Goal: Task Accomplishment & Management: Manage account settings

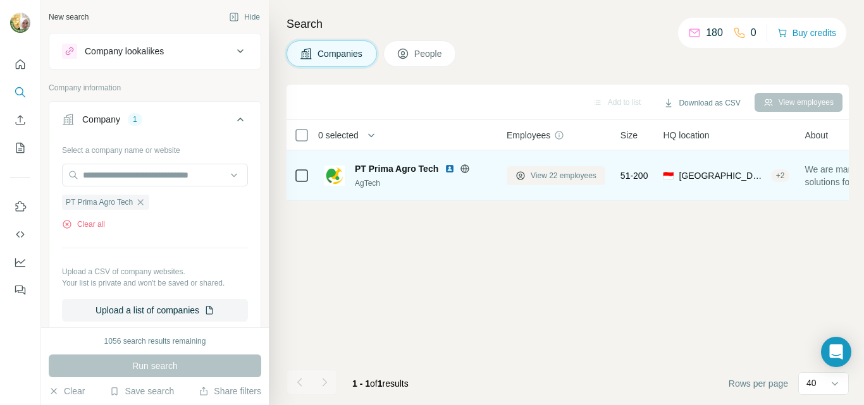
click at [564, 176] on span "View 22 employees" at bounding box center [564, 175] width 66 height 11
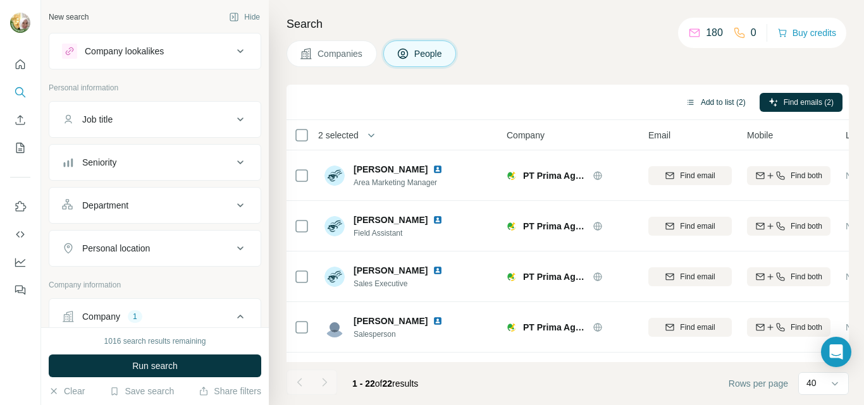
click at [717, 100] on button "Add to list (2)" at bounding box center [716, 102] width 78 height 19
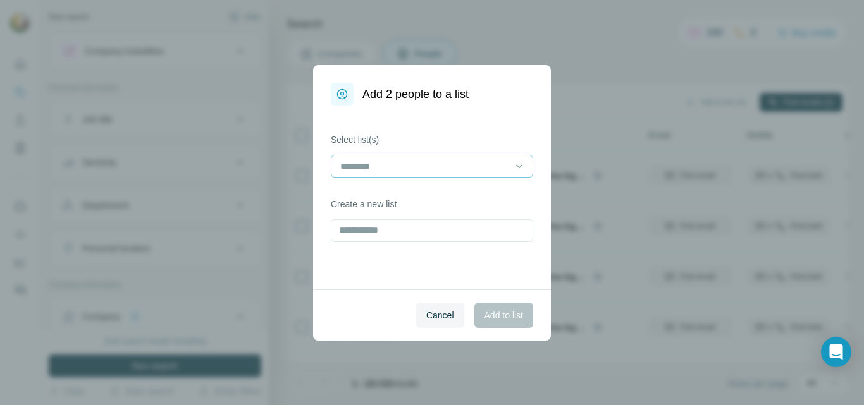
click at [472, 166] on input at bounding box center [424, 166] width 171 height 14
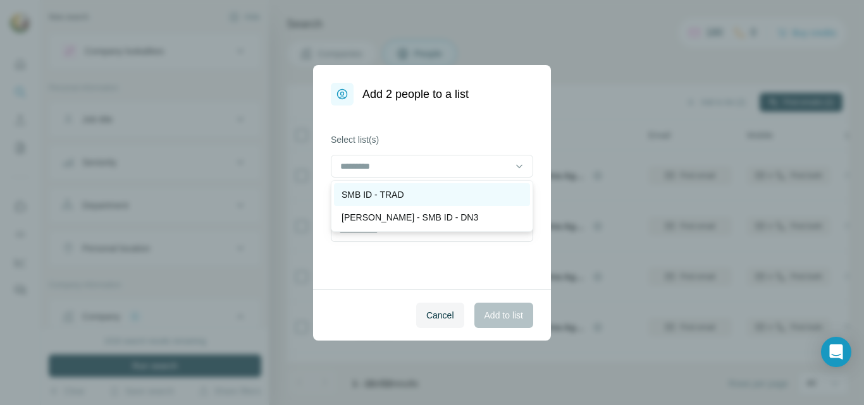
click at [388, 192] on p "SMB ID - TRAD" at bounding box center [373, 194] width 63 height 13
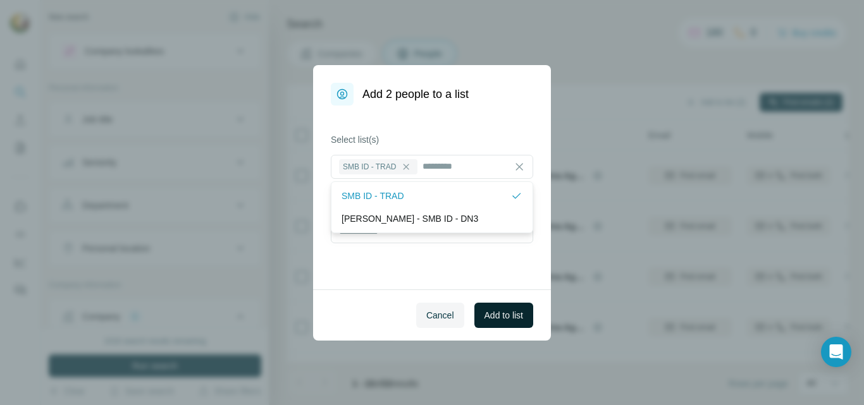
click at [505, 319] on span "Add to list" at bounding box center [504, 315] width 39 height 13
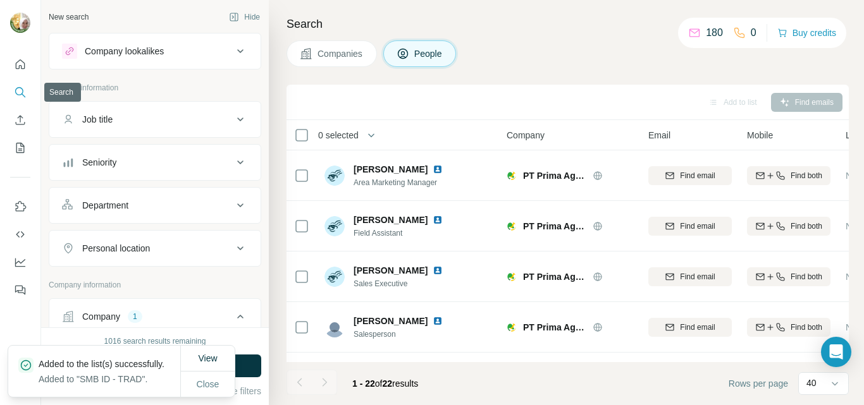
click at [23, 91] on icon "Search" at bounding box center [19, 91] width 8 height 8
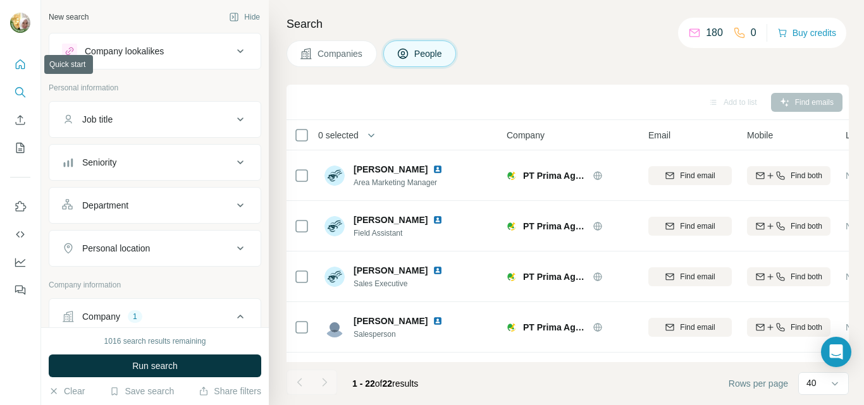
click at [19, 66] on icon "Quick start" at bounding box center [20, 63] width 9 height 9
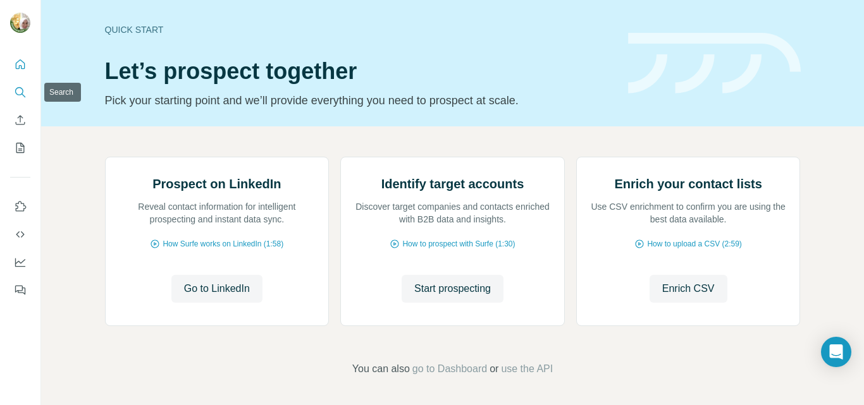
click at [20, 91] on icon "Search" at bounding box center [20, 92] width 13 height 13
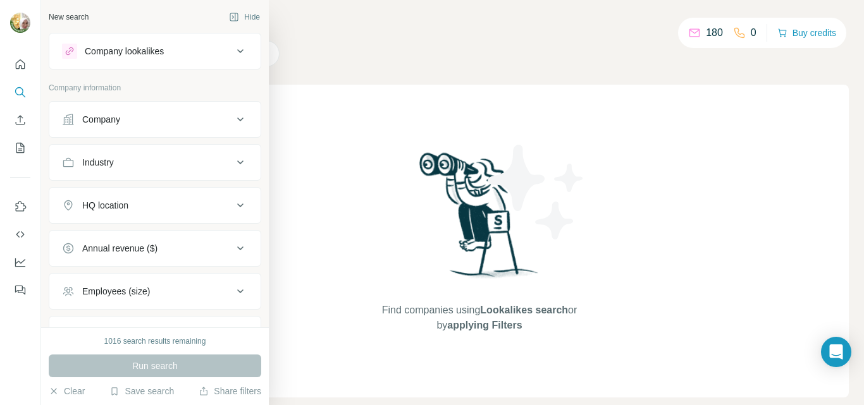
click at [116, 122] on div "Company" at bounding box center [101, 119] width 38 height 13
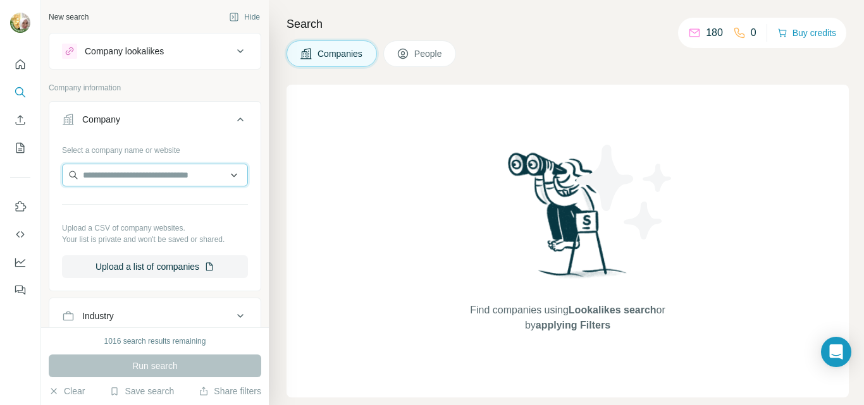
click at [122, 180] on input "text" at bounding box center [155, 175] width 186 height 23
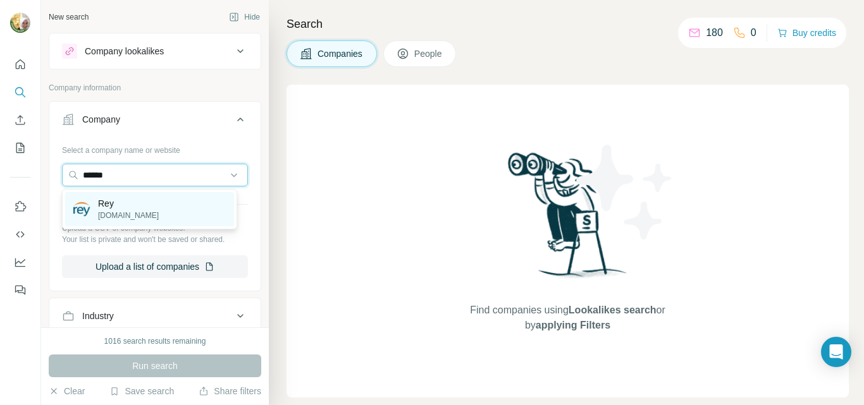
type input "******"
click at [111, 201] on p "Rey" at bounding box center [128, 203] width 61 height 13
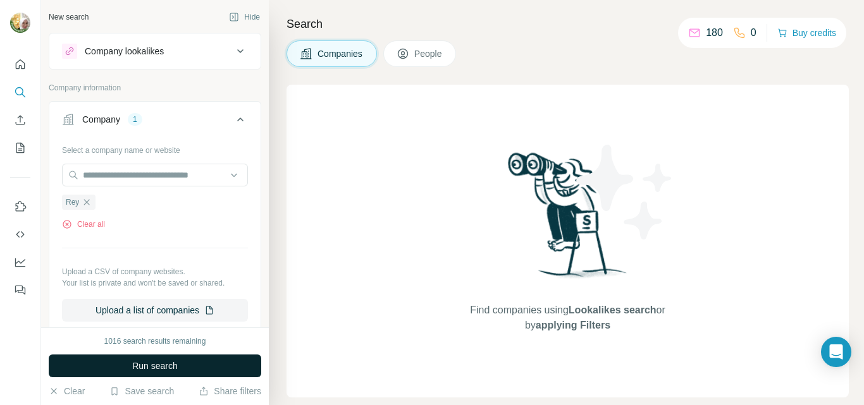
click at [163, 371] on span "Run search" at bounding box center [155, 366] width 46 height 13
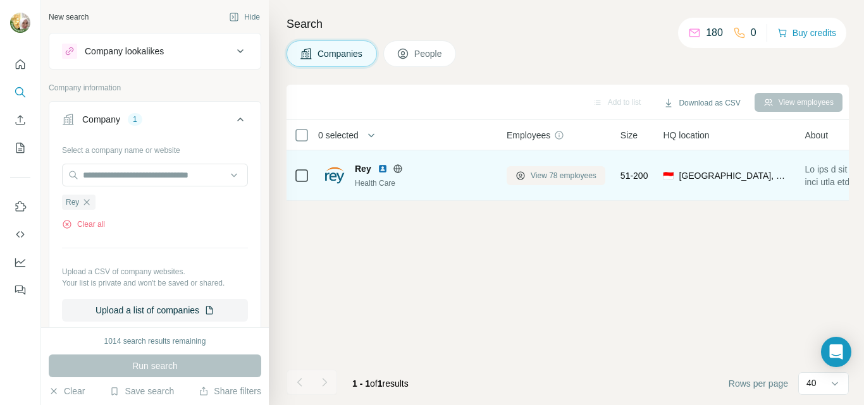
click at [557, 176] on span "View 78 employees" at bounding box center [564, 175] width 66 height 11
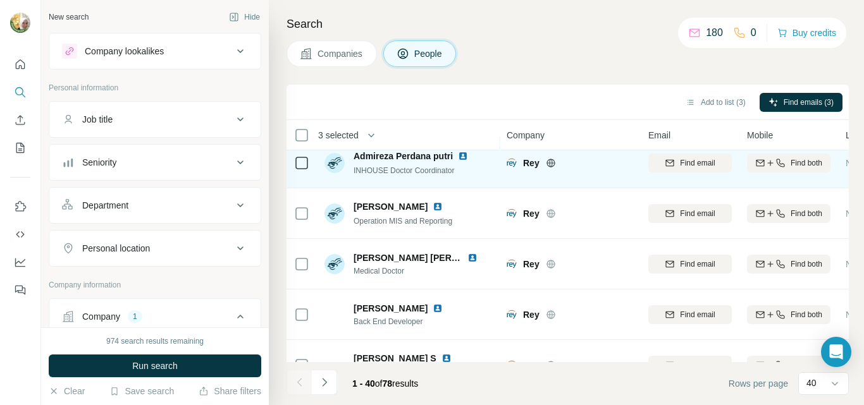
scroll to position [1819, 0]
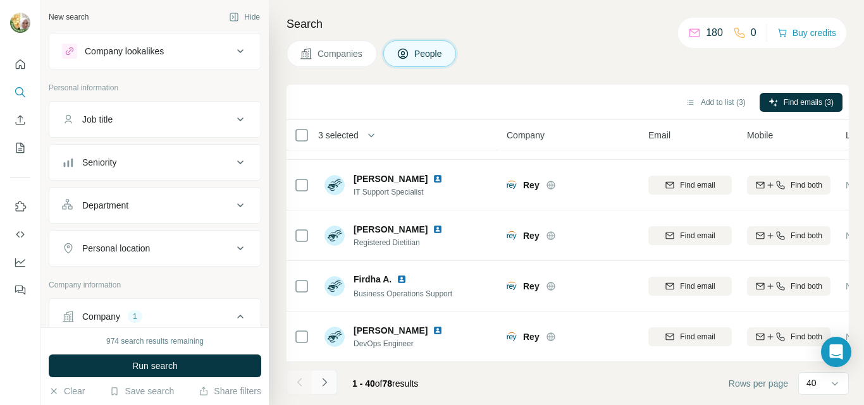
click at [323, 381] on icon "Navigate to next page" at bounding box center [324, 382] width 13 height 13
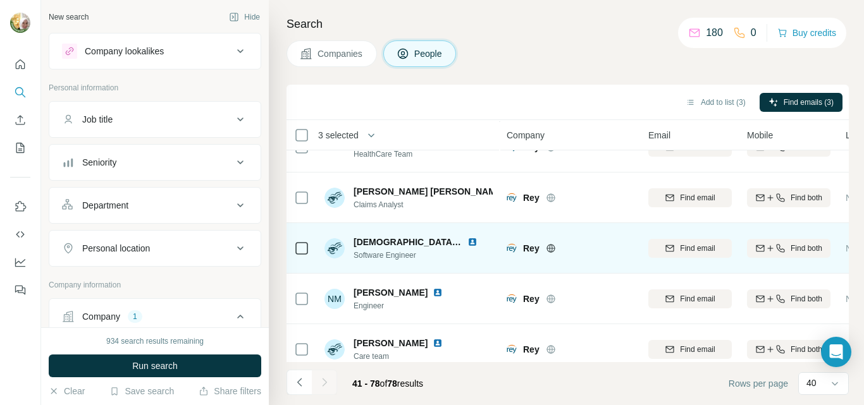
scroll to position [696, 0]
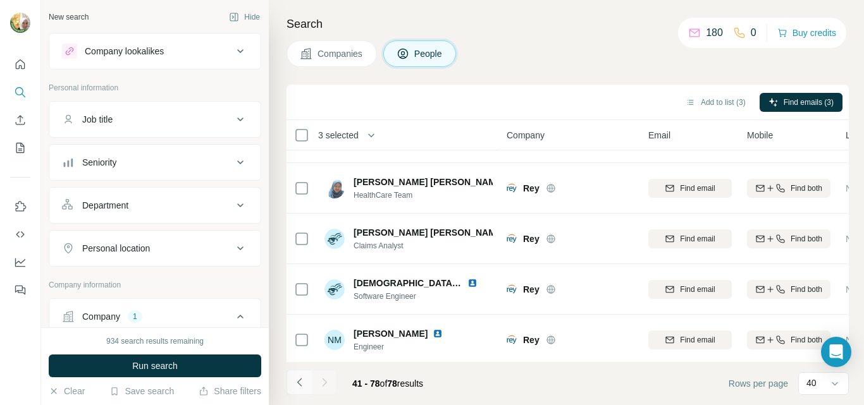
click at [301, 382] on icon "Navigate to previous page" at bounding box center [299, 382] width 13 height 13
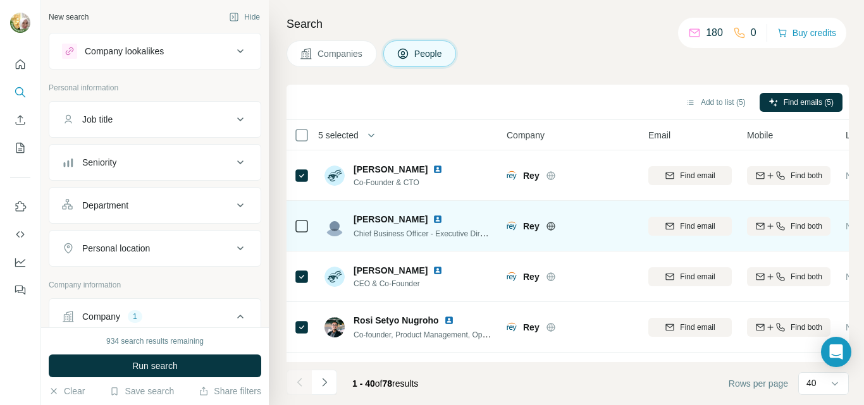
scroll to position [822, 0]
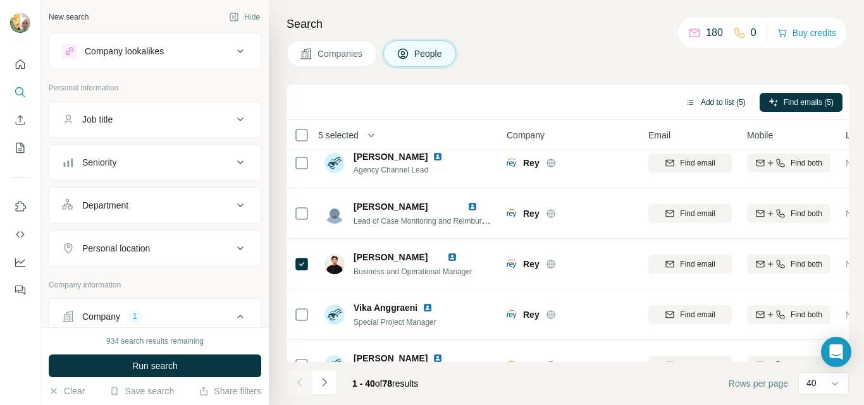
click at [722, 101] on button "Add to list (5)" at bounding box center [716, 102] width 78 height 19
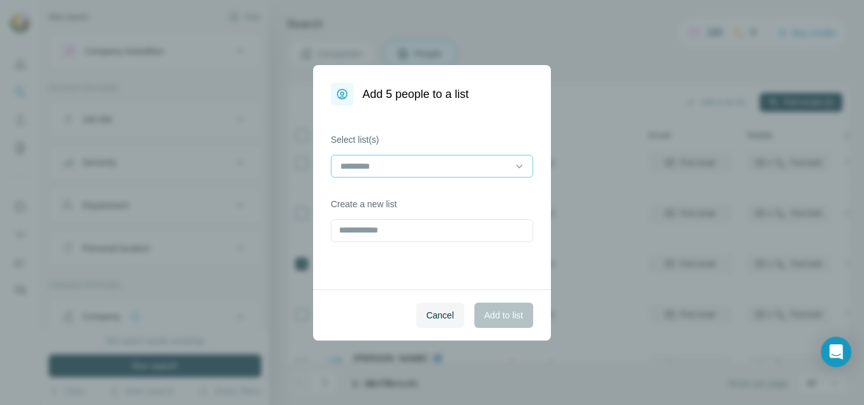
click at [364, 168] on input at bounding box center [424, 166] width 171 height 14
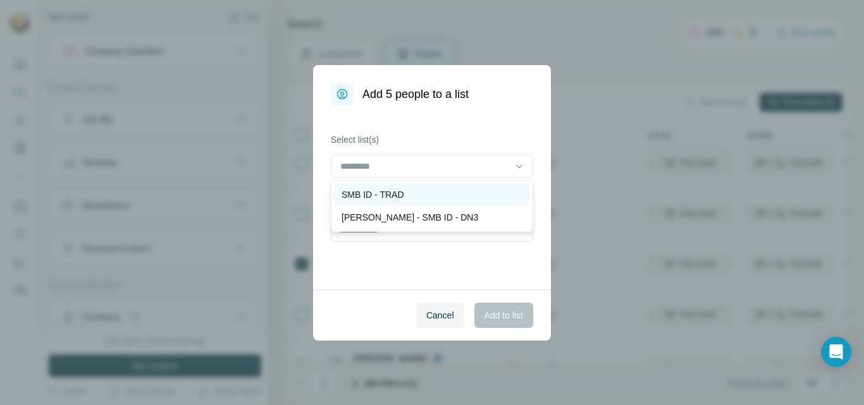
click at [373, 196] on p "SMB ID - TRAD" at bounding box center [373, 194] width 63 height 13
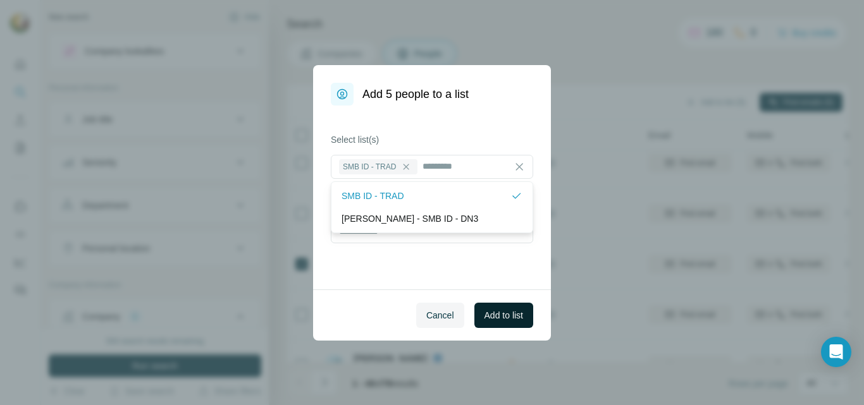
click at [507, 319] on span "Add to list" at bounding box center [504, 315] width 39 height 13
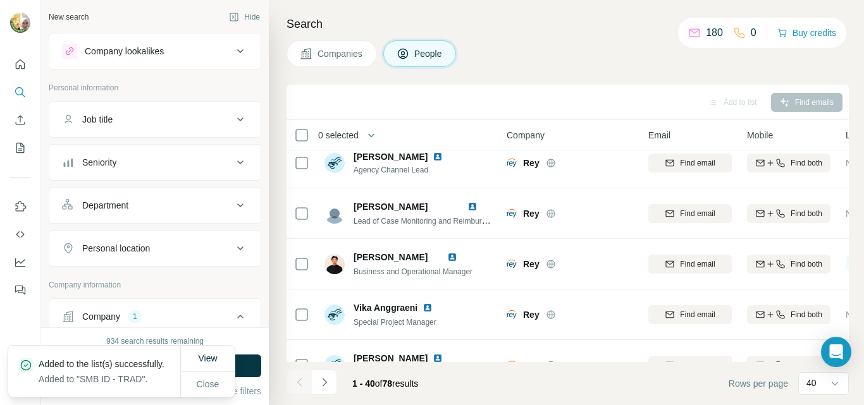
click at [335, 54] on span "Companies" at bounding box center [341, 53] width 46 height 13
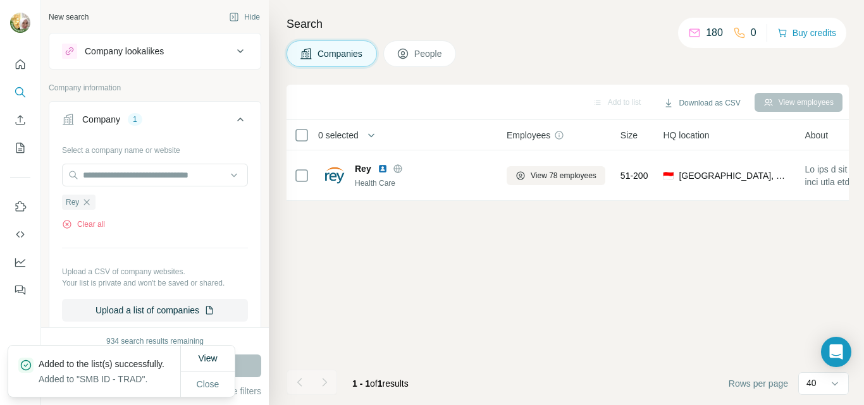
scroll to position [0, 0]
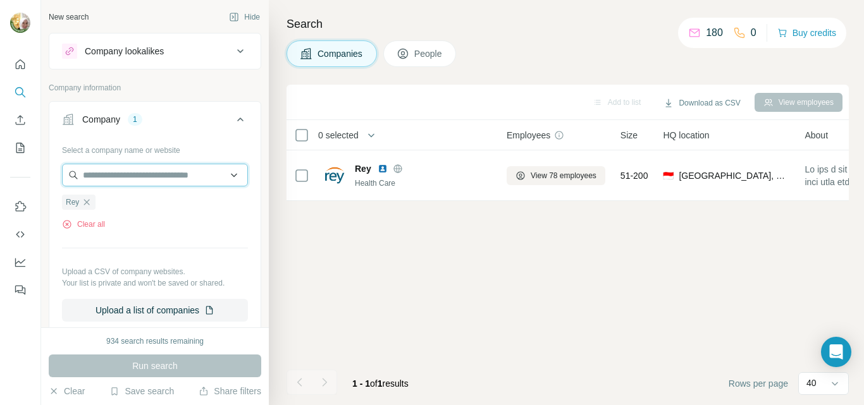
click at [139, 175] on input "text" at bounding box center [155, 175] width 186 height 23
click at [388, 246] on div "Add to list Download as CSV View employees 0 selected Companies Employees Size …" at bounding box center [568, 245] width 562 height 321
click at [87, 204] on icon "button" at bounding box center [87, 202] width 10 height 10
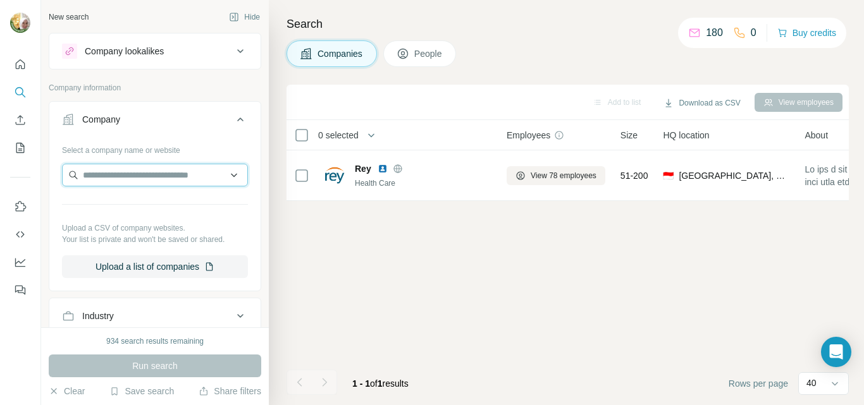
click at [102, 176] on input "text" at bounding box center [155, 175] width 186 height 23
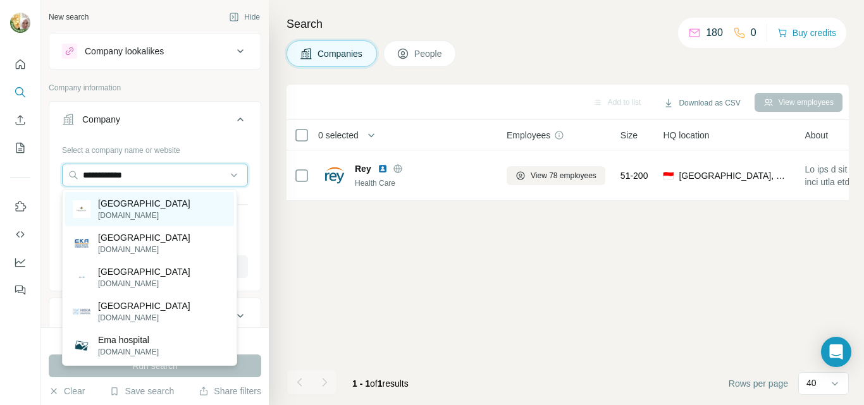
type input "**********"
click at [125, 202] on p "[GEOGRAPHIC_DATA]" at bounding box center [144, 203] width 92 height 13
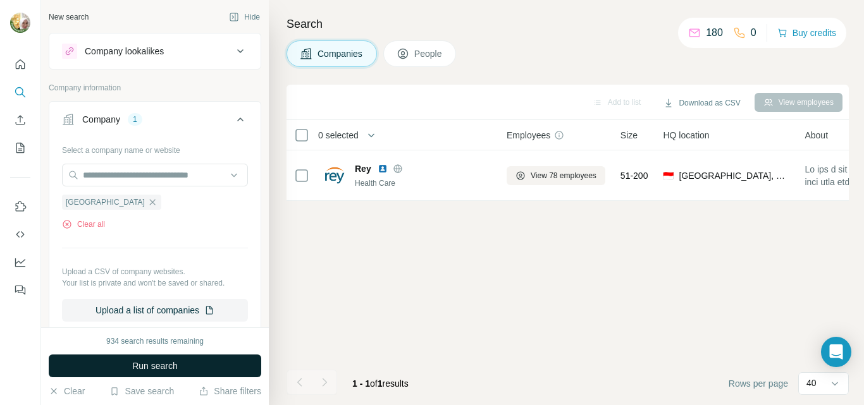
click at [149, 371] on span "Run search" at bounding box center [155, 366] width 46 height 13
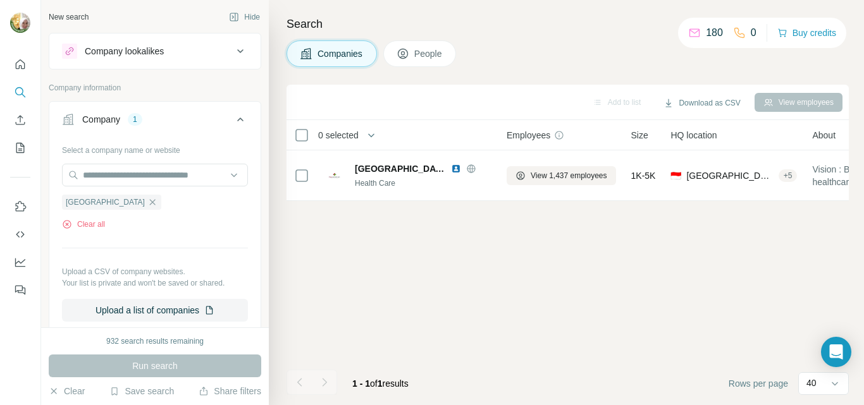
click at [442, 55] on span "People" at bounding box center [428, 53] width 29 height 13
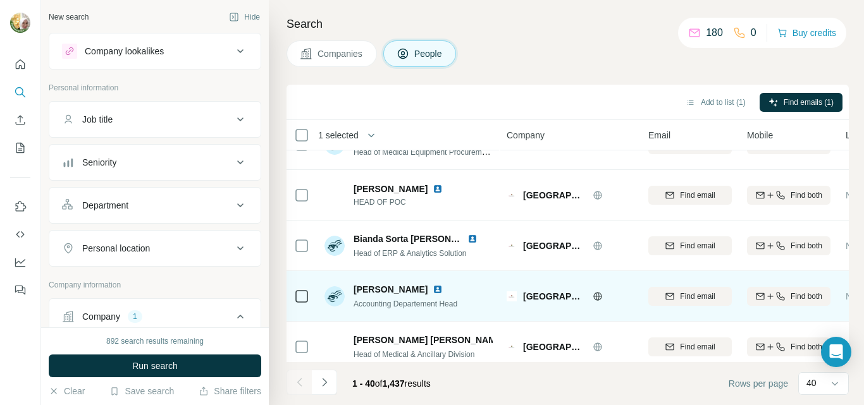
scroll to position [949, 0]
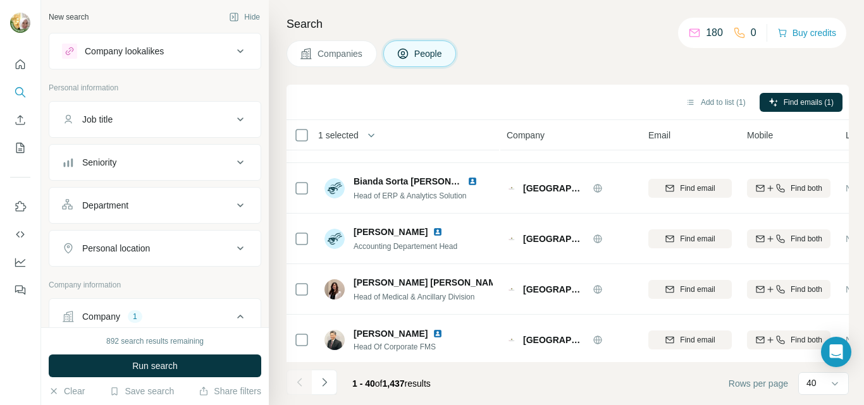
click at [233, 161] on icon at bounding box center [240, 162] width 15 height 15
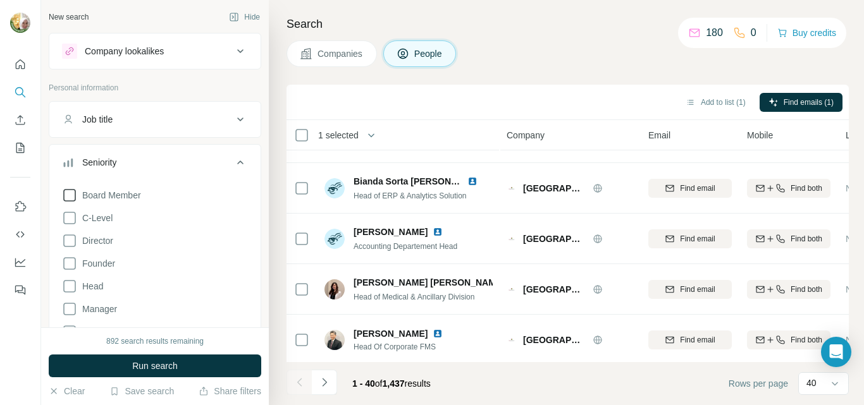
drag, startPoint x: 71, startPoint y: 215, endPoint x: 71, endPoint y: 199, distance: 15.8
click at [69, 214] on icon at bounding box center [69, 218] width 15 height 15
click at [75, 195] on icon at bounding box center [69, 195] width 13 height 13
click at [66, 242] on icon at bounding box center [69, 240] width 15 height 15
click at [68, 264] on icon at bounding box center [69, 263] width 15 height 15
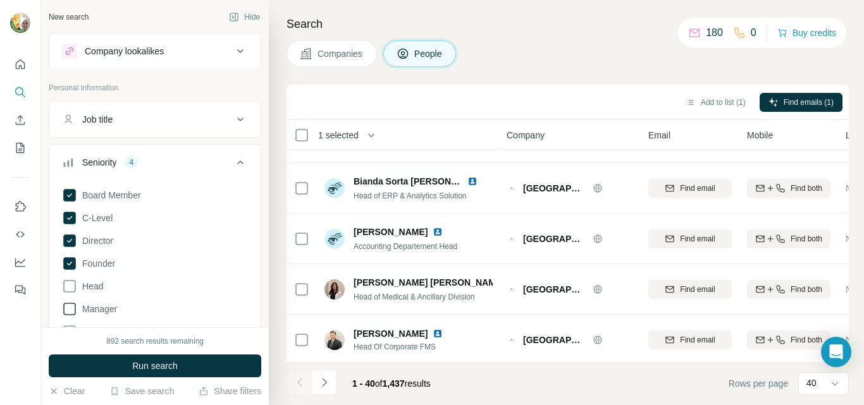
click at [71, 287] on icon at bounding box center [69, 286] width 15 height 15
drag, startPoint x: 68, startPoint y: 306, endPoint x: 99, endPoint y: 291, distance: 34.2
click at [68, 306] on icon at bounding box center [69, 309] width 15 height 15
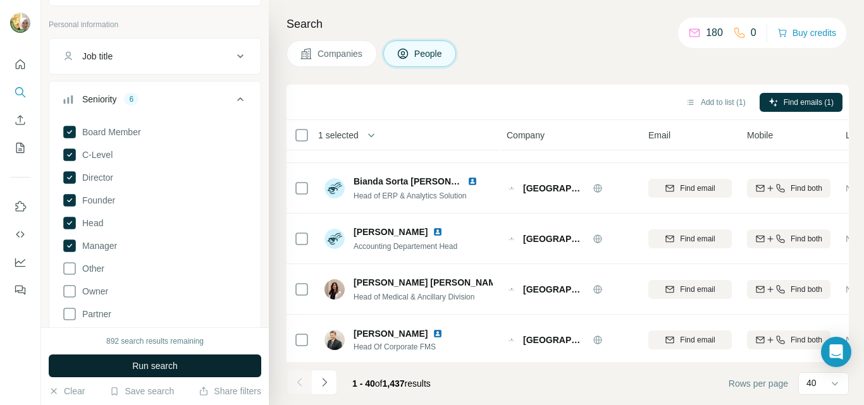
click at [161, 368] on span "Run search" at bounding box center [155, 366] width 46 height 13
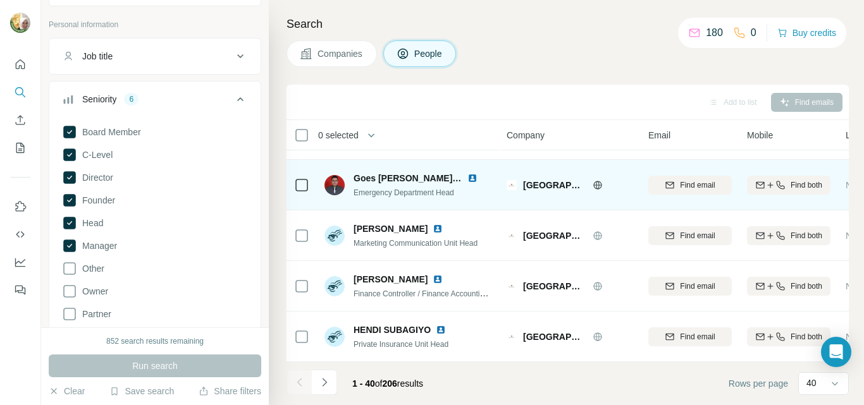
scroll to position [1819, 0]
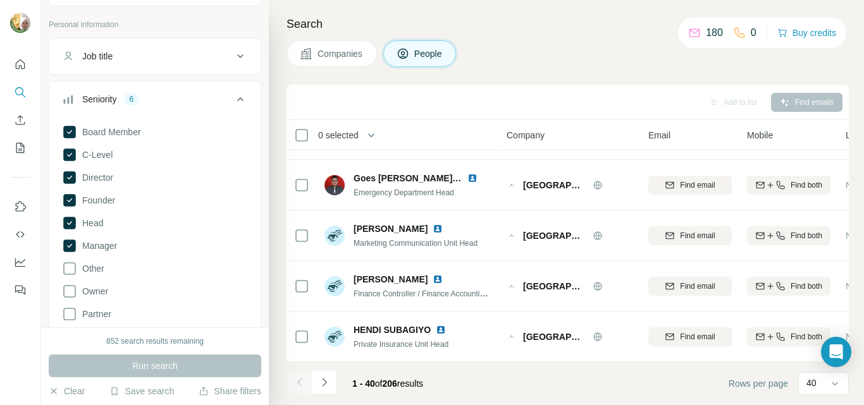
click at [321, 384] on icon "Navigate to next page" at bounding box center [324, 382] width 13 height 13
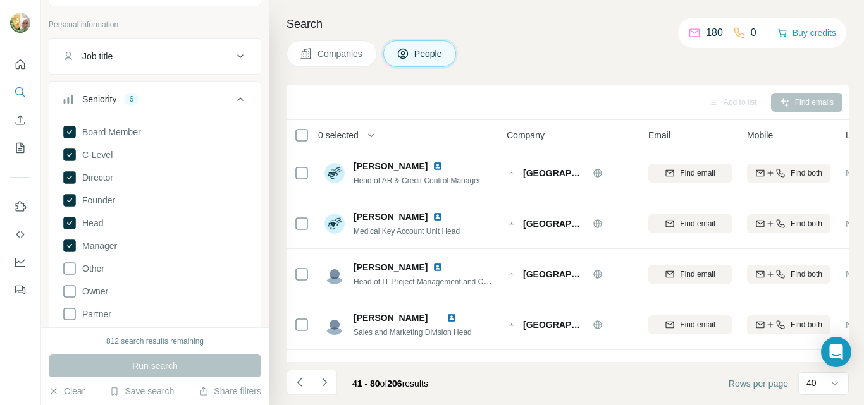
scroll to position [0, 0]
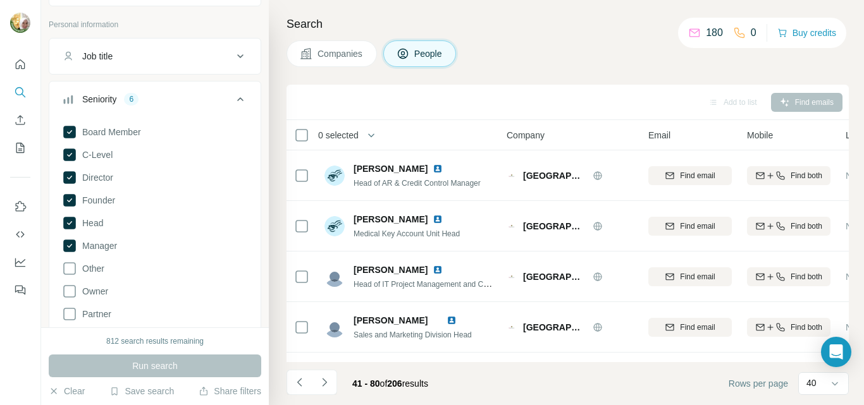
click at [327, 380] on icon "Navigate to next page" at bounding box center [324, 382] width 13 height 13
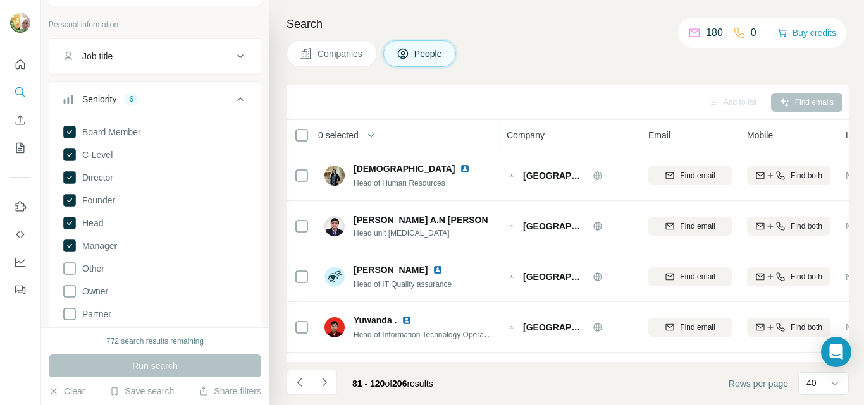
scroll to position [1819, 0]
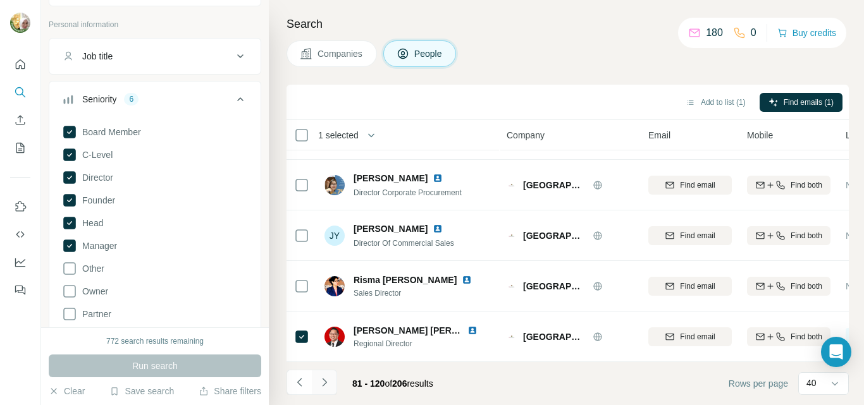
click at [320, 385] on icon "Navigate to next page" at bounding box center [324, 382] width 13 height 13
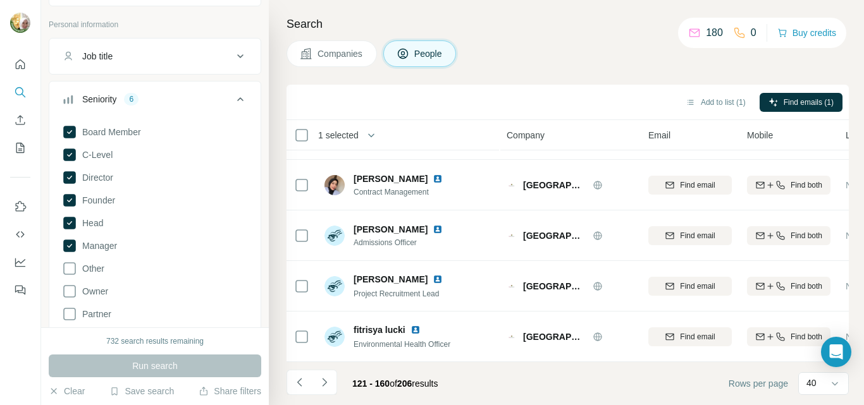
drag, startPoint x: 326, startPoint y: 381, endPoint x: 334, endPoint y: 375, distance: 10.4
click at [325, 381] on icon "Navigate to next page" at bounding box center [324, 382] width 13 height 13
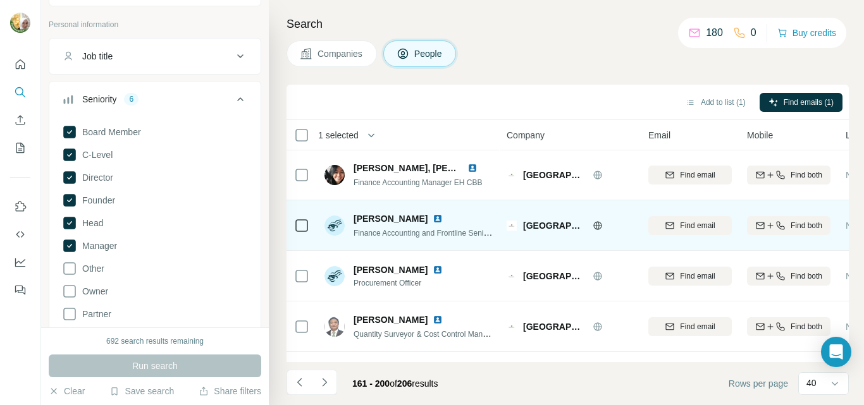
scroll to position [0, 0]
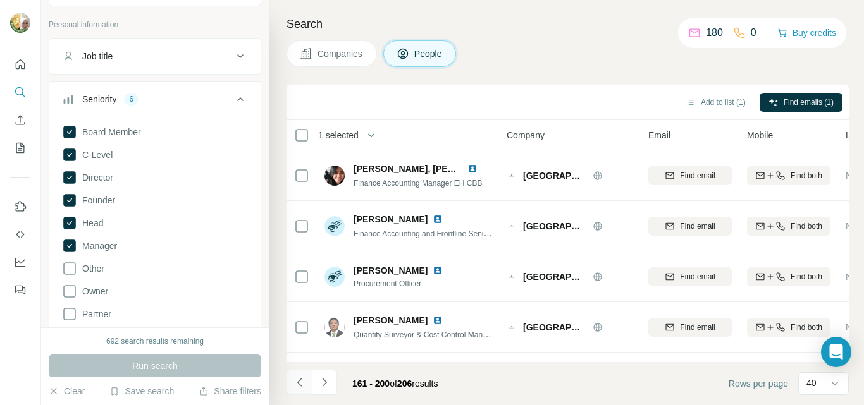
click at [297, 383] on icon "Navigate to previous page" at bounding box center [299, 382] width 13 height 13
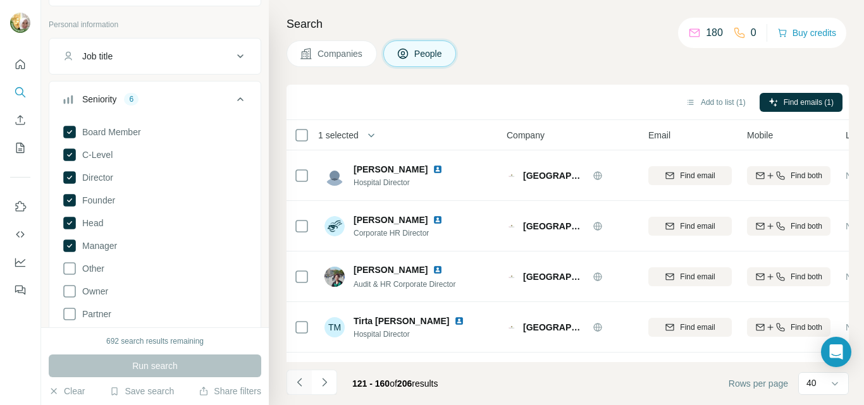
click at [297, 383] on icon "Navigate to previous page" at bounding box center [299, 382] width 13 height 13
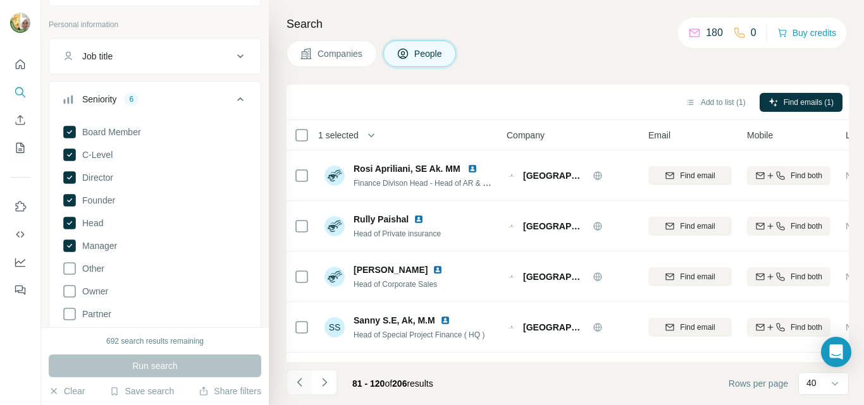
click at [297, 383] on icon "Navigate to previous page" at bounding box center [299, 382] width 13 height 13
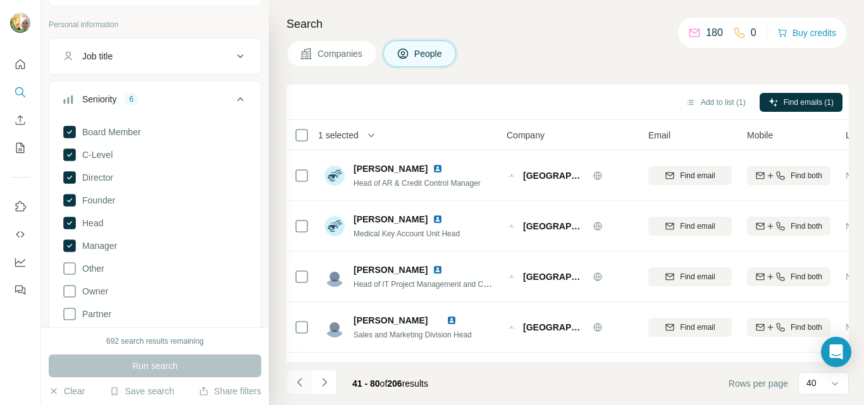
click at [297, 383] on icon "Navigate to previous page" at bounding box center [299, 382] width 13 height 13
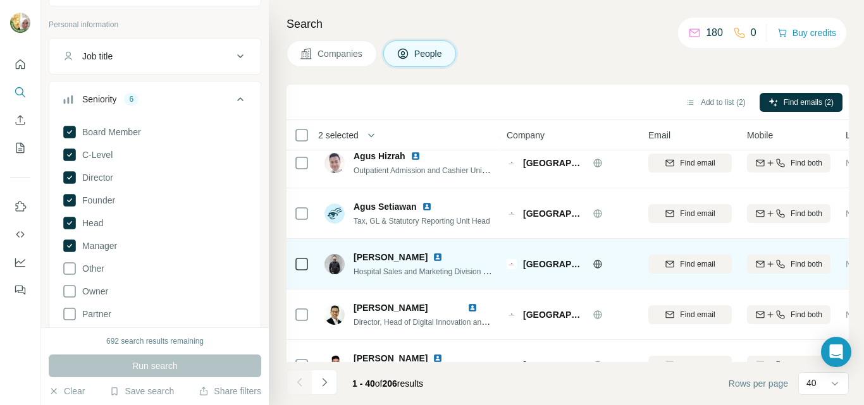
scroll to position [443, 0]
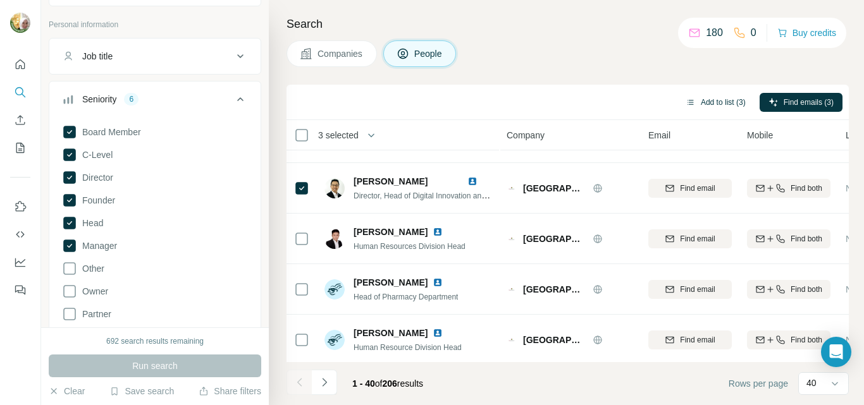
click at [711, 104] on button "Add to list (3)" at bounding box center [716, 102] width 78 height 19
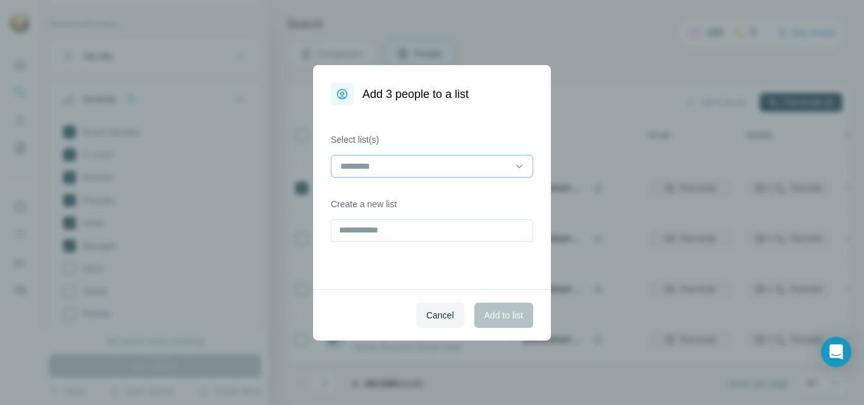
click at [376, 164] on input at bounding box center [424, 166] width 171 height 14
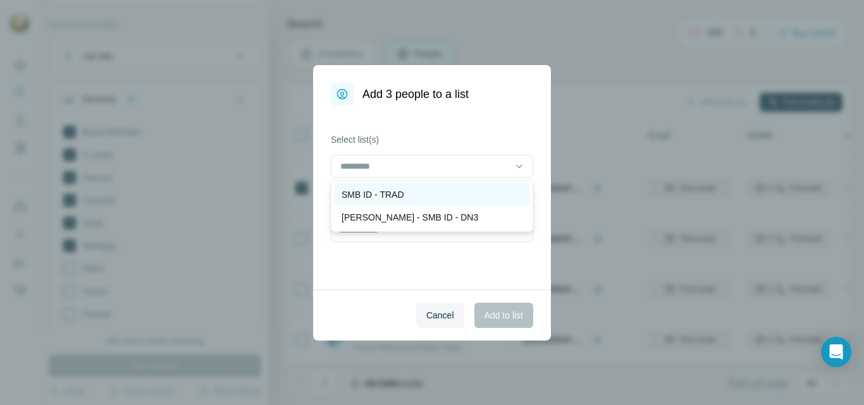
click at [370, 192] on p "SMB ID - TRAD" at bounding box center [373, 194] width 63 height 13
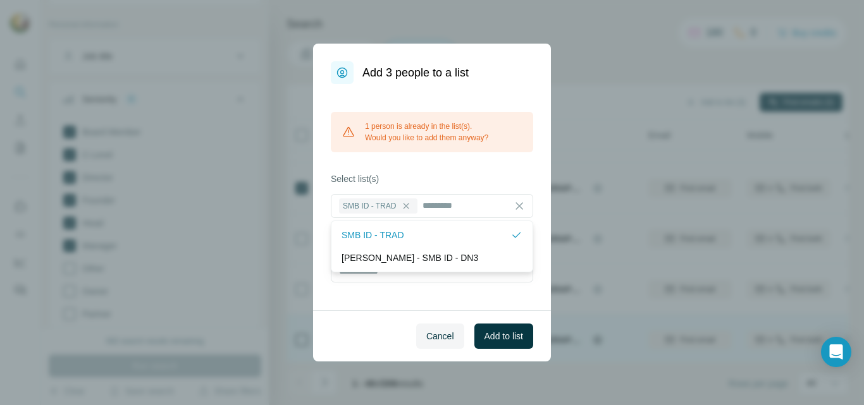
click at [445, 336] on span "Cancel" at bounding box center [440, 336] width 28 height 13
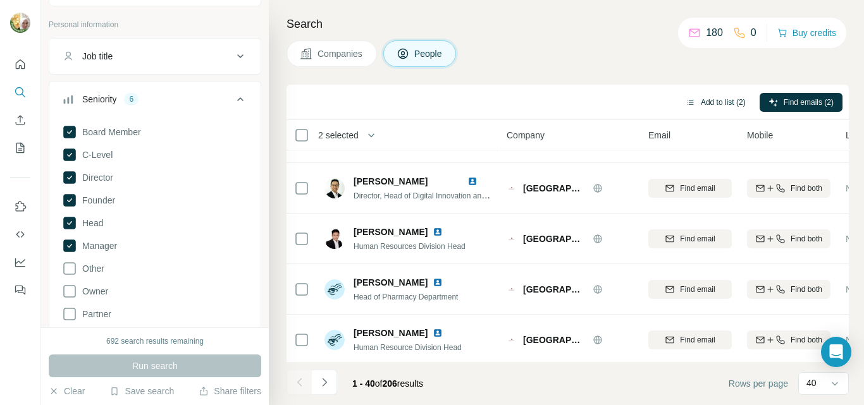
click at [722, 100] on button "Add to list (2)" at bounding box center [716, 102] width 78 height 19
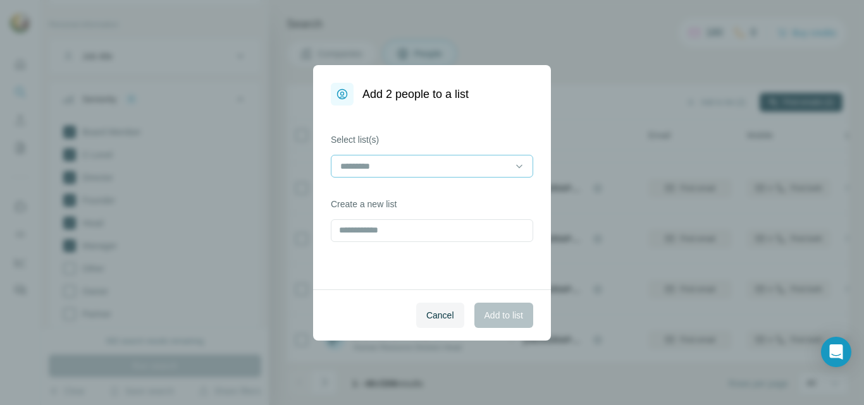
click at [456, 164] on input at bounding box center [424, 166] width 171 height 14
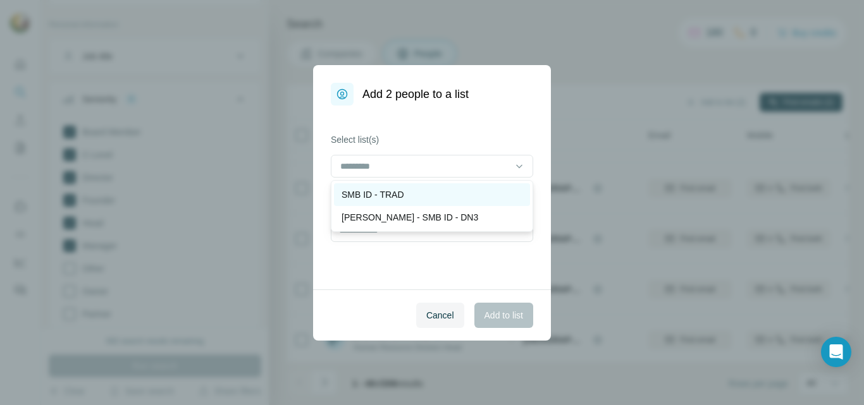
click at [406, 197] on div "SMB ID - TRAD" at bounding box center [432, 194] width 181 height 13
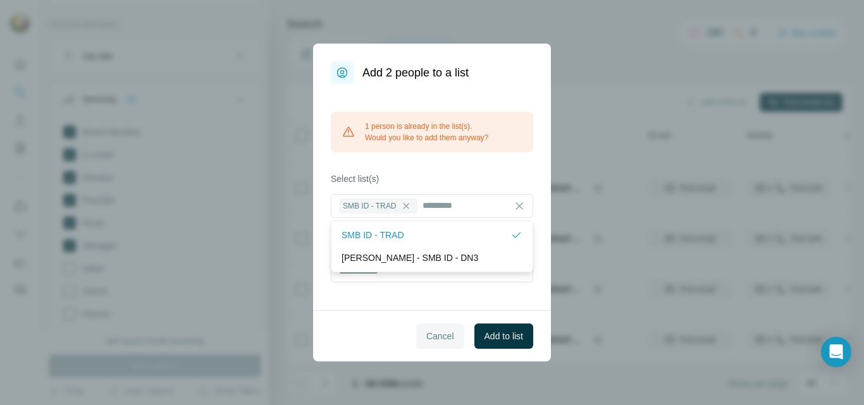
click at [439, 339] on span "Cancel" at bounding box center [440, 336] width 28 height 13
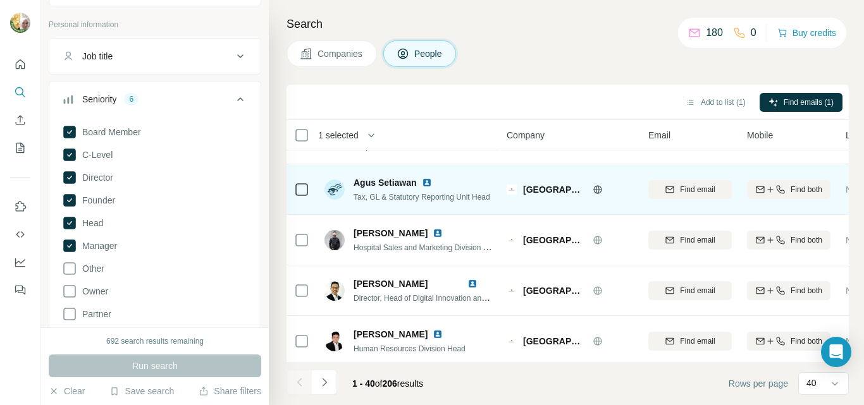
scroll to position [380, 0]
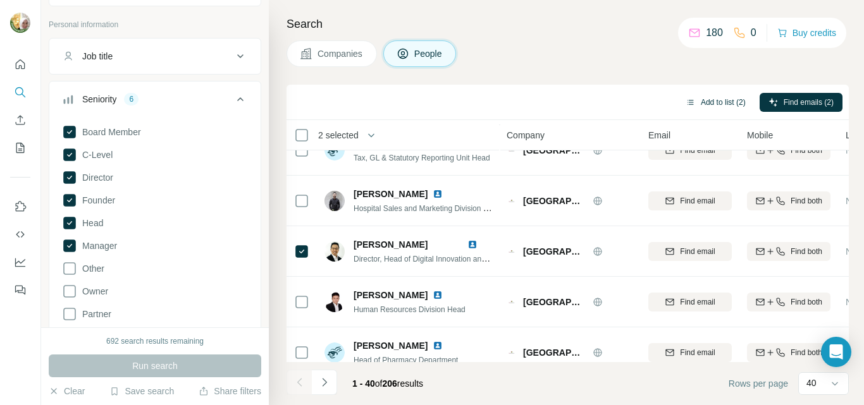
click at [722, 101] on button "Add to list (2)" at bounding box center [716, 102] width 78 height 19
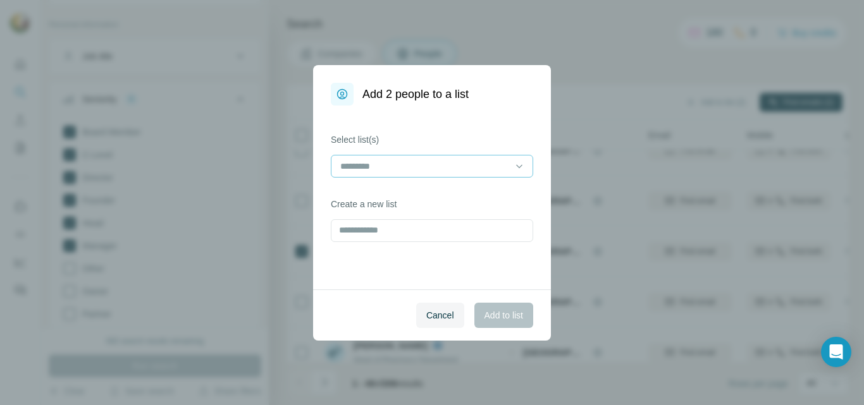
click at [414, 167] on input at bounding box center [424, 166] width 171 height 14
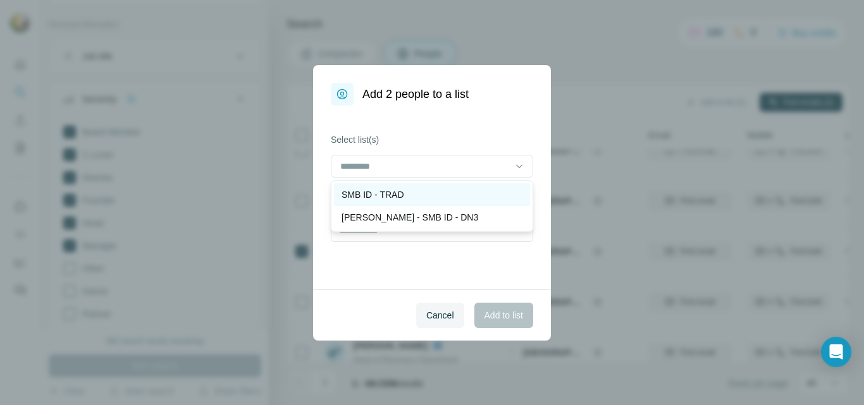
click at [400, 197] on p "SMB ID - TRAD" at bounding box center [373, 194] width 63 height 13
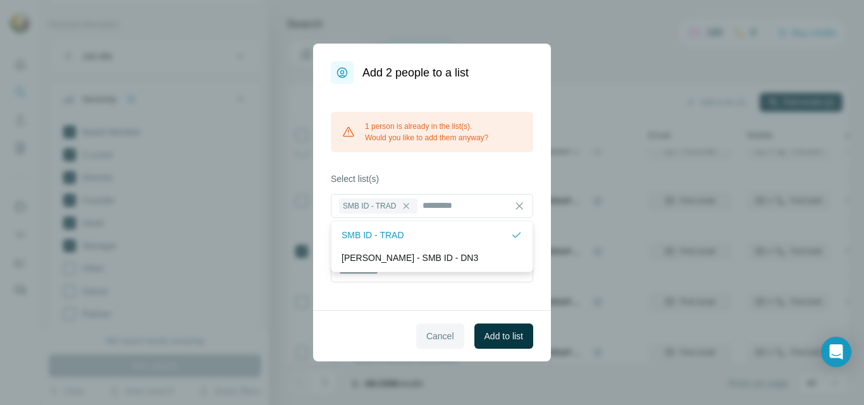
click at [429, 341] on span "Cancel" at bounding box center [440, 336] width 28 height 13
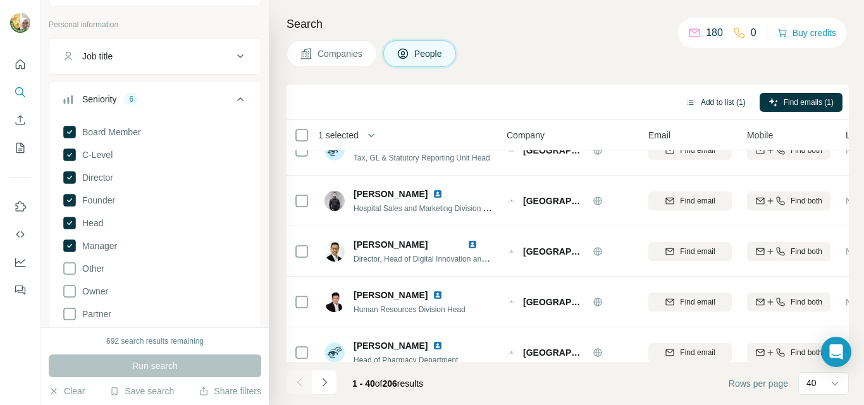
click at [710, 102] on button "Add to list (1)" at bounding box center [716, 102] width 78 height 19
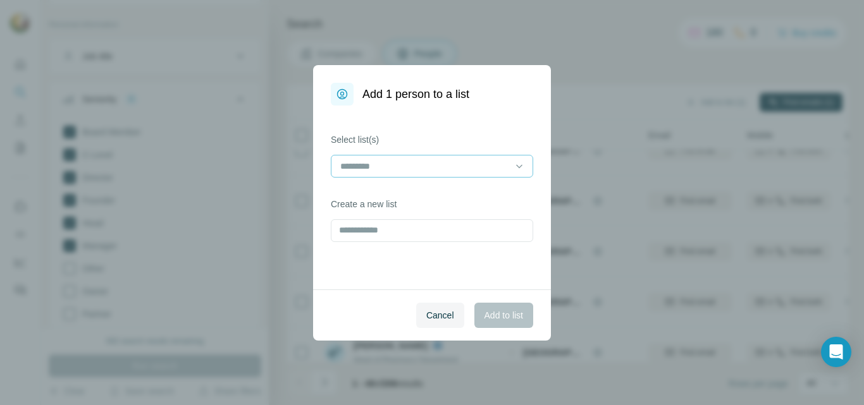
click at [394, 173] on div at bounding box center [424, 167] width 171 height 22
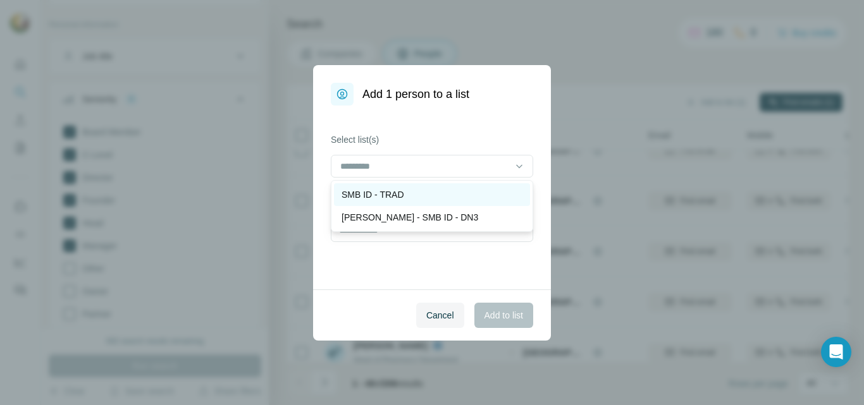
click at [387, 197] on p "SMB ID - TRAD" at bounding box center [373, 194] width 63 height 13
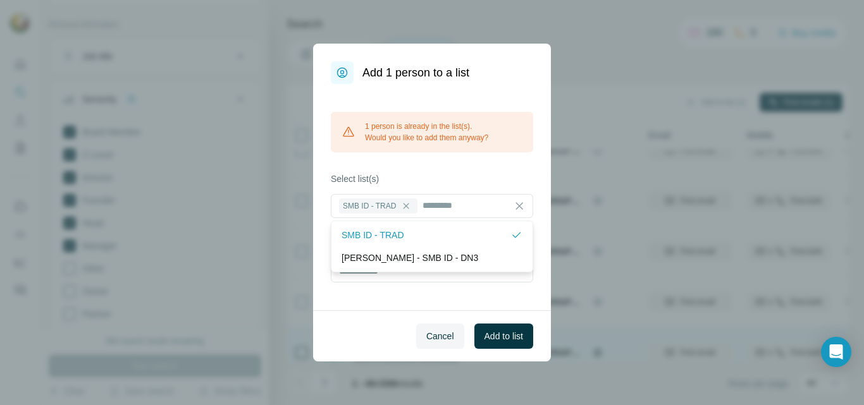
click at [442, 335] on span "Cancel" at bounding box center [440, 336] width 28 height 13
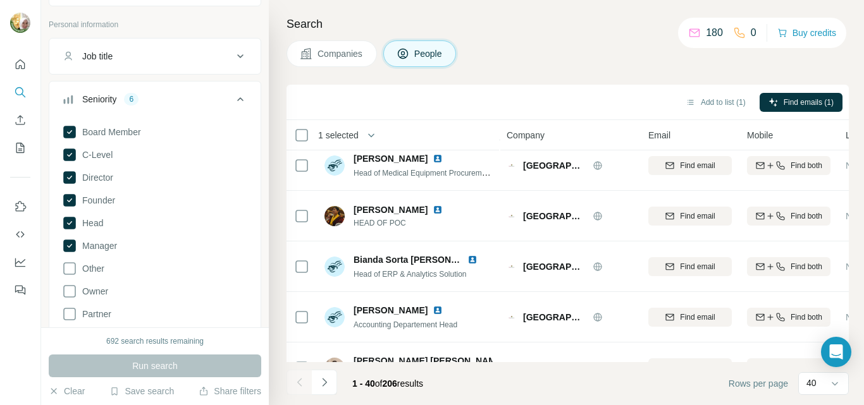
scroll to position [1819, 0]
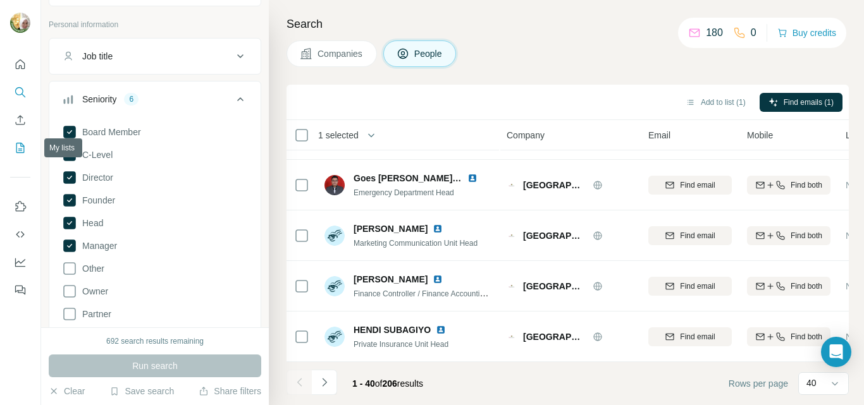
click at [17, 150] on icon "My lists" at bounding box center [20, 148] width 13 height 13
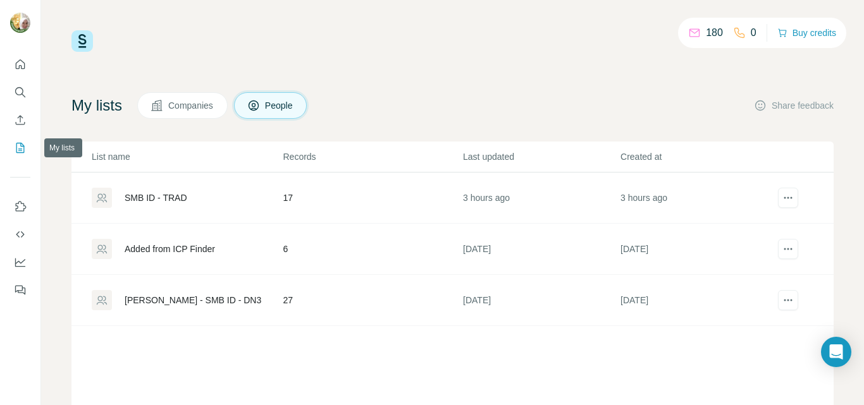
click at [181, 197] on div "SMB ID - TRAD" at bounding box center [156, 198] width 63 height 13
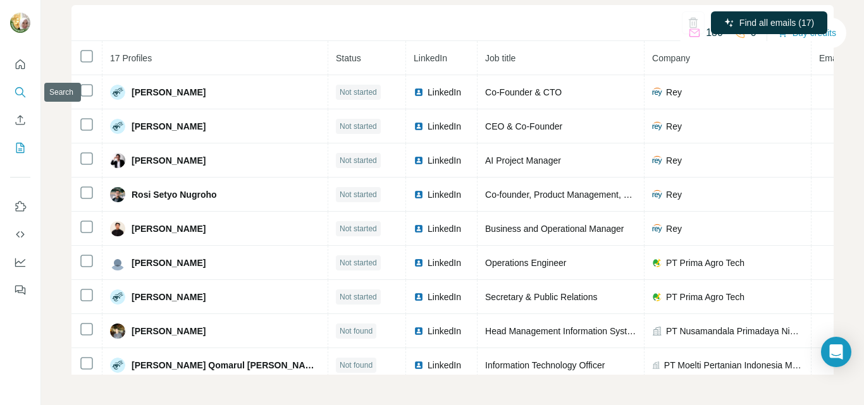
click at [24, 90] on icon "Search" at bounding box center [20, 92] width 13 height 13
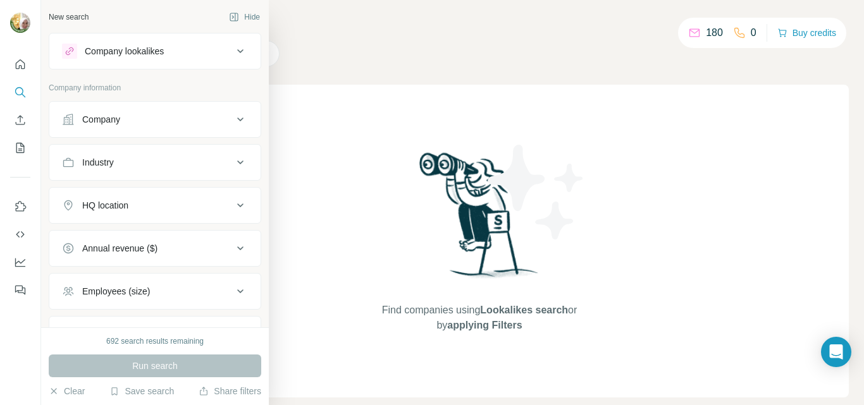
click at [101, 127] on button "Company" at bounding box center [154, 119] width 211 height 30
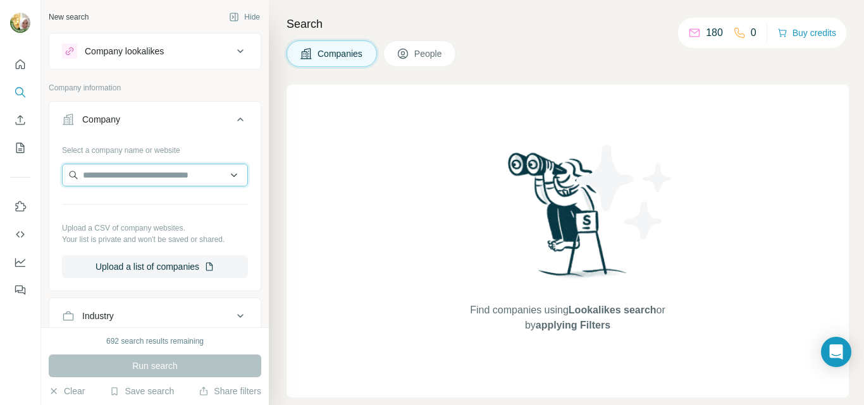
click at [158, 180] on input "text" at bounding box center [155, 175] width 186 height 23
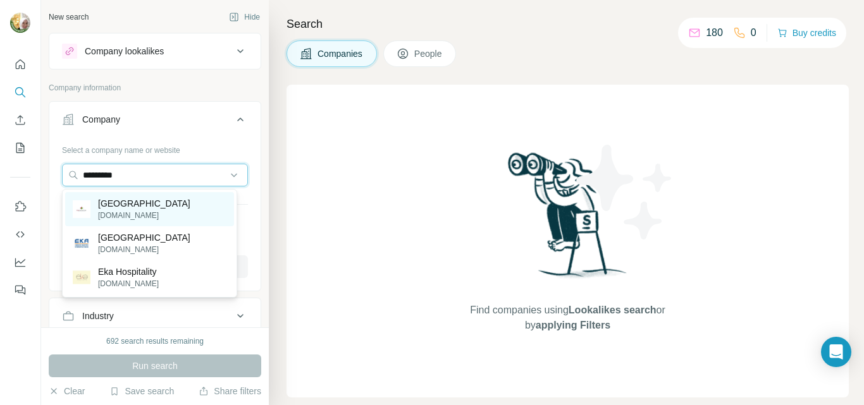
type input "*********"
click at [132, 206] on p "[GEOGRAPHIC_DATA]" at bounding box center [144, 203] width 92 height 13
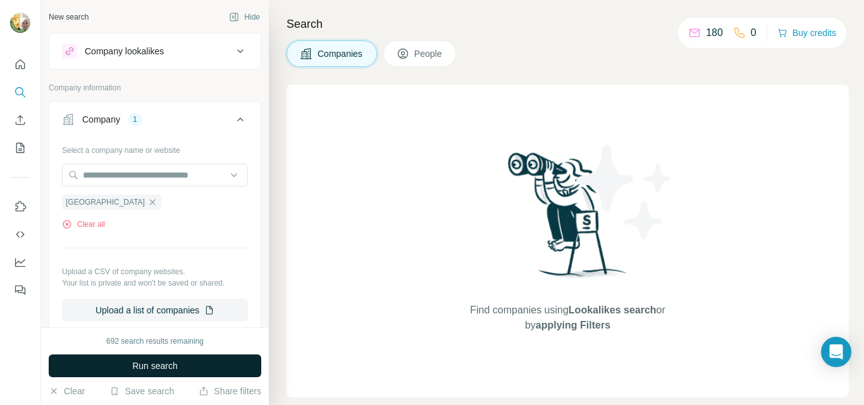
click at [152, 369] on span "Run search" at bounding box center [155, 366] width 46 height 13
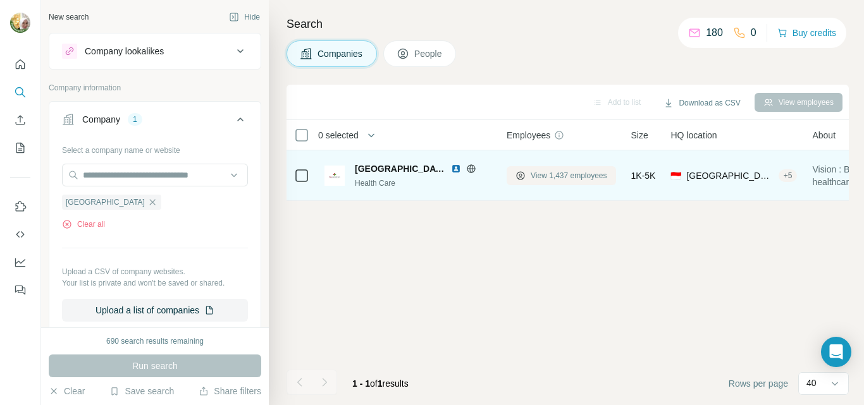
click at [536, 173] on span "View 1,437 employees" at bounding box center [569, 175] width 77 height 11
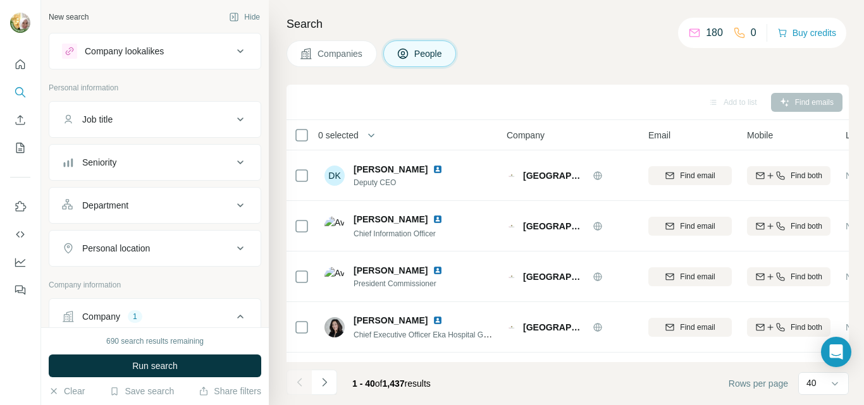
click at [233, 116] on icon at bounding box center [240, 119] width 15 height 15
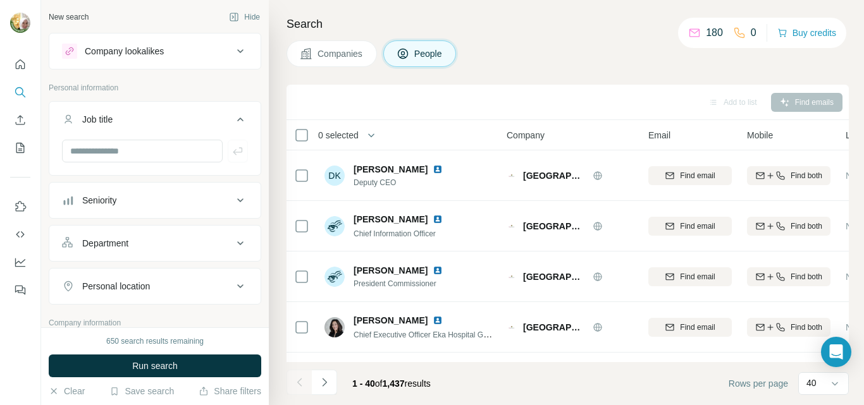
click at [233, 197] on icon at bounding box center [240, 200] width 15 height 15
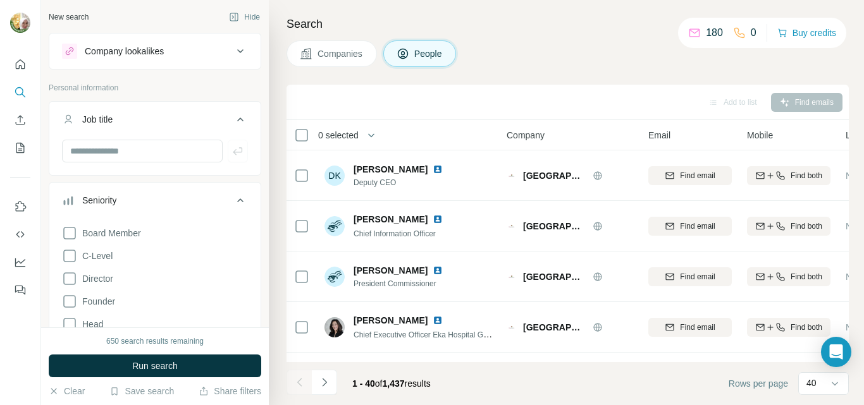
scroll to position [63, 0]
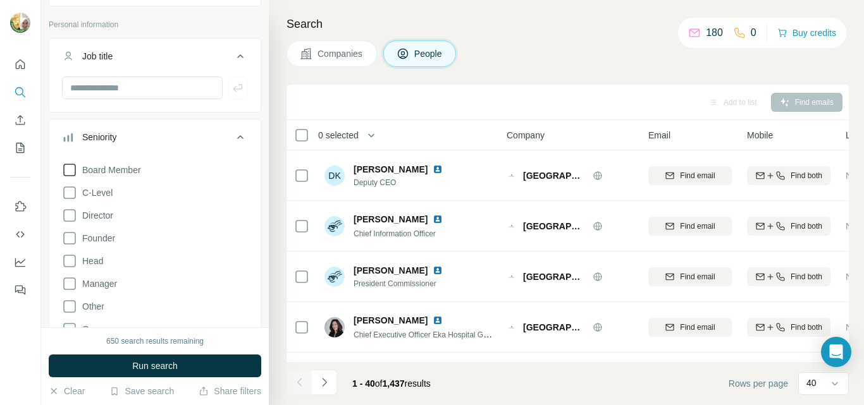
click at [135, 171] on span "Board Member" at bounding box center [109, 170] width 64 height 13
click at [109, 195] on span "C-Level" at bounding box center [94, 193] width 35 height 13
click at [106, 218] on span "Director" at bounding box center [95, 215] width 36 height 13
click at [102, 233] on span "Founder" at bounding box center [96, 238] width 38 height 13
drag, startPoint x: 94, startPoint y: 261, endPoint x: 106, endPoint y: 284, distance: 25.7
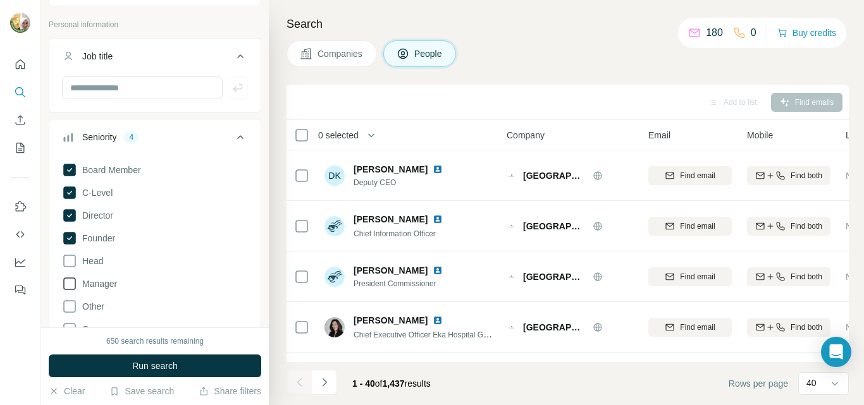
click at [94, 262] on span "Head" at bounding box center [90, 261] width 26 height 13
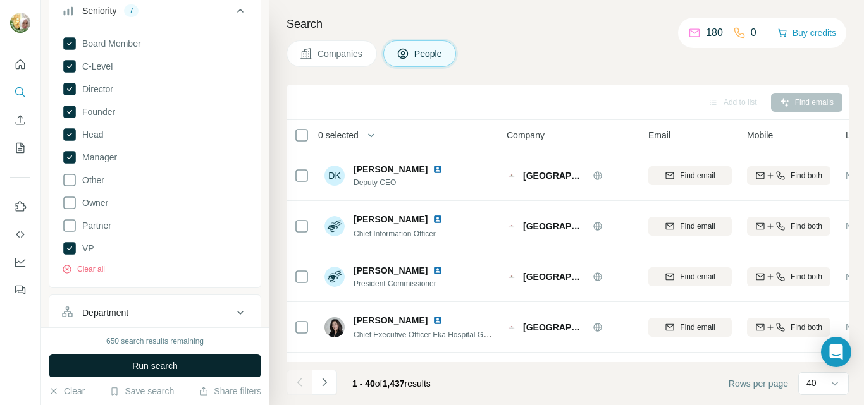
click at [158, 371] on span "Run search" at bounding box center [155, 366] width 46 height 13
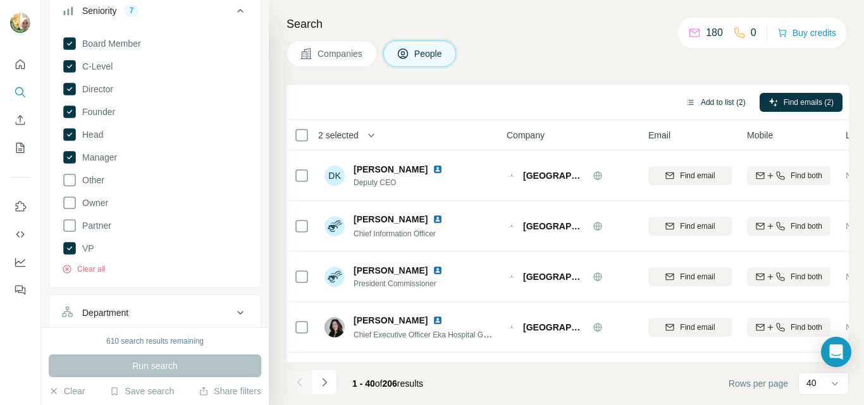
click at [725, 99] on button "Add to list (2)" at bounding box center [716, 102] width 78 height 19
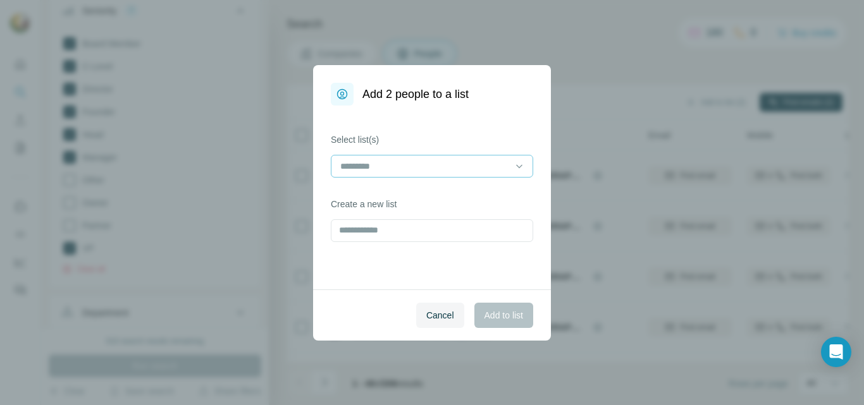
click at [405, 167] on input at bounding box center [424, 166] width 171 height 14
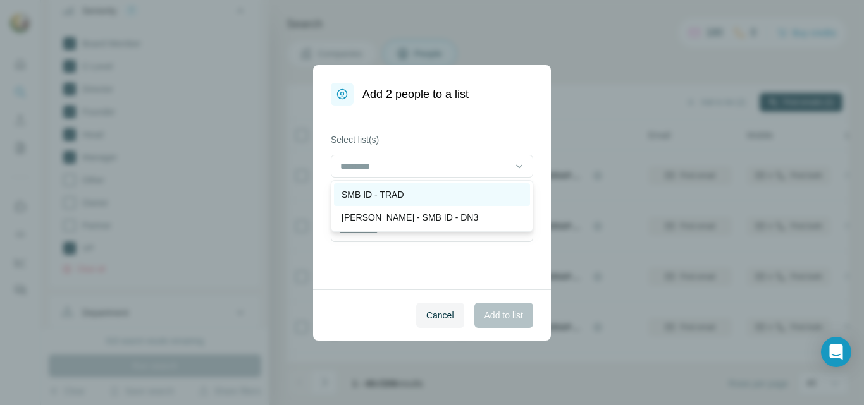
click at [404, 190] on p "SMB ID - TRAD" at bounding box center [373, 194] width 63 height 13
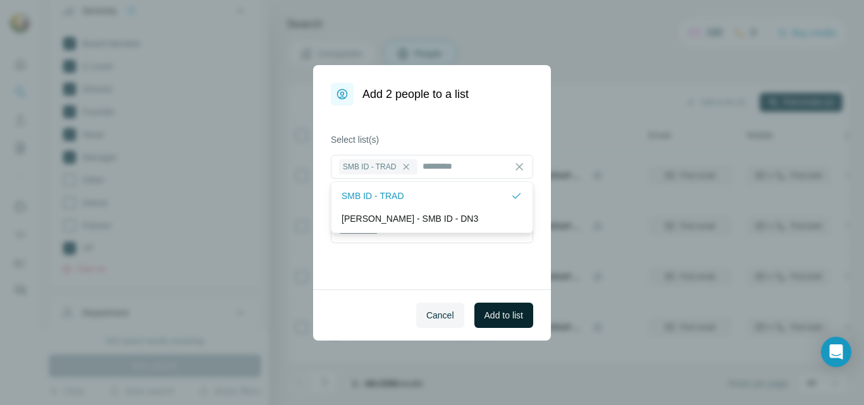
click at [493, 319] on span "Add to list" at bounding box center [504, 315] width 39 height 13
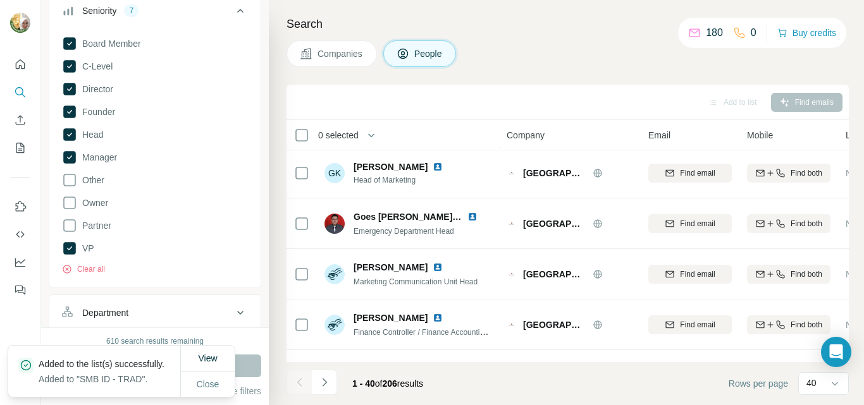
scroll to position [1819, 0]
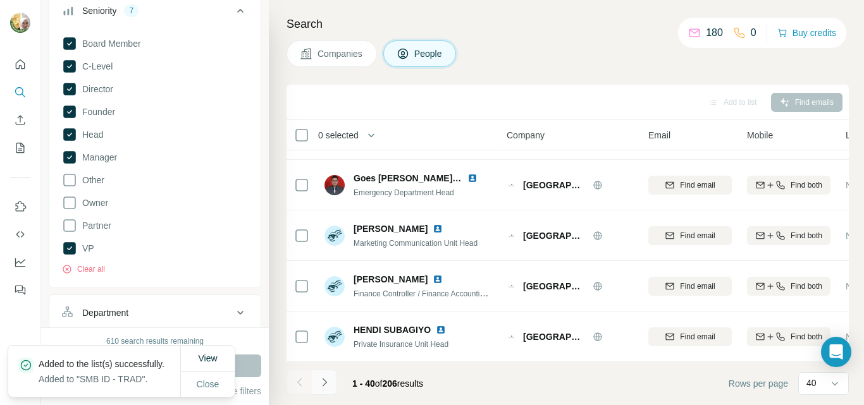
click at [326, 387] on icon "Navigate to next page" at bounding box center [324, 382] width 13 height 13
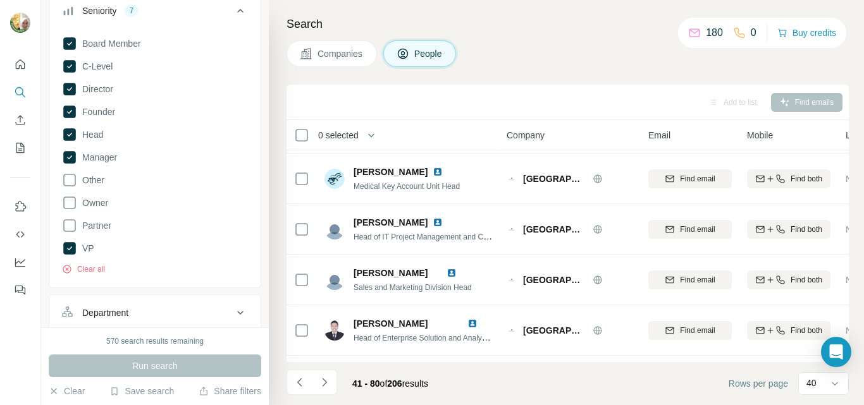
scroll to position [0, 0]
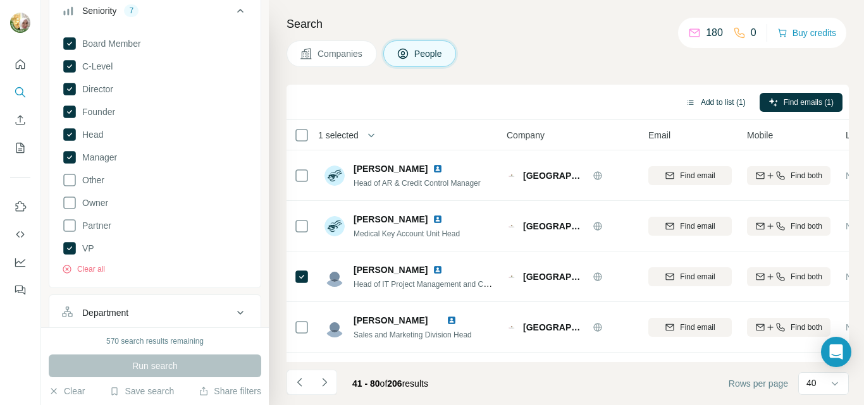
click at [710, 102] on button "Add to list (1)" at bounding box center [716, 102] width 78 height 19
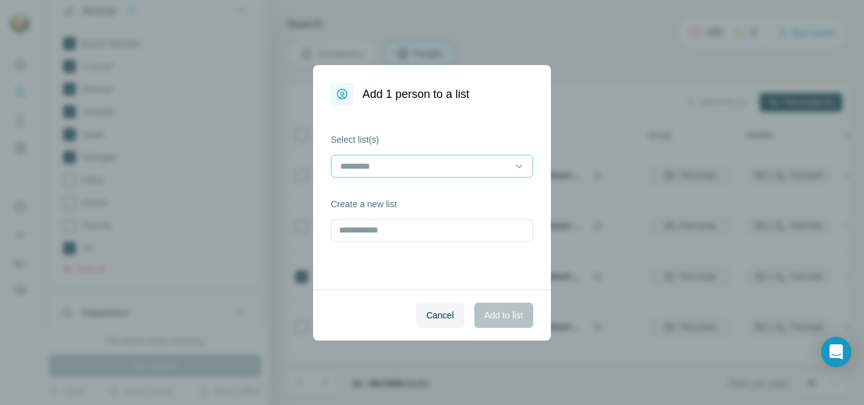
click at [447, 170] on input at bounding box center [424, 166] width 171 height 14
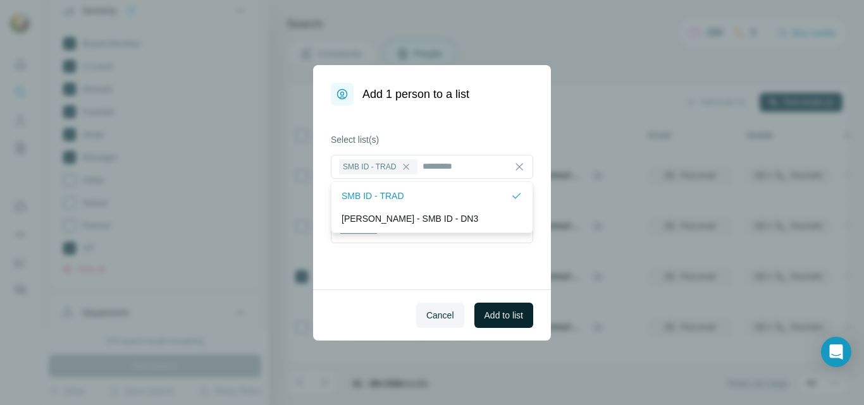
click at [501, 319] on span "Add to list" at bounding box center [504, 315] width 39 height 13
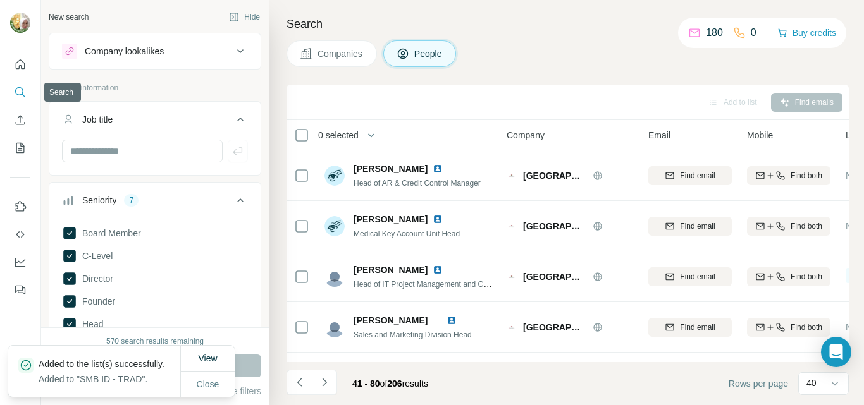
click at [20, 90] on icon "Search" at bounding box center [20, 92] width 13 height 13
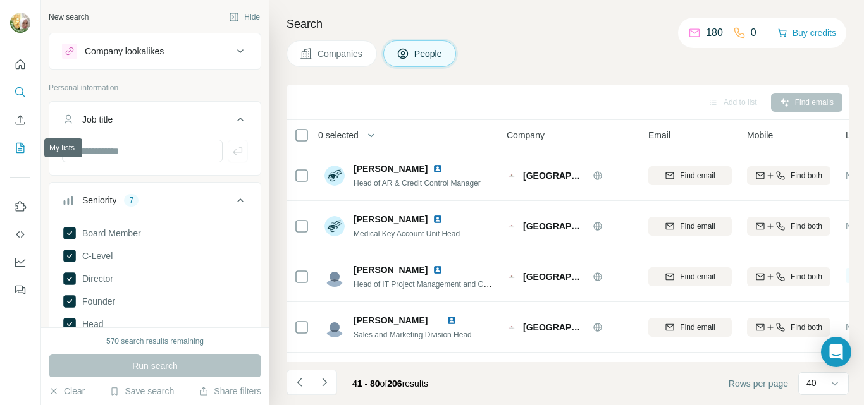
click at [21, 152] on icon "My lists" at bounding box center [20, 148] width 13 height 13
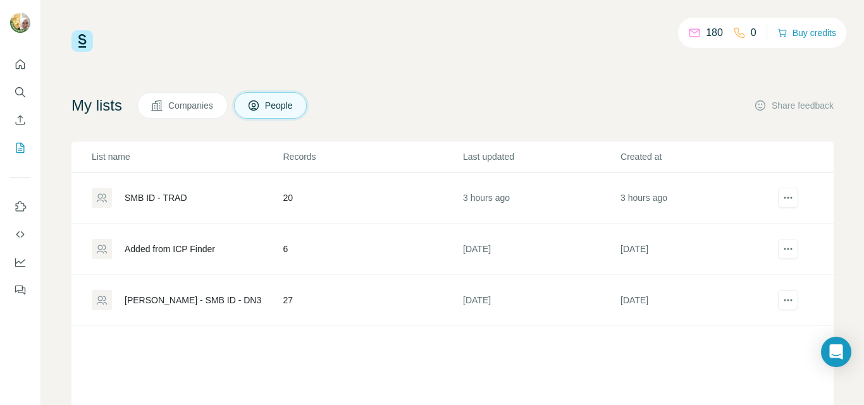
click at [145, 197] on div "SMB ID - TRAD" at bounding box center [156, 198] width 63 height 13
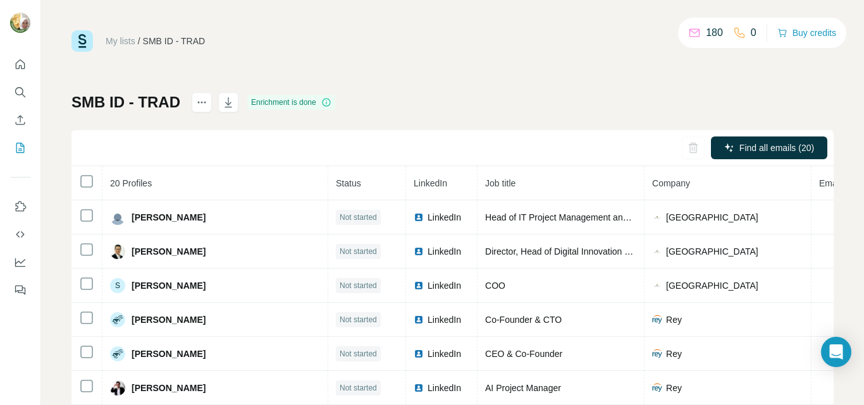
click at [652, 183] on span "Company" at bounding box center [671, 183] width 38 height 10
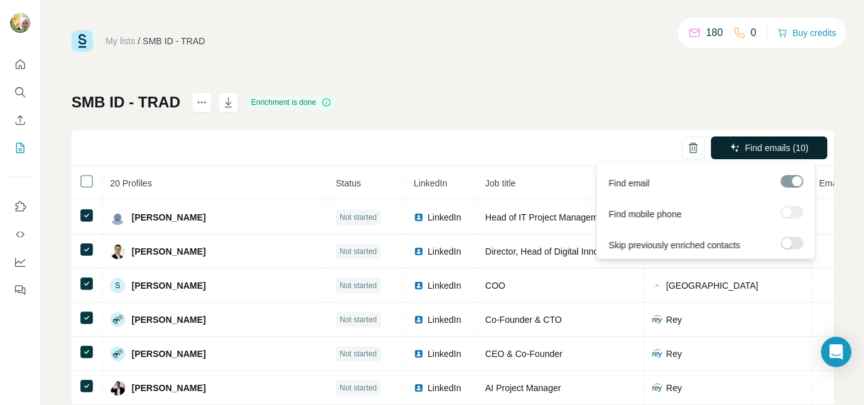
click at [771, 153] on span "Find emails (10)" at bounding box center [776, 148] width 63 height 13
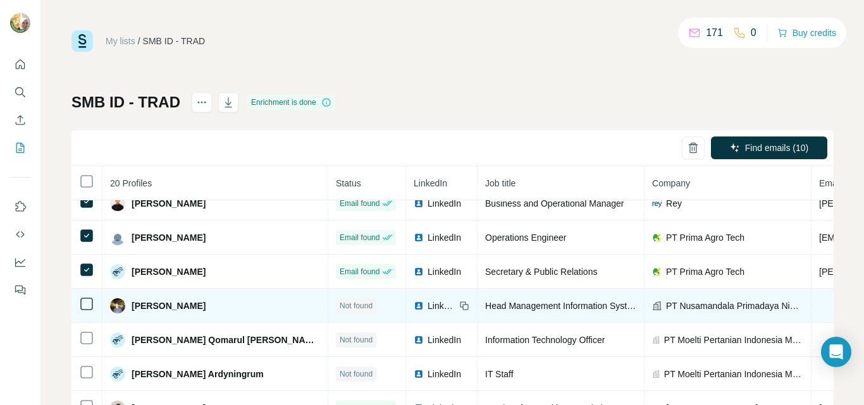
scroll to position [316, 0]
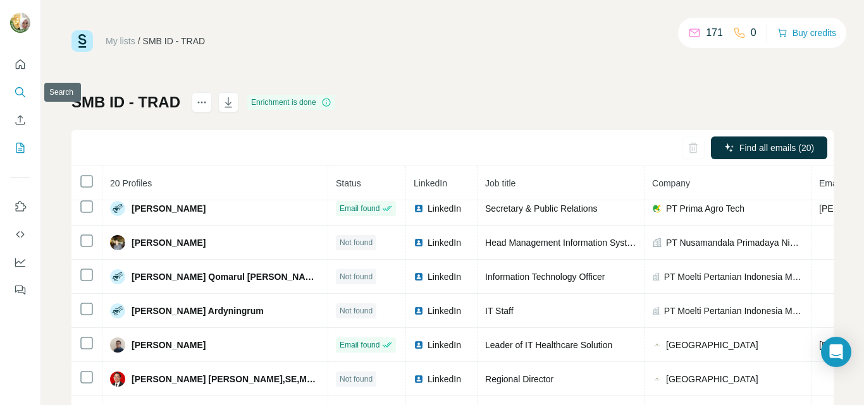
click at [23, 90] on icon "Search" at bounding box center [19, 91] width 8 height 8
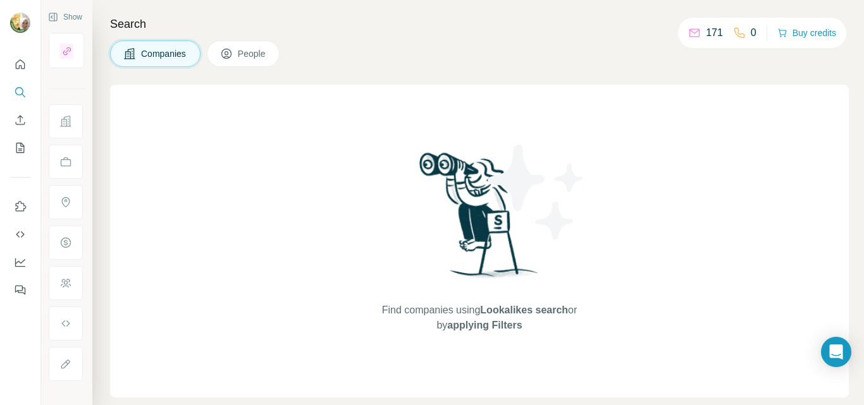
click at [163, 129] on div "Find companies using Lookalikes search or by applying Filters" at bounding box center [479, 241] width 739 height 313
click at [21, 93] on icon "Search" at bounding box center [20, 92] width 13 height 13
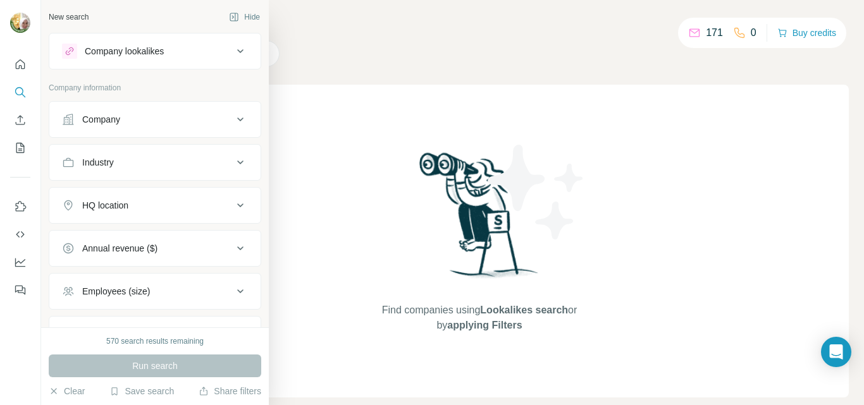
click at [97, 120] on div "Company" at bounding box center [101, 119] width 38 height 13
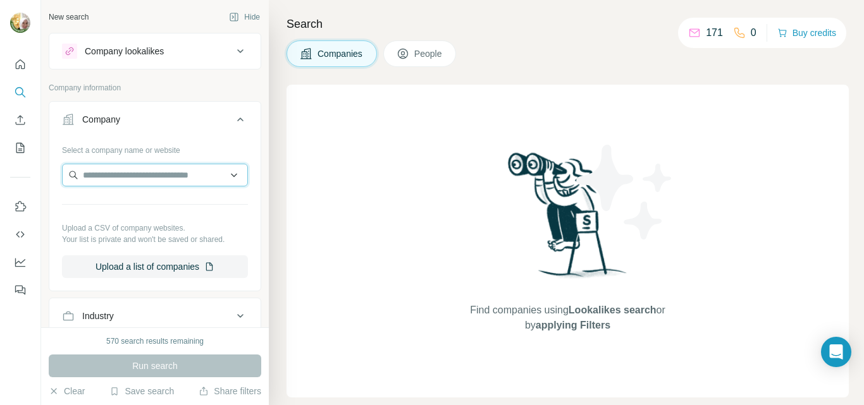
click at [112, 177] on input "text" at bounding box center [155, 175] width 186 height 23
paste input "**********"
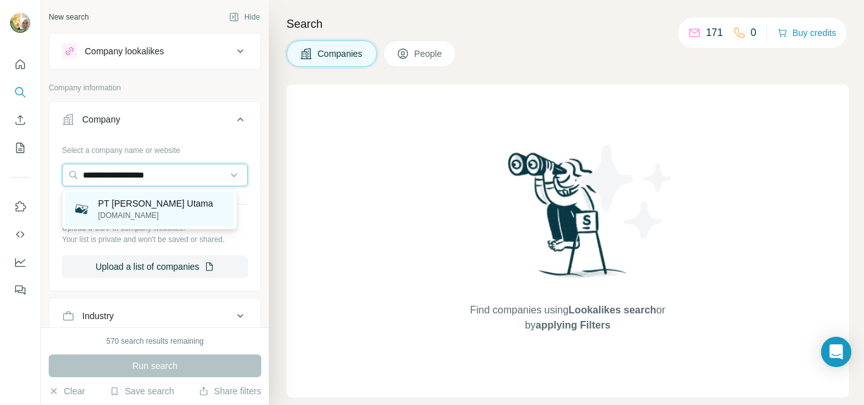
type input "**********"
click at [147, 202] on p "PT [PERSON_NAME] Utama" at bounding box center [155, 203] width 115 height 13
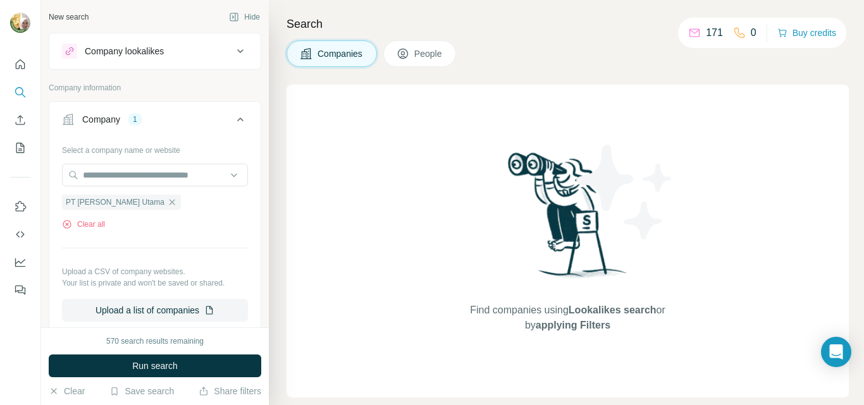
drag, startPoint x: 154, startPoint y: 367, endPoint x: 161, endPoint y: 370, distance: 7.6
click at [152, 369] on span "Run search" at bounding box center [155, 366] width 46 height 13
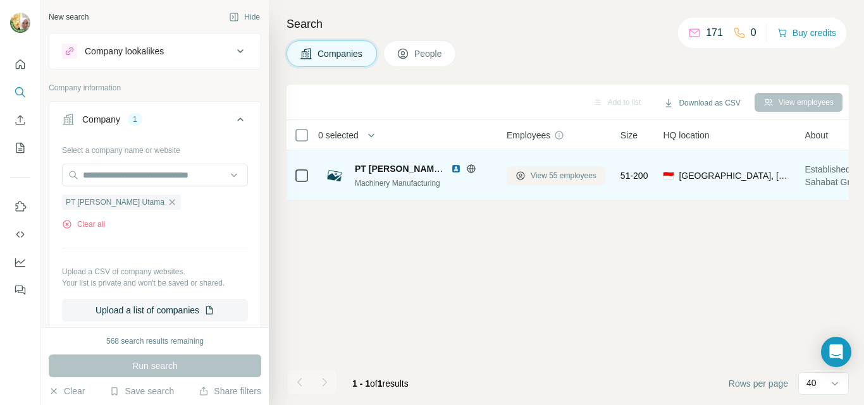
click at [555, 176] on span "View 55 employees" at bounding box center [564, 175] width 66 height 11
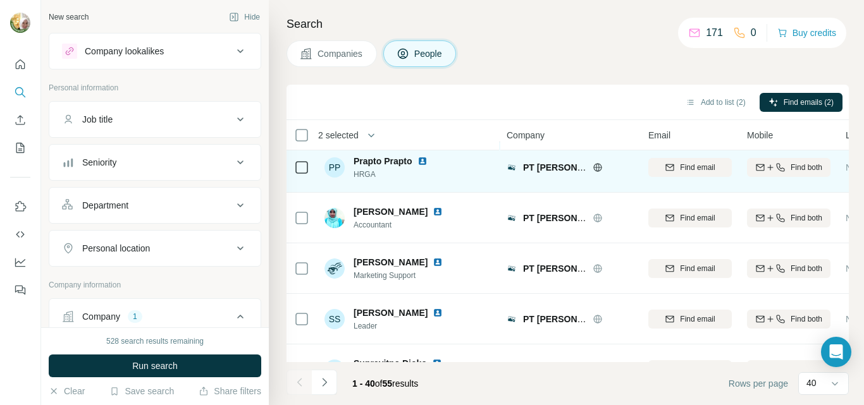
scroll to position [1819, 0]
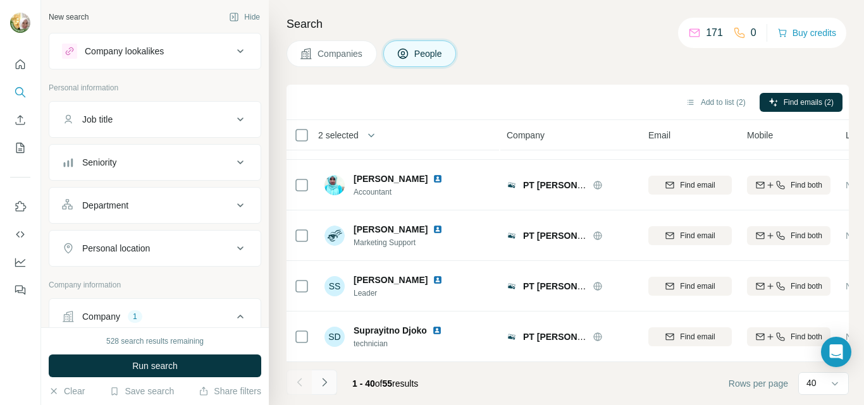
click at [326, 384] on icon "Navigate to next page" at bounding box center [324, 382] width 13 height 13
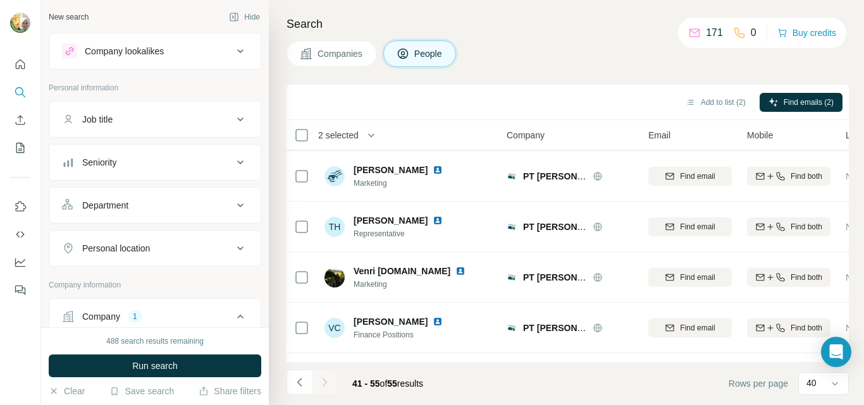
scroll to position [0, 0]
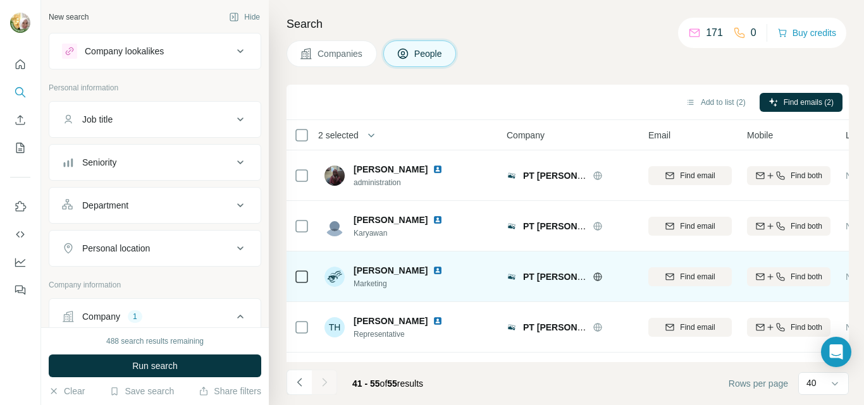
click at [299, 385] on icon "Navigate to previous page" at bounding box center [299, 382] width 4 height 8
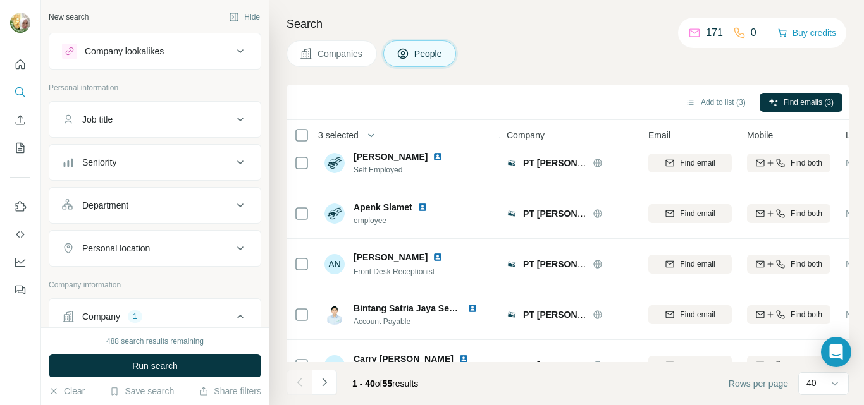
scroll to position [633, 0]
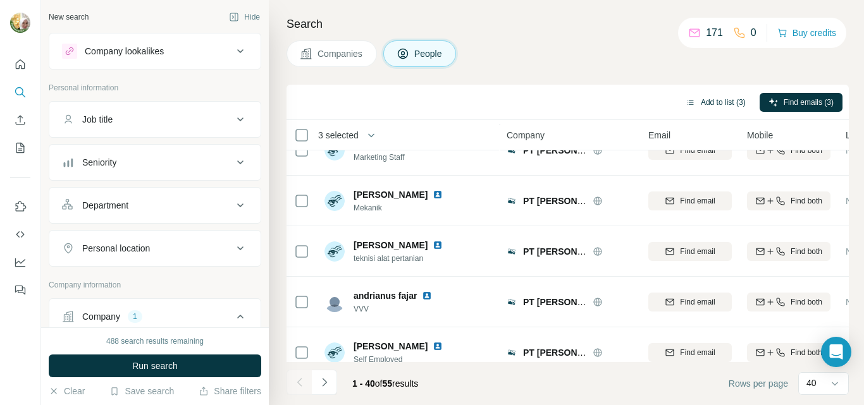
click at [710, 99] on button "Add to list (3)" at bounding box center [716, 102] width 78 height 19
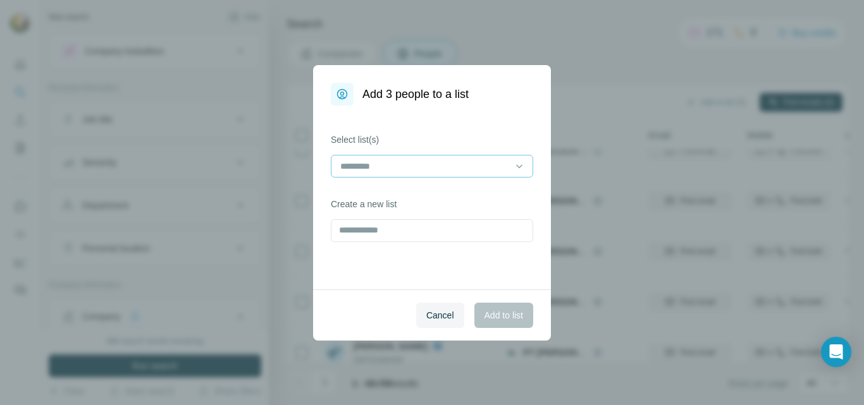
click at [431, 173] on div at bounding box center [424, 167] width 171 height 22
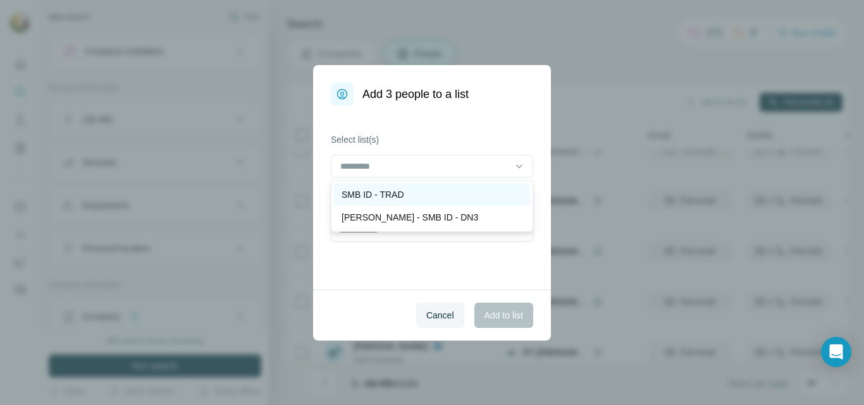
click at [394, 195] on p "SMB ID - TRAD" at bounding box center [373, 194] width 63 height 13
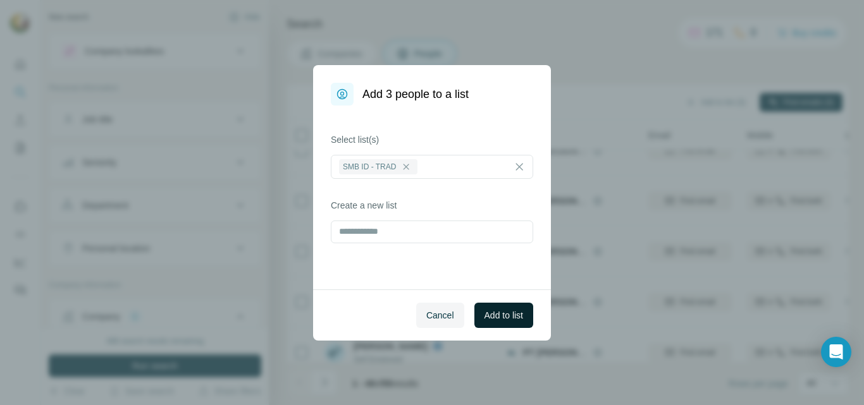
click at [496, 321] on span "Add to list" at bounding box center [504, 315] width 39 height 13
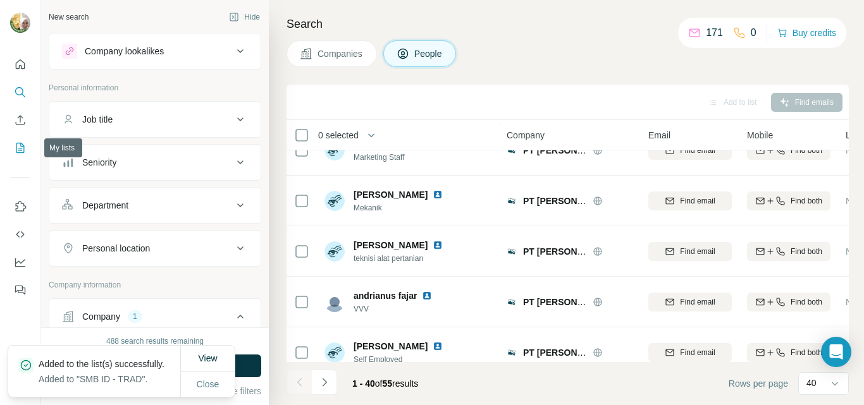
click at [23, 149] on icon "My lists" at bounding box center [20, 148] width 13 height 13
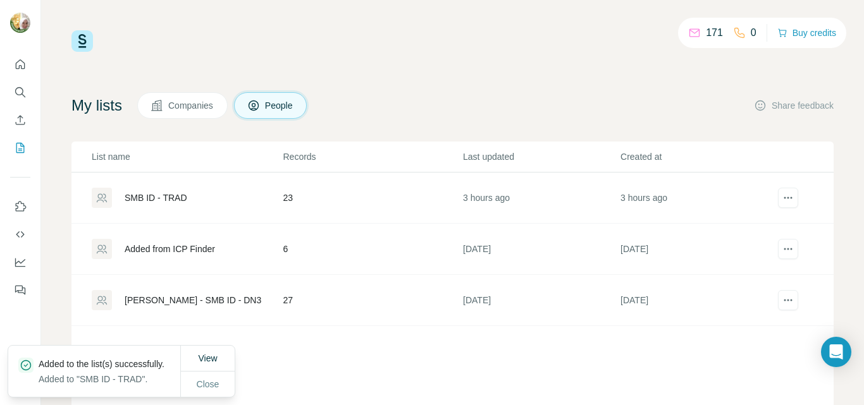
click at [173, 199] on div "SMB ID - TRAD" at bounding box center [156, 198] width 63 height 13
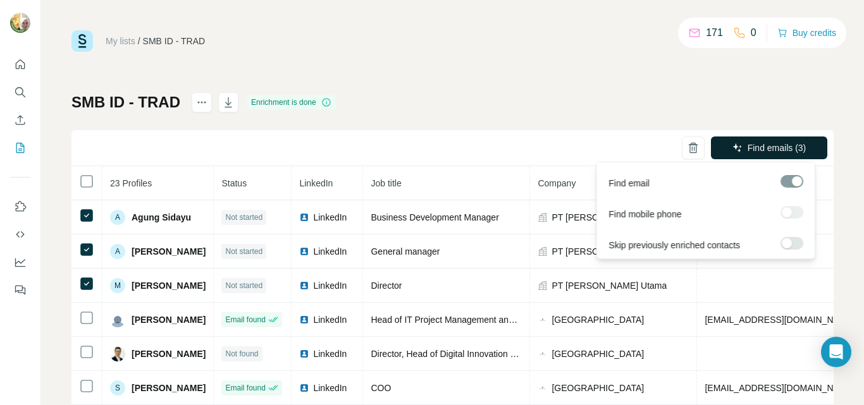
click at [760, 146] on span "Find emails (3)" at bounding box center [777, 148] width 59 height 13
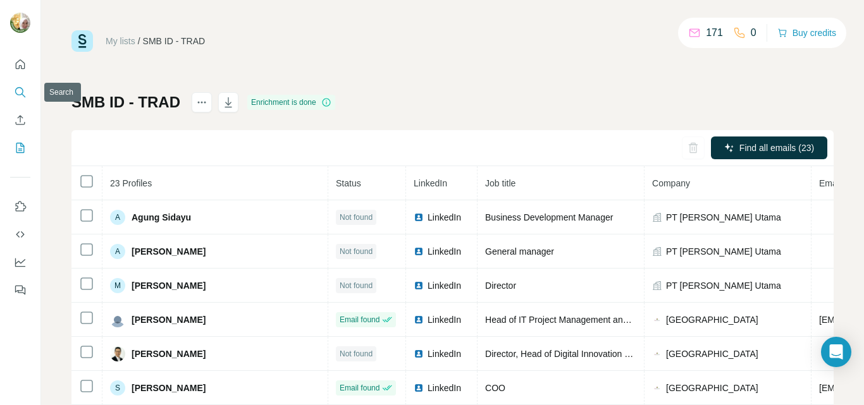
click at [20, 94] on icon "Search" at bounding box center [20, 92] width 13 height 13
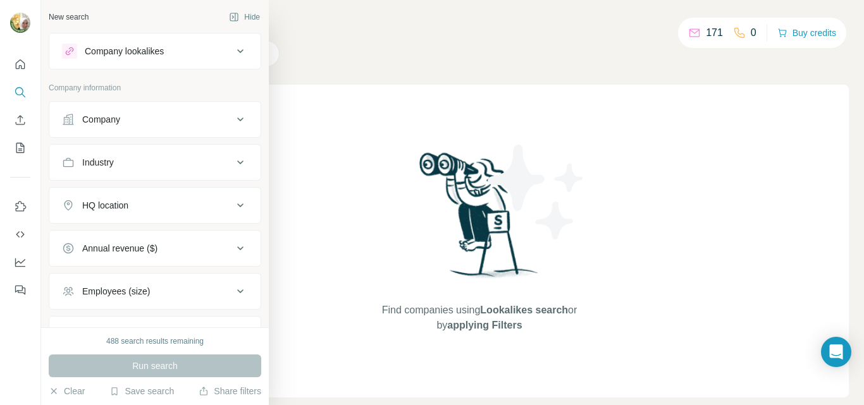
click at [96, 122] on div "Company" at bounding box center [101, 119] width 38 height 13
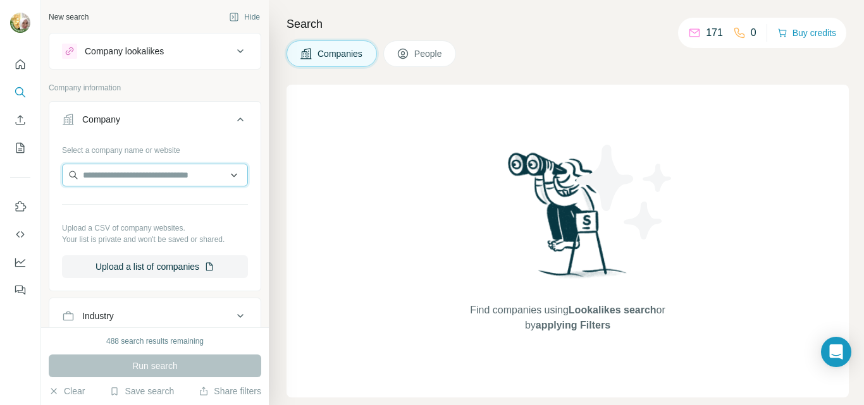
click at [128, 178] on input "text" at bounding box center [155, 175] width 186 height 23
paste input "**********"
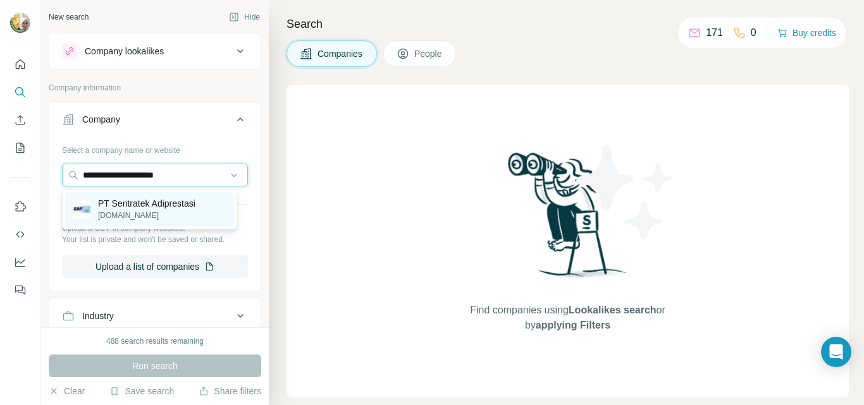
type input "**********"
click at [156, 207] on p "PT Sentratek Adiprestasi" at bounding box center [146, 203] width 97 height 13
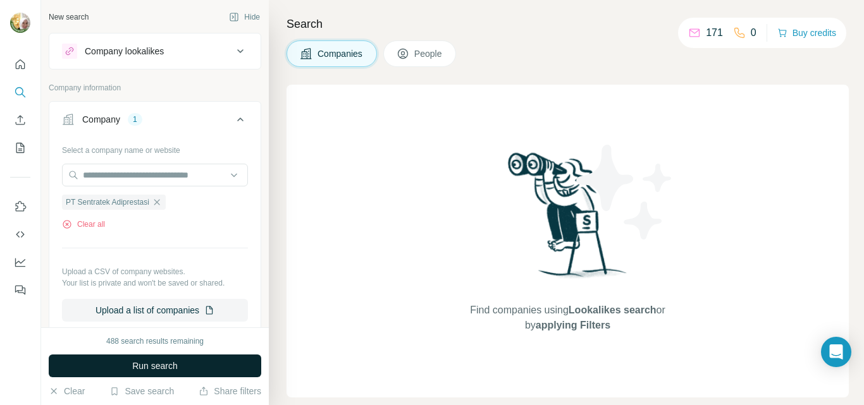
click at [158, 363] on span "Run search" at bounding box center [155, 366] width 46 height 13
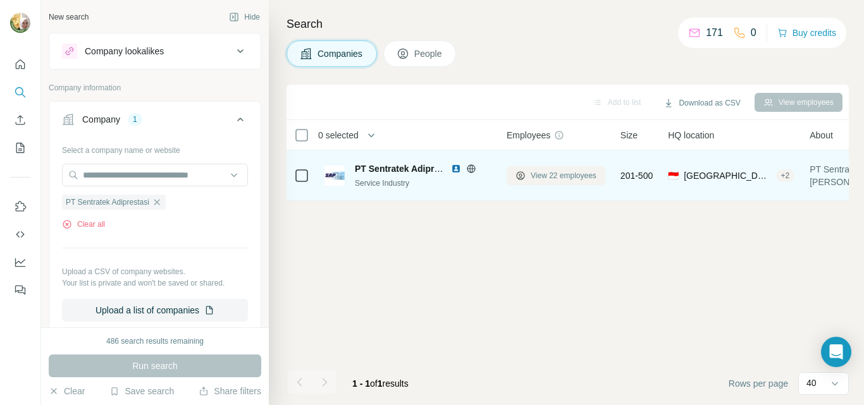
click at [574, 178] on span "View 22 employees" at bounding box center [564, 175] width 66 height 11
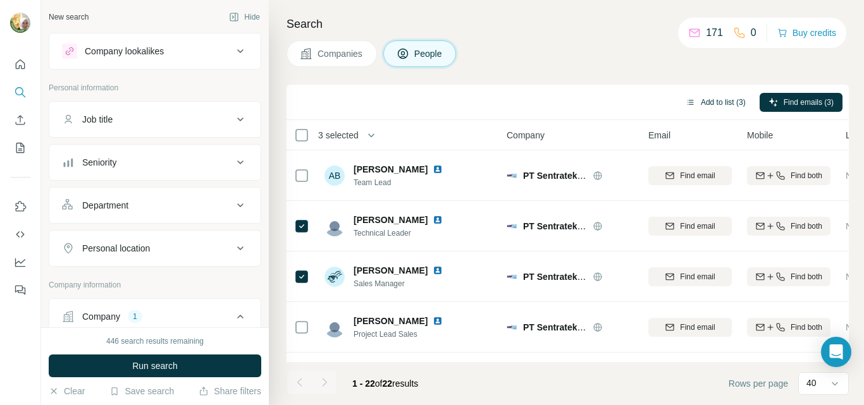
click at [722, 99] on button "Add to list (3)" at bounding box center [716, 102] width 78 height 19
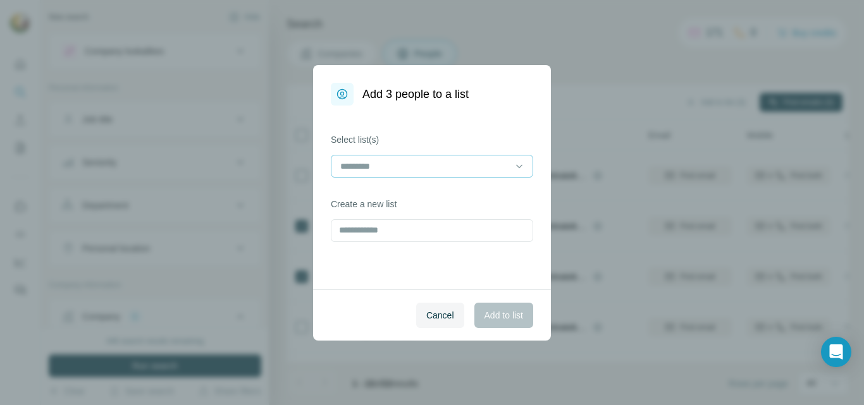
click at [416, 170] on input at bounding box center [424, 166] width 171 height 14
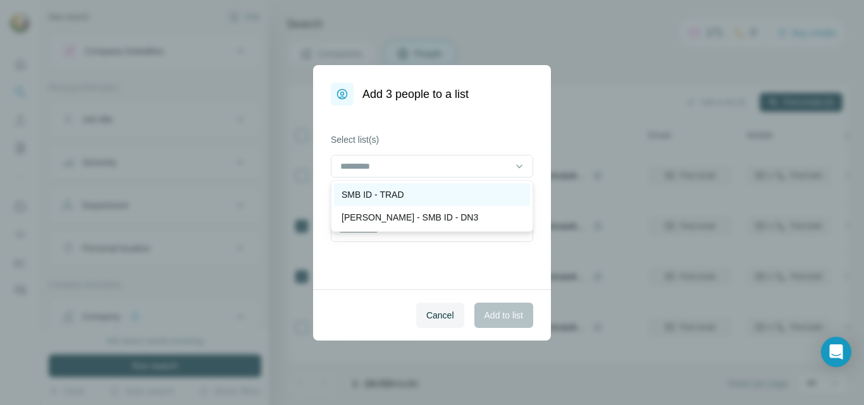
click at [404, 191] on p "SMB ID - TRAD" at bounding box center [373, 194] width 63 height 13
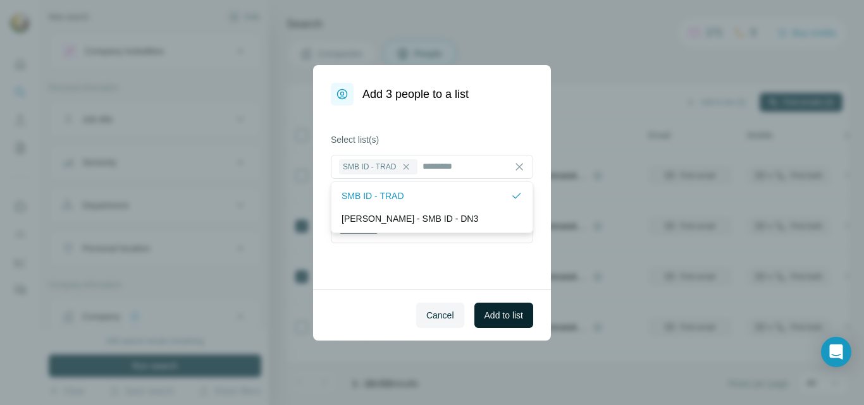
click at [499, 319] on span "Add to list" at bounding box center [504, 315] width 39 height 13
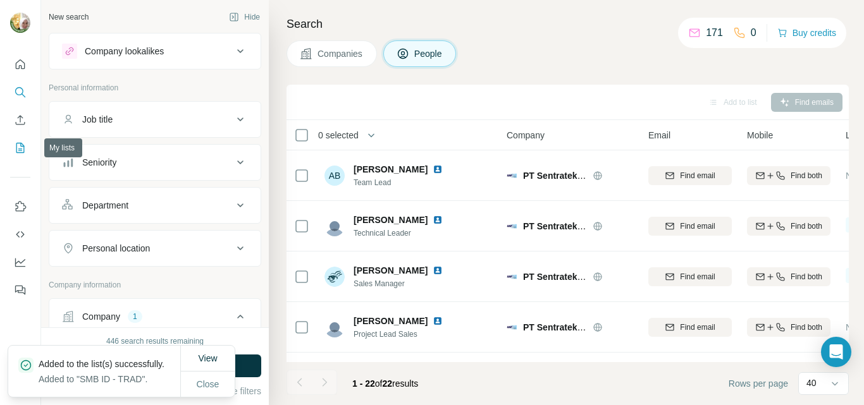
click at [17, 149] on icon "My lists" at bounding box center [20, 148] width 13 height 13
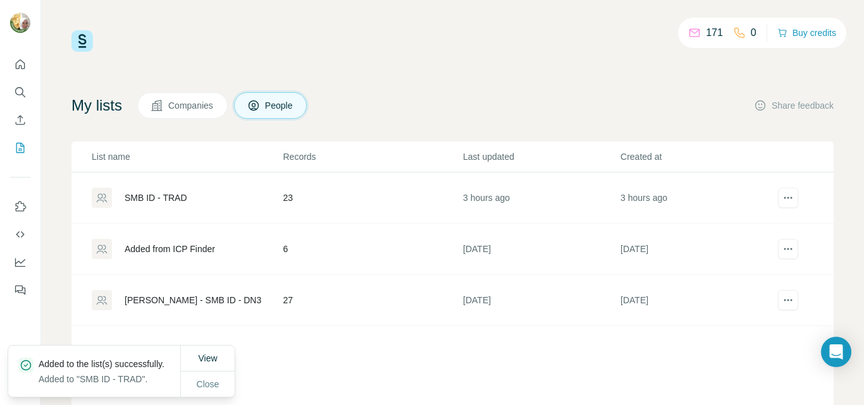
click at [168, 200] on div "SMB ID - TRAD" at bounding box center [156, 198] width 63 height 13
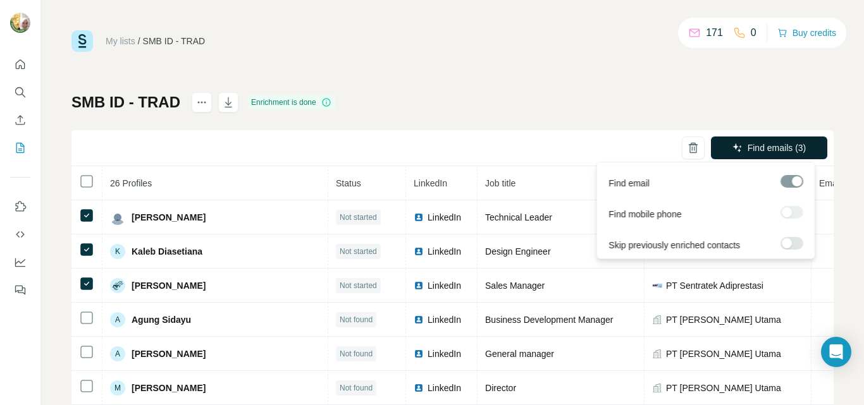
click at [754, 144] on span "Find emails (3)" at bounding box center [777, 148] width 59 height 13
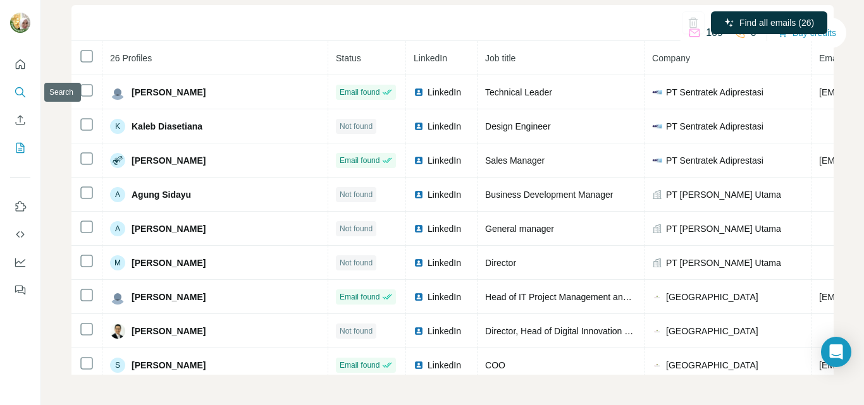
click at [18, 87] on icon "Search" at bounding box center [20, 92] width 13 height 13
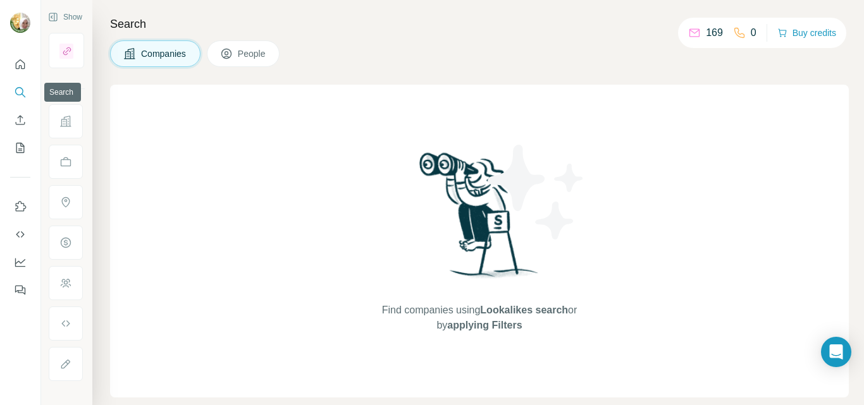
click at [14, 91] on icon "Search" at bounding box center [20, 92] width 13 height 13
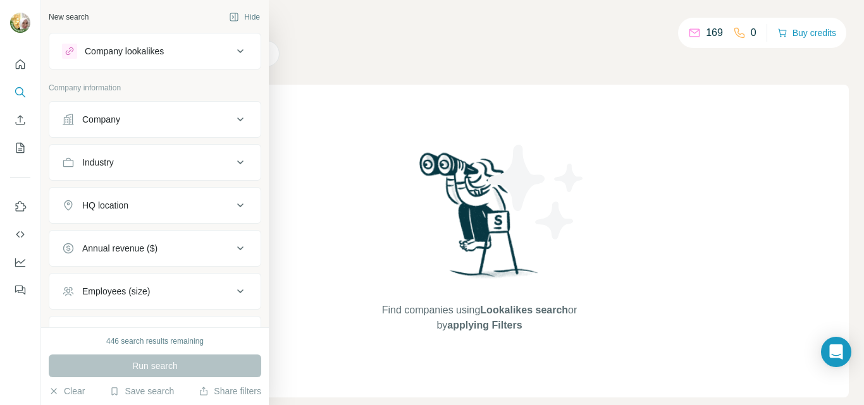
click at [99, 120] on div "Company" at bounding box center [101, 119] width 38 height 13
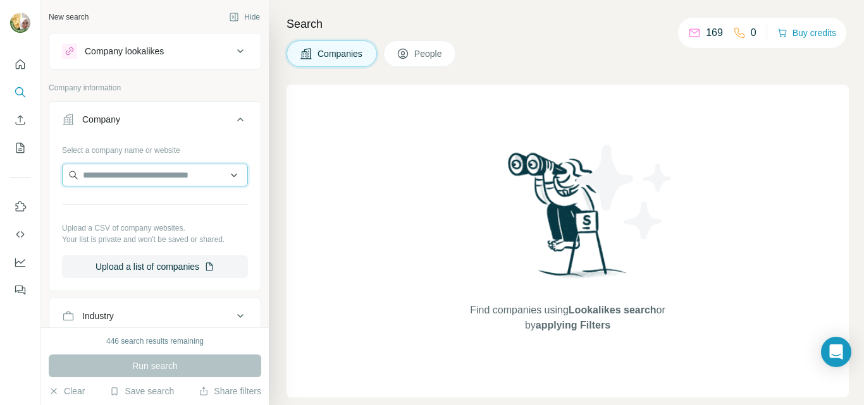
click at [129, 175] on input "text" at bounding box center [155, 175] width 186 height 23
paste input "**********"
type input "**********"
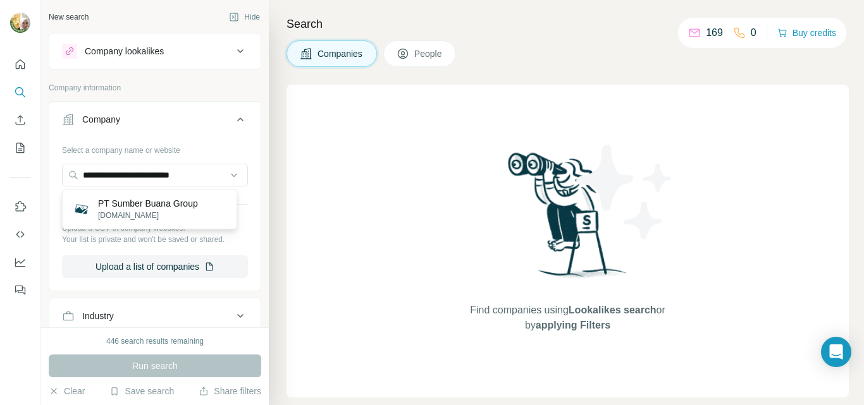
click at [145, 209] on p "PT Sumber Buana Group" at bounding box center [148, 203] width 100 height 13
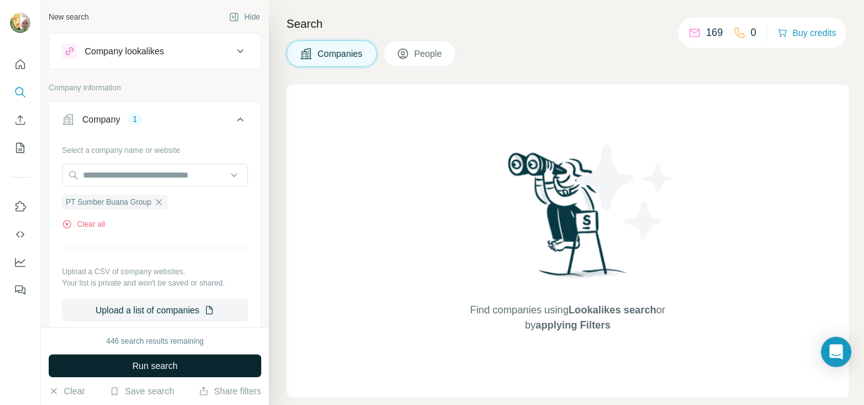
click at [189, 372] on button "Run search" at bounding box center [155, 366] width 213 height 23
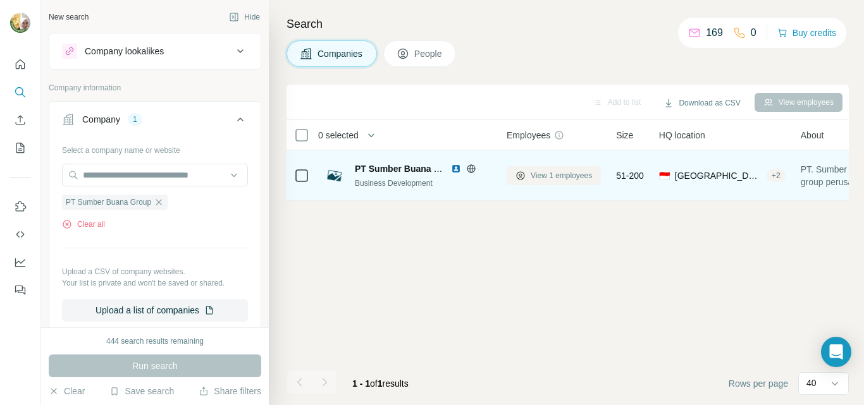
click at [555, 177] on span "View 1 employees" at bounding box center [561, 175] width 61 height 11
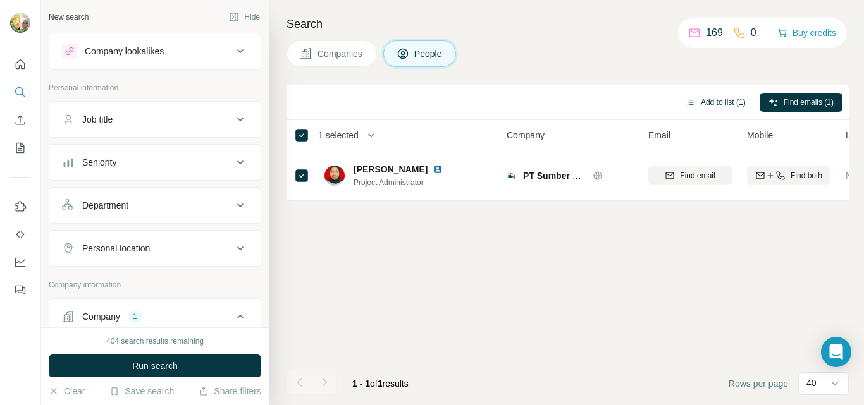
click at [720, 105] on button "Add to list (1)" at bounding box center [716, 102] width 78 height 19
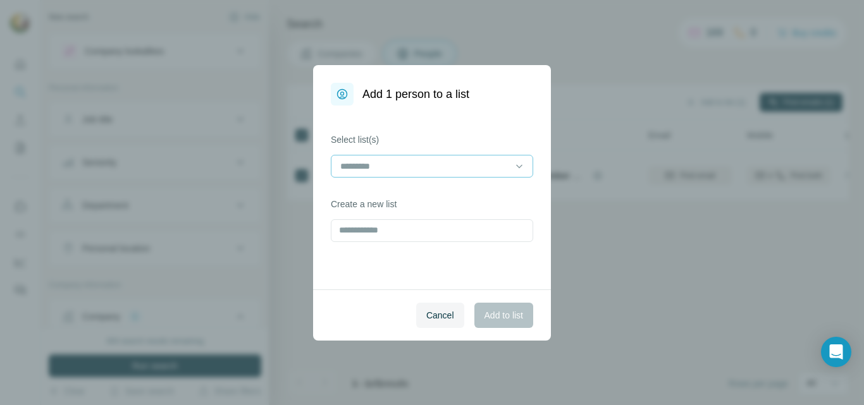
click at [497, 161] on input at bounding box center [424, 166] width 171 height 14
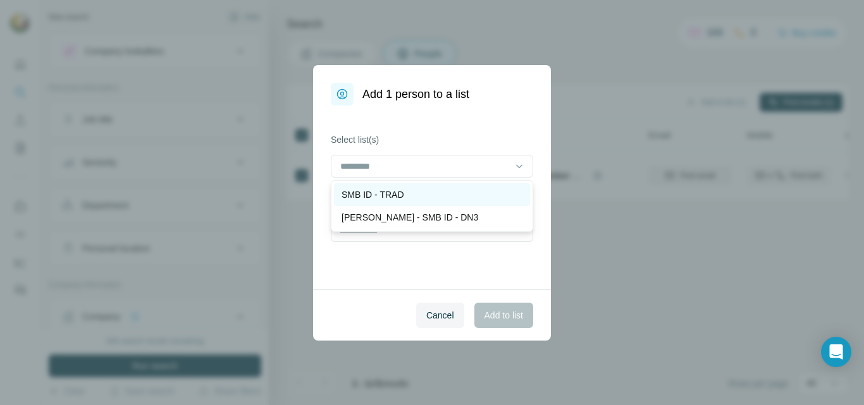
click at [398, 199] on p "SMB ID - TRAD" at bounding box center [373, 194] width 63 height 13
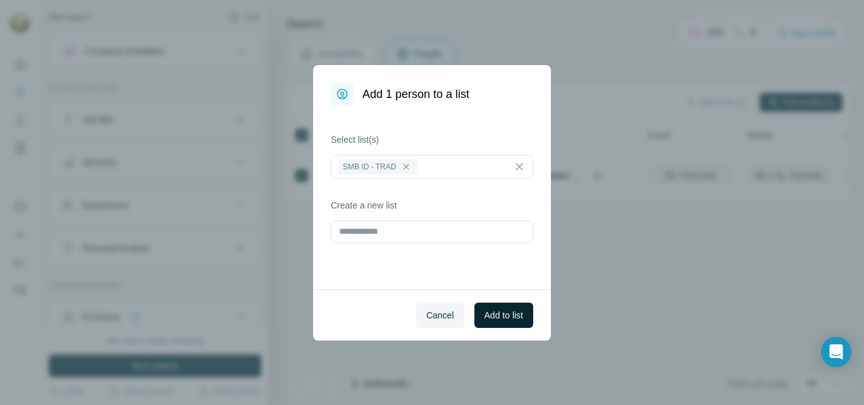
click at [502, 318] on span "Add to list" at bounding box center [504, 315] width 39 height 13
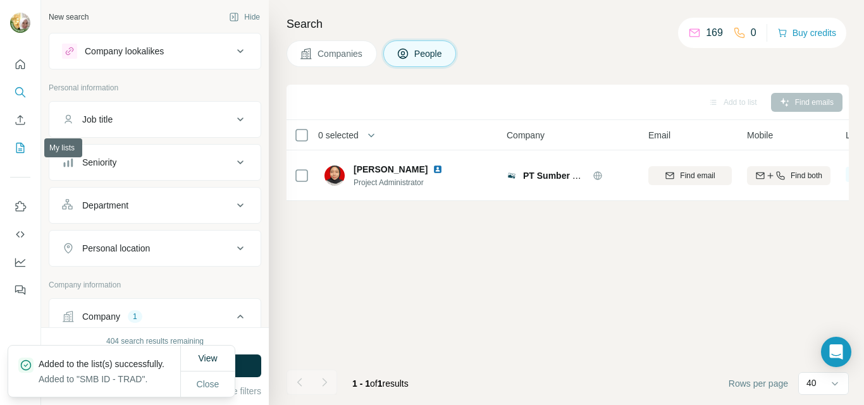
click at [22, 147] on icon "My lists" at bounding box center [21, 147] width 6 height 8
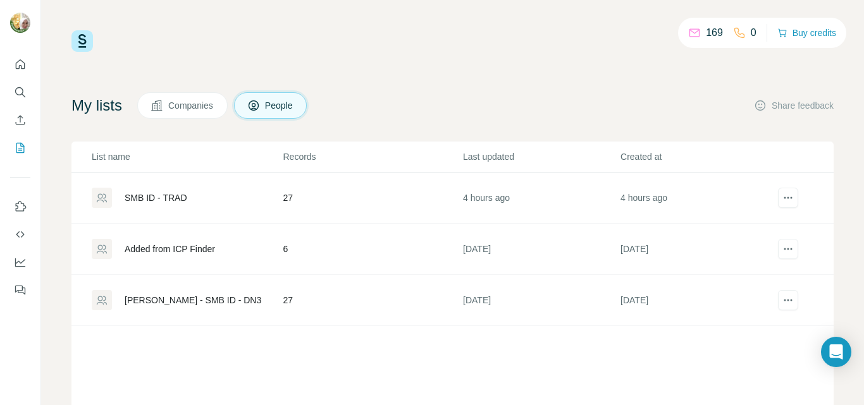
click at [169, 197] on div "SMB ID - TRAD" at bounding box center [156, 198] width 63 height 13
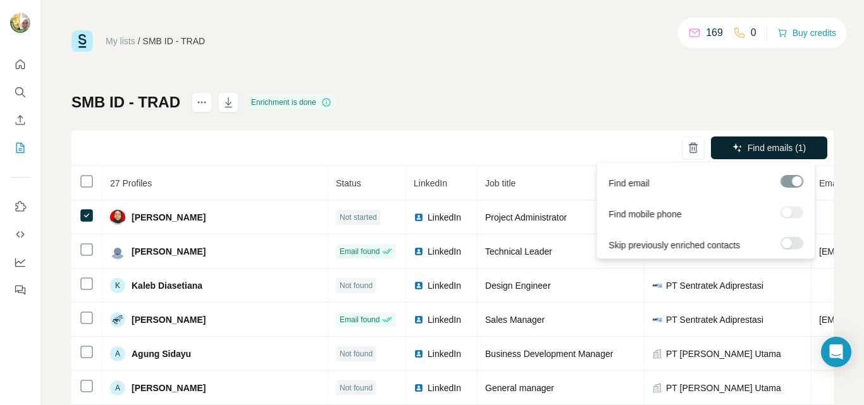
click at [763, 147] on span "Find emails (1)" at bounding box center [777, 148] width 59 height 13
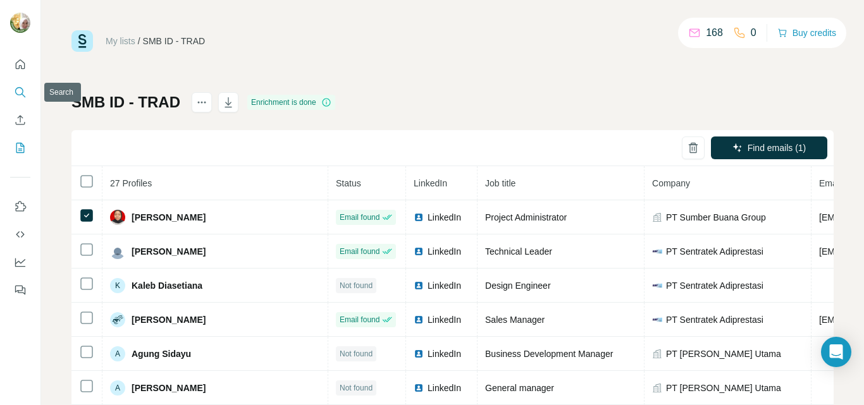
click at [19, 94] on icon "Search" at bounding box center [20, 92] width 13 height 13
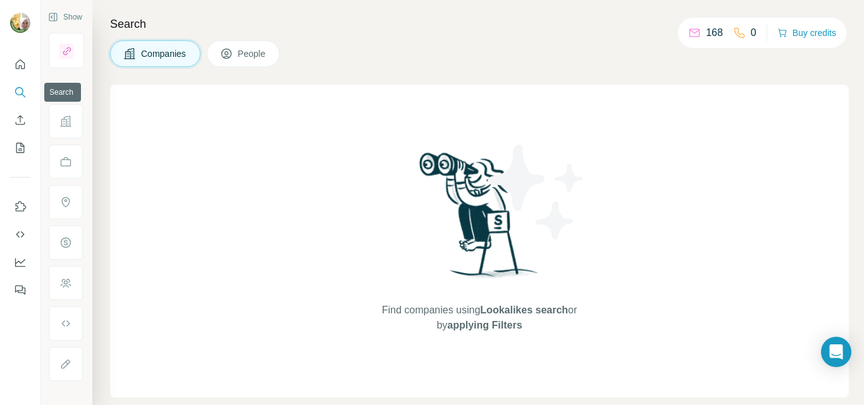
click at [22, 92] on icon "Search" at bounding box center [20, 92] width 13 height 13
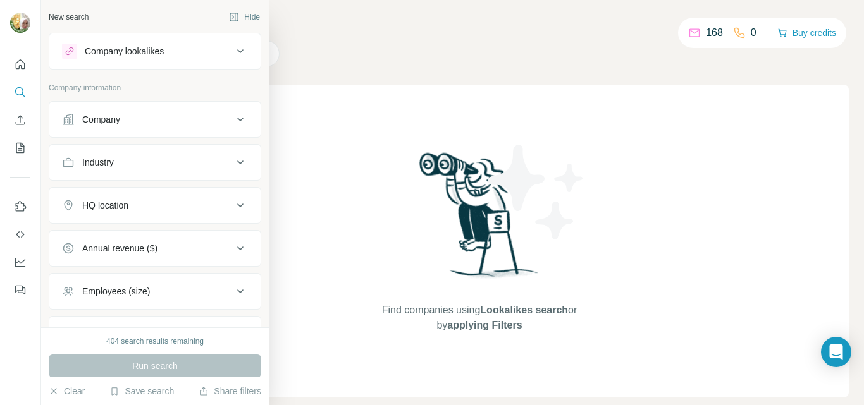
click at [110, 120] on div "Company" at bounding box center [101, 119] width 38 height 13
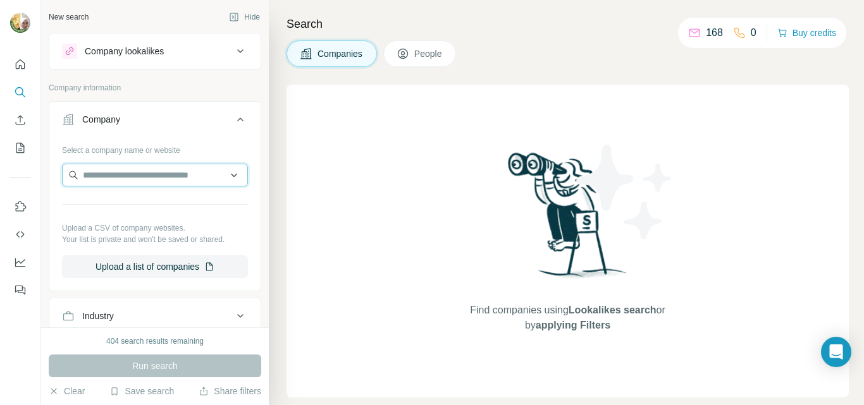
click at [136, 180] on input "text" at bounding box center [155, 175] width 186 height 23
paste input "**********"
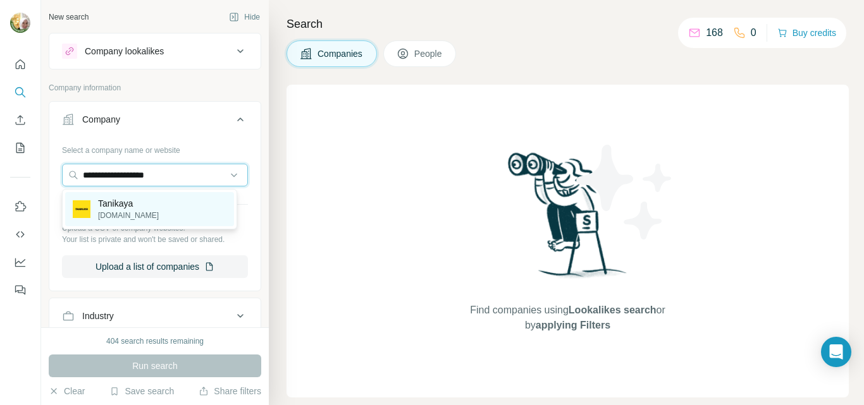
type input "**********"
click at [117, 204] on p "Tanikaya" at bounding box center [128, 203] width 61 height 13
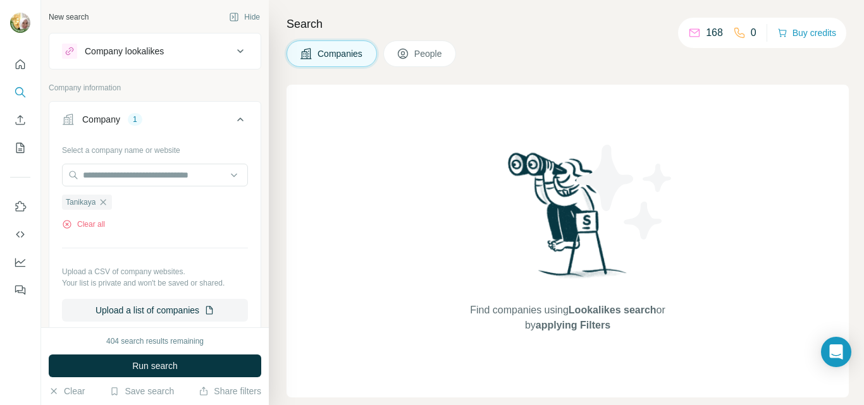
click at [144, 369] on span "Run search" at bounding box center [155, 366] width 46 height 13
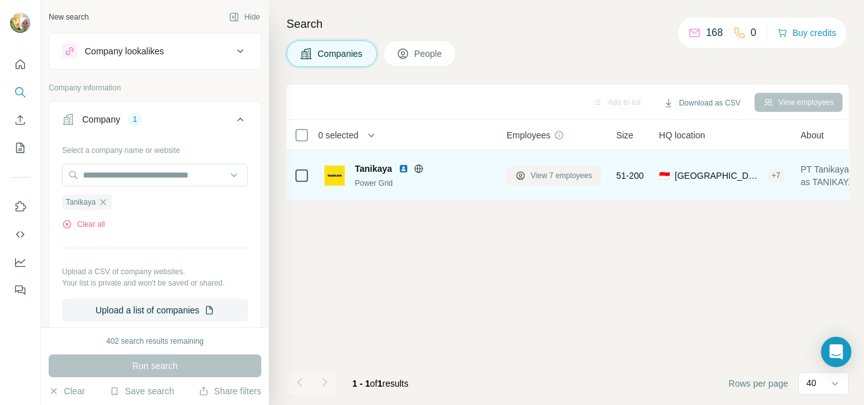
click at [580, 176] on span "View 7 employees" at bounding box center [561, 175] width 61 height 11
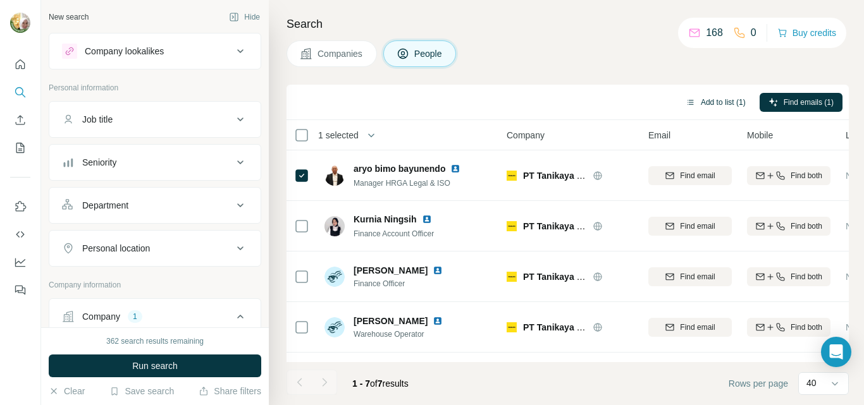
click at [708, 99] on button "Add to list (1)" at bounding box center [716, 102] width 78 height 19
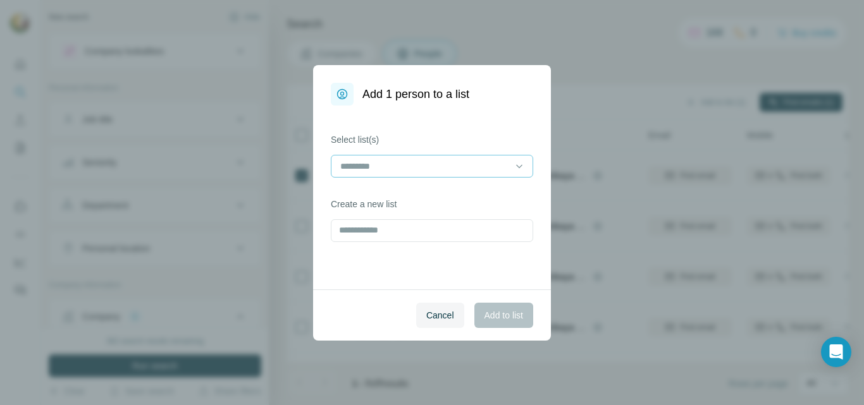
click at [483, 165] on input at bounding box center [424, 166] width 171 height 14
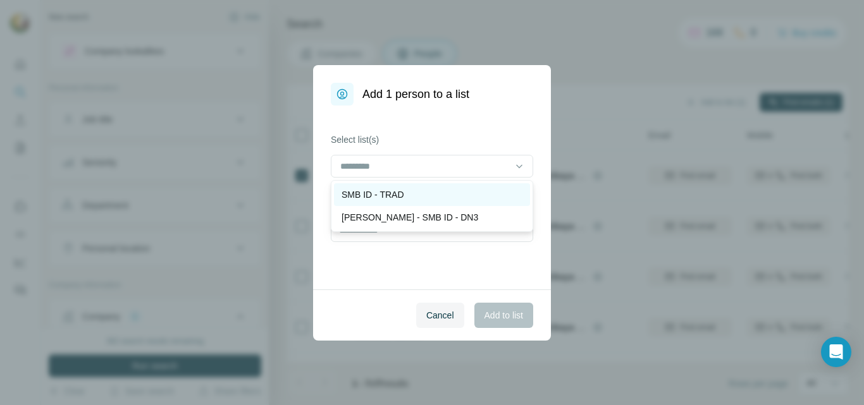
click at [387, 192] on p "SMB ID - TRAD" at bounding box center [373, 194] width 63 height 13
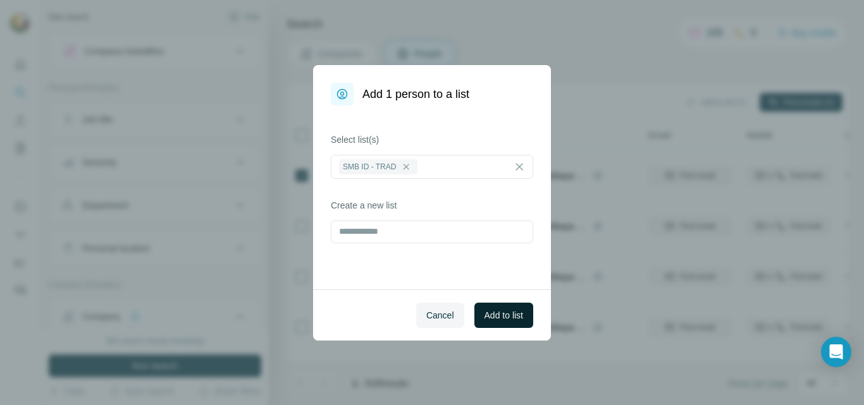
click at [497, 316] on span "Add to list" at bounding box center [504, 315] width 39 height 13
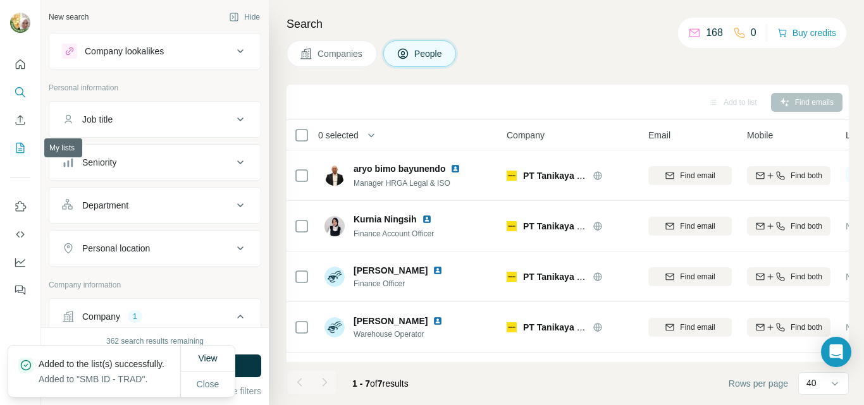
click at [20, 147] on icon "My lists" at bounding box center [20, 148] width 13 height 13
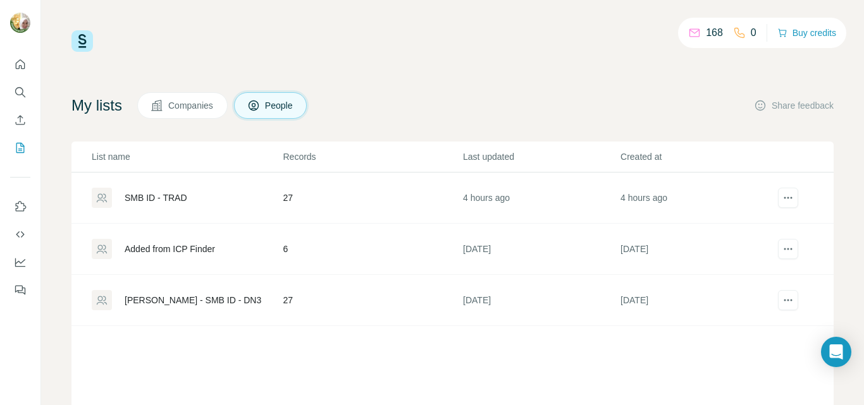
click at [282, 199] on td "27" at bounding box center [372, 198] width 180 height 51
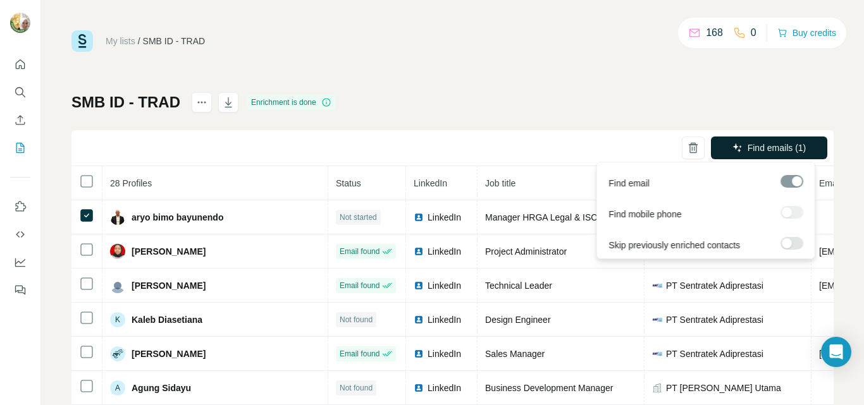
click at [767, 144] on span "Find emails (1)" at bounding box center [777, 148] width 59 height 13
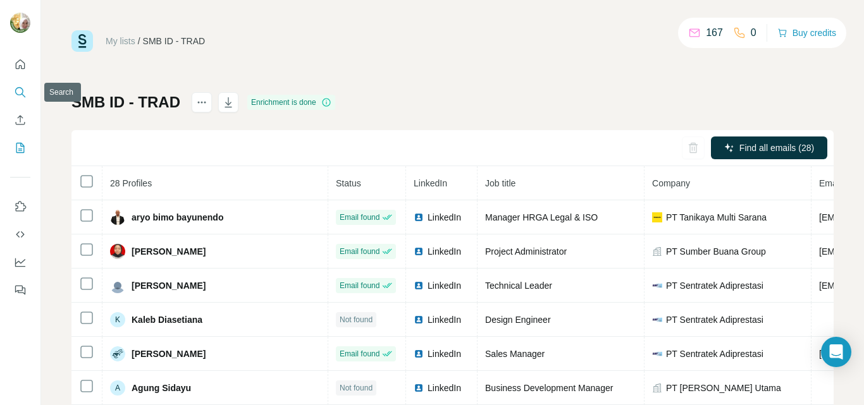
click at [20, 91] on icon "Search" at bounding box center [20, 92] width 13 height 13
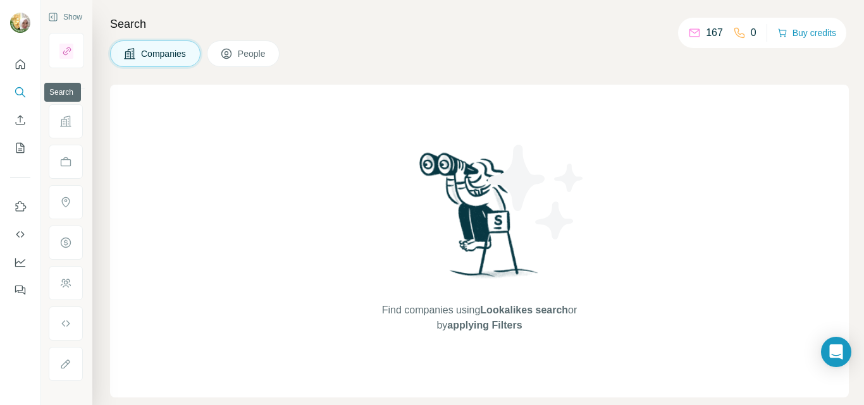
click at [19, 92] on icon "Search" at bounding box center [20, 92] width 13 height 13
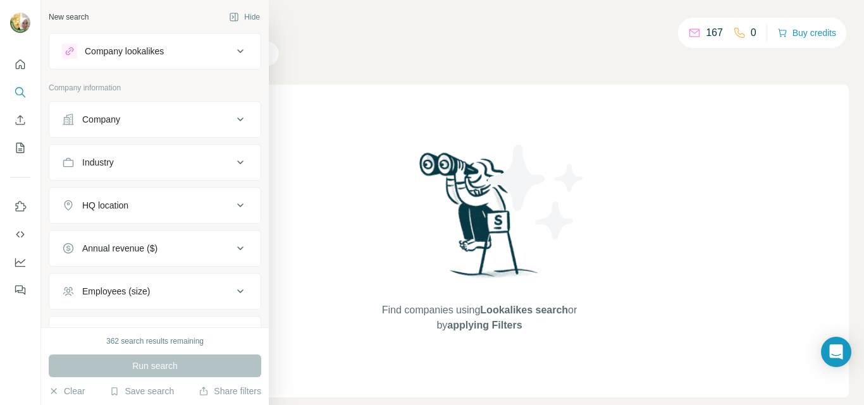
click at [92, 121] on div "Company" at bounding box center [101, 119] width 38 height 13
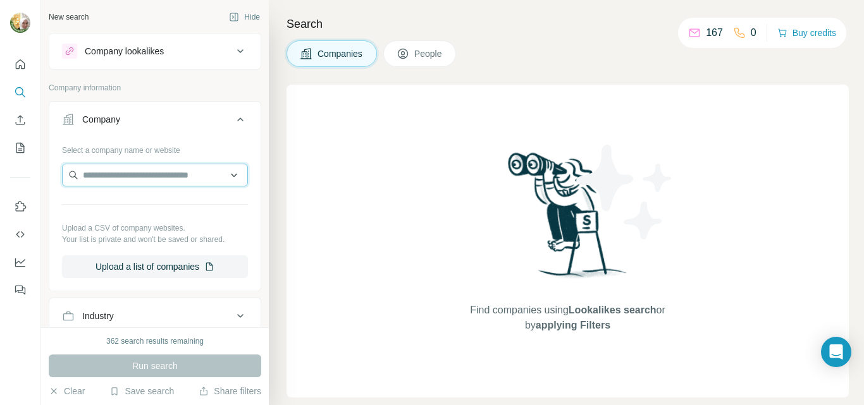
click at [104, 174] on input "text" at bounding box center [155, 175] width 186 height 23
paste input "**********"
click at [188, 171] on input "**********" at bounding box center [155, 175] width 186 height 23
drag, startPoint x: 195, startPoint y: 173, endPoint x: 63, endPoint y: 172, distance: 131.6
click at [63, 171] on input "**********" at bounding box center [155, 175] width 186 height 23
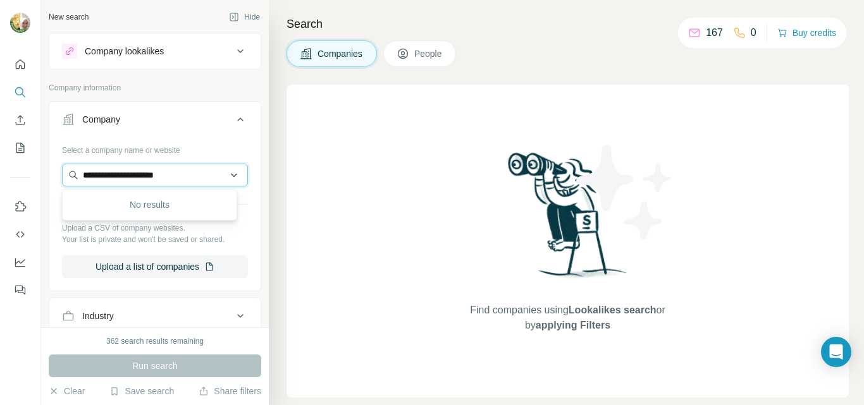
drag, startPoint x: 202, startPoint y: 173, endPoint x: 86, endPoint y: 170, distance: 116.4
click at [90, 170] on input "**********" at bounding box center [155, 175] width 186 height 23
type input "*"
drag, startPoint x: 202, startPoint y: 174, endPoint x: 82, endPoint y: 174, distance: 119.6
click at [82, 174] on input "**********" at bounding box center [155, 175] width 186 height 23
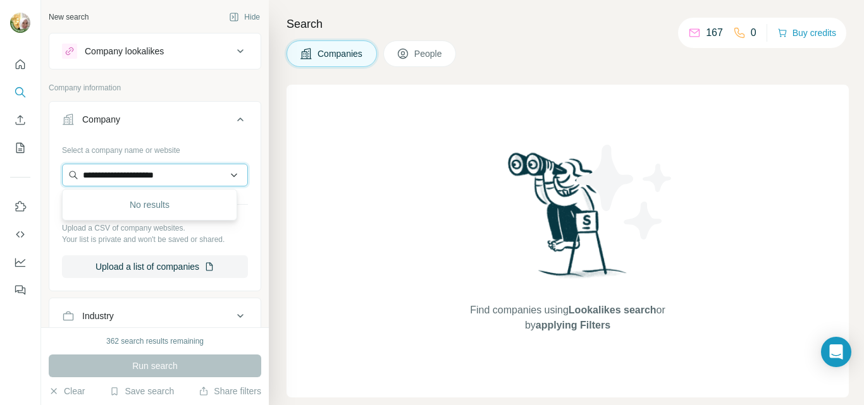
paste input "text"
drag, startPoint x: 168, startPoint y: 174, endPoint x: 78, endPoint y: 176, distance: 89.8
click at [78, 176] on input "**********" at bounding box center [155, 175] width 186 height 23
paste input "text"
click at [163, 179] on input "**********" at bounding box center [155, 175] width 186 height 23
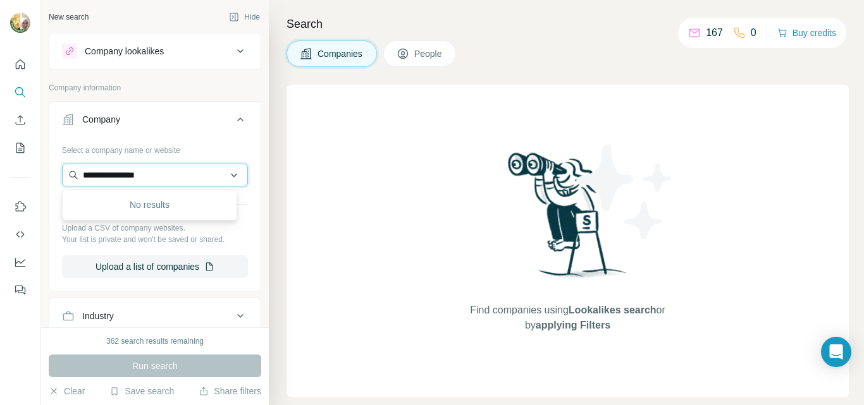
drag, startPoint x: 173, startPoint y: 178, endPoint x: 68, endPoint y: 179, distance: 104.4
click at [68, 179] on input "**********" at bounding box center [155, 175] width 186 height 23
paste input "*********"
drag, startPoint x: 192, startPoint y: 178, endPoint x: 61, endPoint y: 176, distance: 130.3
click at [61, 176] on div "**********" at bounding box center [154, 214] width 211 height 149
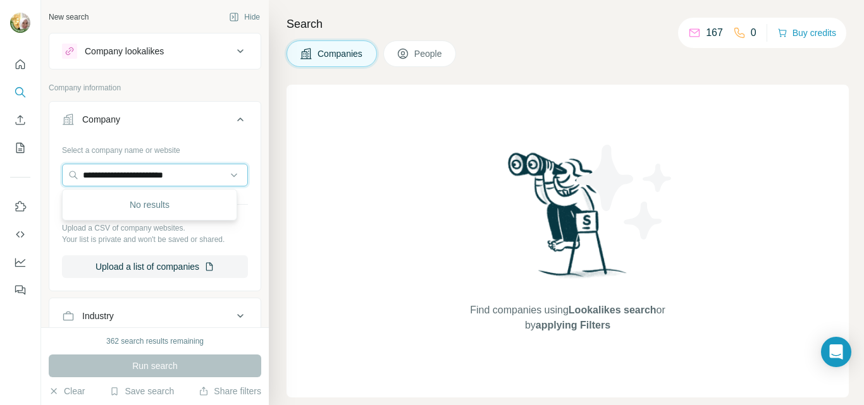
paste input "text"
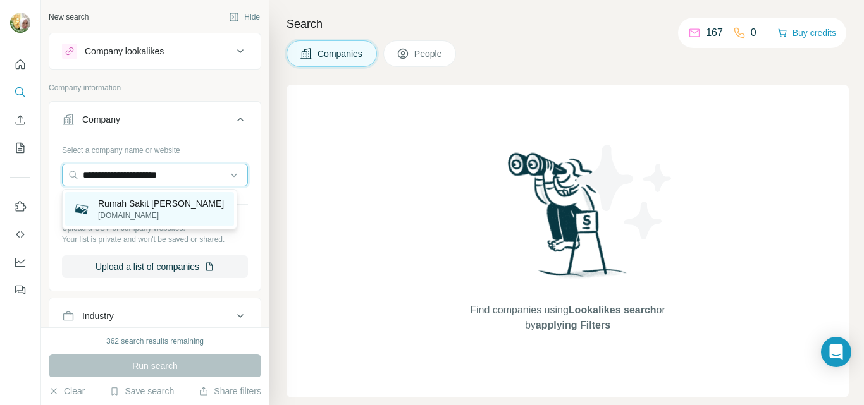
type input "**********"
click at [158, 206] on p "Rumah Sakit [PERSON_NAME]" at bounding box center [161, 203] width 126 height 13
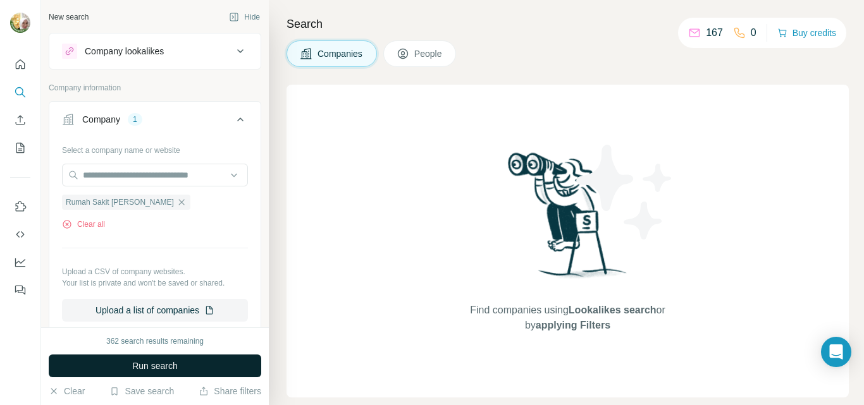
click at [138, 369] on span "Run search" at bounding box center [155, 366] width 46 height 13
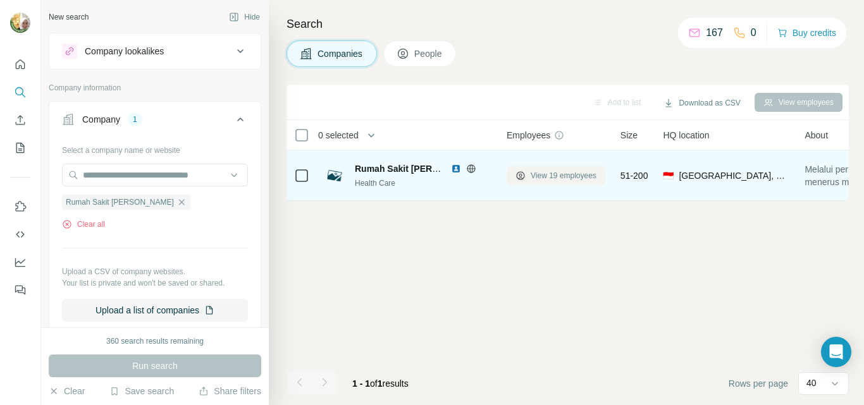
click at [578, 176] on span "View 19 employees" at bounding box center [564, 175] width 66 height 11
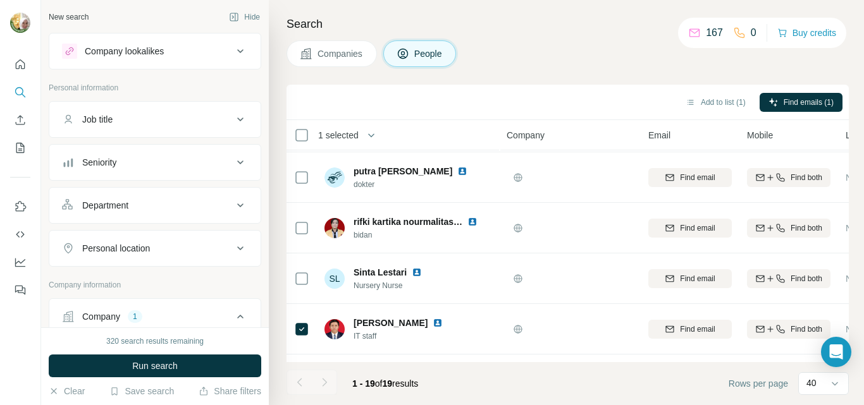
scroll to position [504, 0]
click at [726, 101] on button "Add to list (1)" at bounding box center [716, 102] width 78 height 19
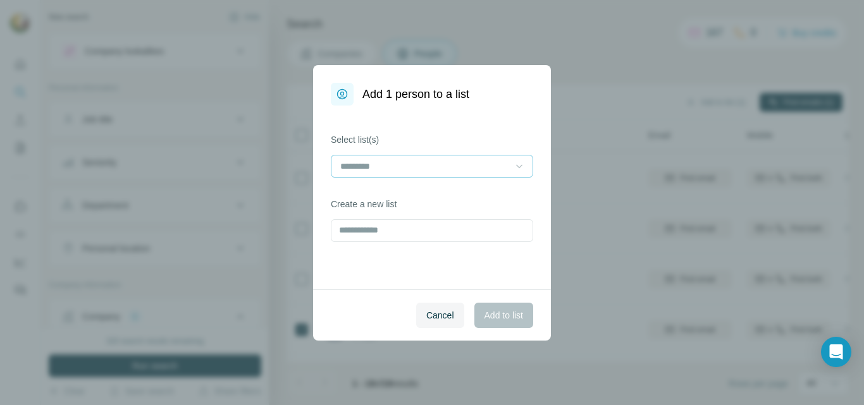
click at [524, 164] on icon at bounding box center [519, 166] width 13 height 13
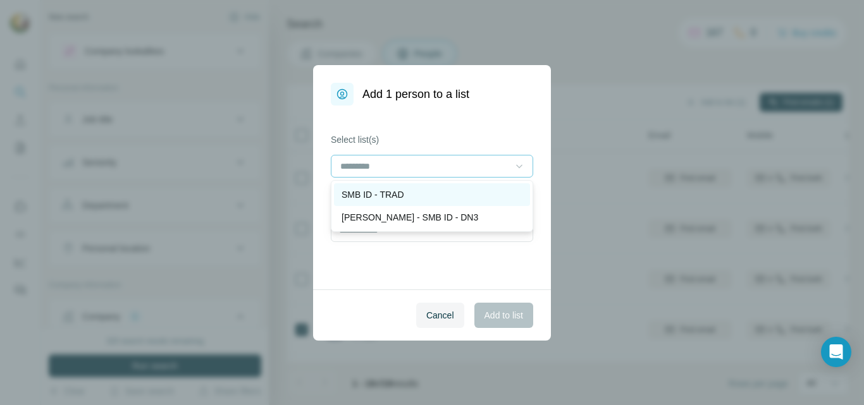
click at [402, 197] on p "SMB ID - TRAD" at bounding box center [373, 194] width 63 height 13
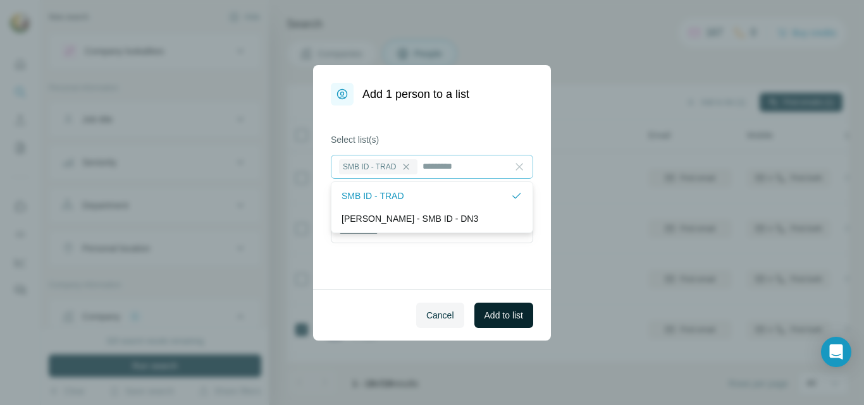
click at [498, 316] on span "Add to list" at bounding box center [504, 315] width 39 height 13
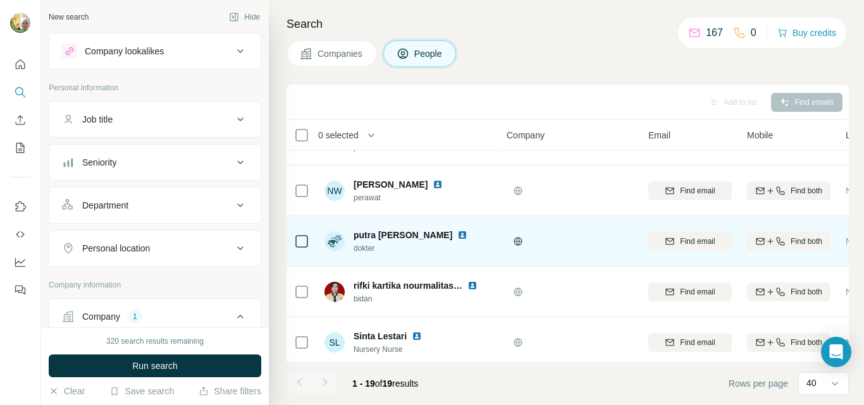
scroll to position [0, 0]
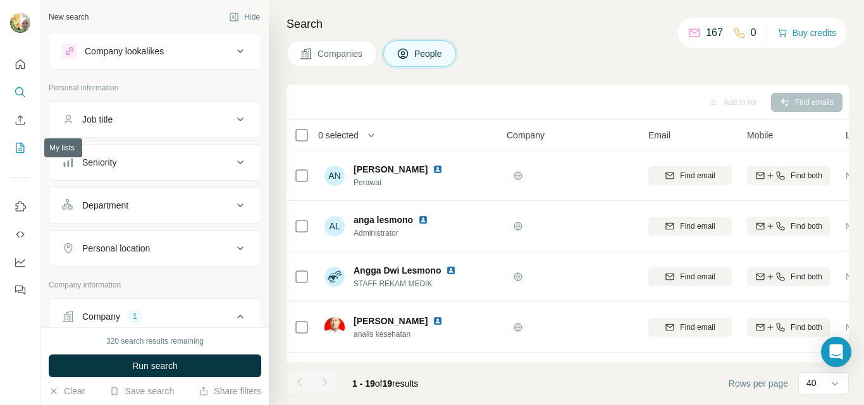
click at [18, 145] on icon "My lists" at bounding box center [20, 148] width 13 height 13
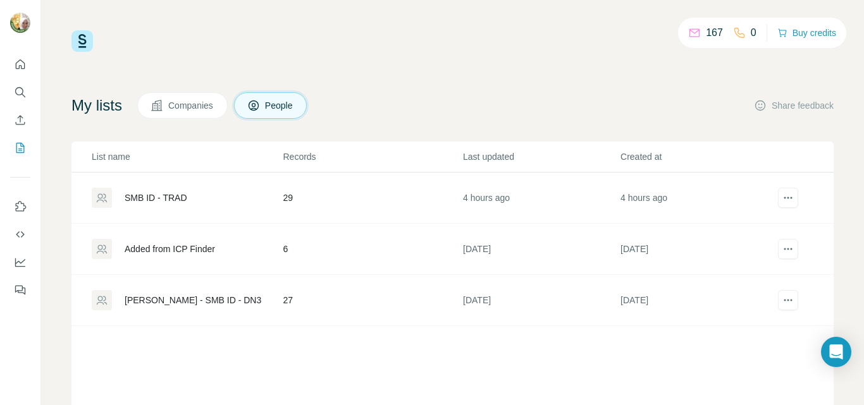
click at [171, 200] on div "SMB ID - TRAD" at bounding box center [156, 198] width 63 height 13
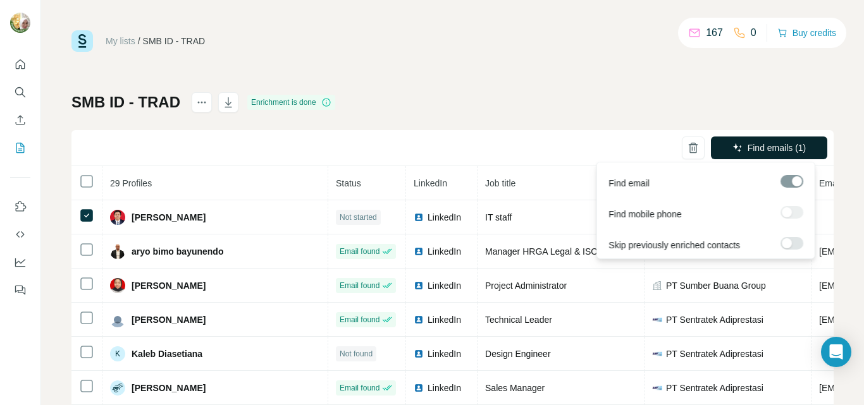
click at [756, 149] on span "Find emails (1)" at bounding box center [777, 148] width 59 height 13
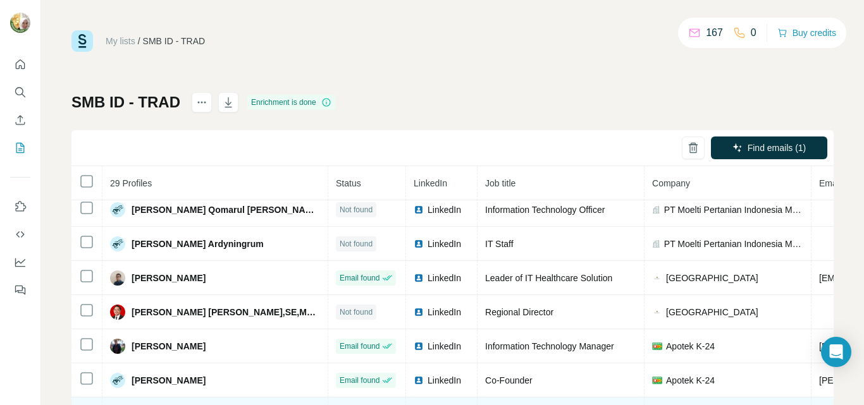
scroll to position [125, 0]
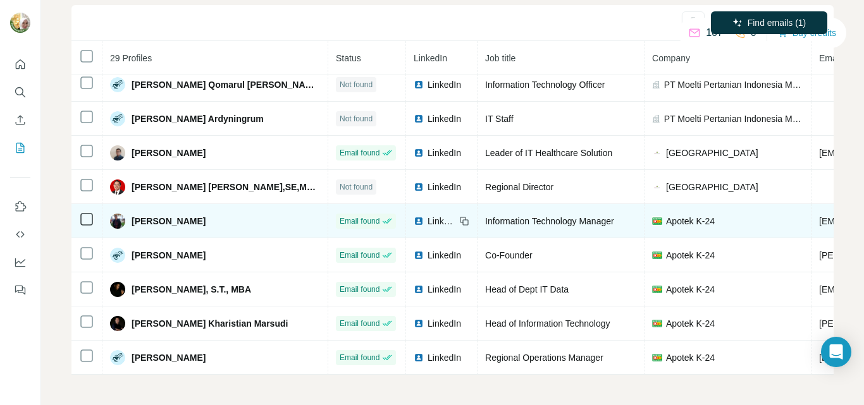
click at [570, 221] on td "Information Technology Manager" at bounding box center [561, 221] width 167 height 34
click at [567, 222] on td "Information Technology Manager" at bounding box center [561, 221] width 167 height 34
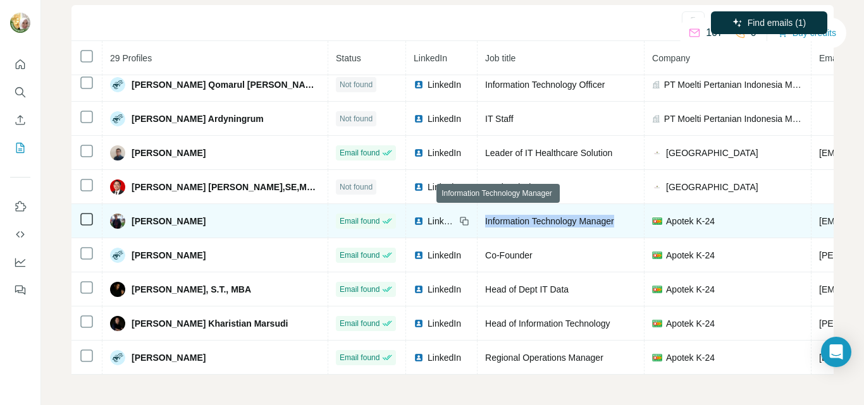
drag, startPoint x: 426, startPoint y: 213, endPoint x: 564, endPoint y: 214, distance: 137.3
click at [564, 216] on span "Information Technology Manager" at bounding box center [549, 221] width 129 height 10
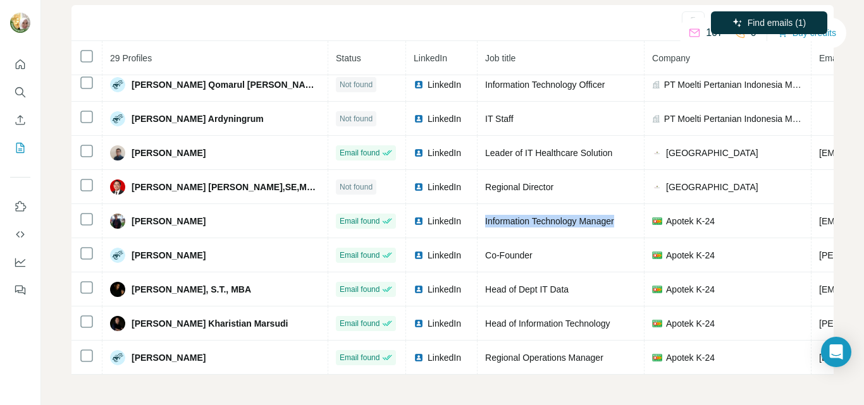
click at [628, 388] on div "My lists / SMB ID - TRAD 167 0 Buy credits SMB ID - TRAD Enrichment is done Fin…" at bounding box center [452, 202] width 823 height 405
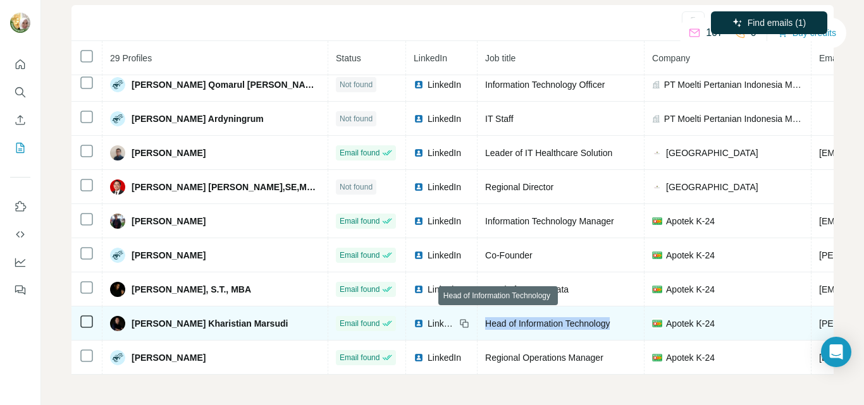
drag, startPoint x: 427, startPoint y: 314, endPoint x: 560, endPoint y: 320, distance: 133.6
click at [560, 320] on span "Head of Information Technology" at bounding box center [547, 324] width 125 height 10
copy span "Head of Information Technology"
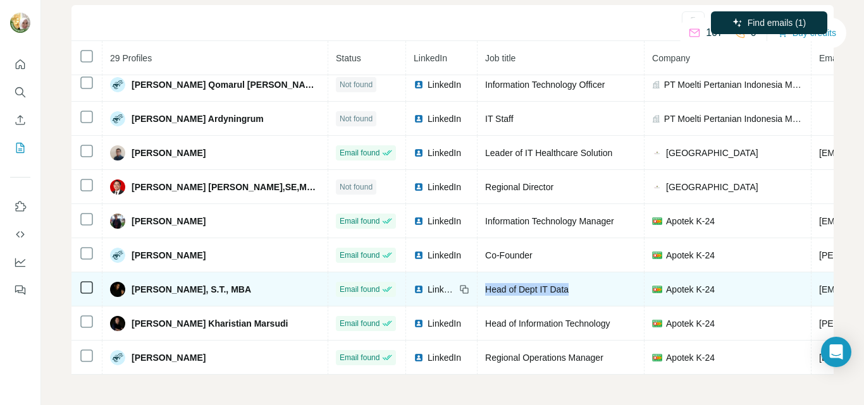
drag, startPoint x: 426, startPoint y: 283, endPoint x: 519, endPoint y: 281, distance: 93.0
click at [519, 283] on div "Head of Dept IT Data" at bounding box center [560, 289] width 151 height 13
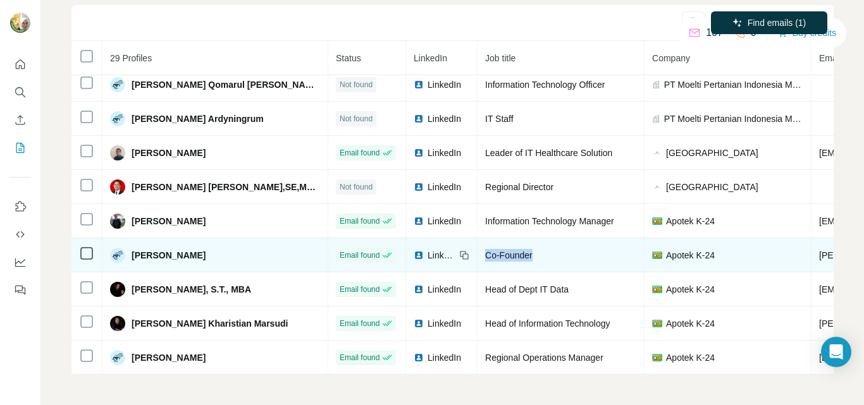
drag, startPoint x: 427, startPoint y: 250, endPoint x: 491, endPoint y: 250, distance: 64.5
click at [491, 250] on div "Co-Founder" at bounding box center [560, 255] width 151 height 13
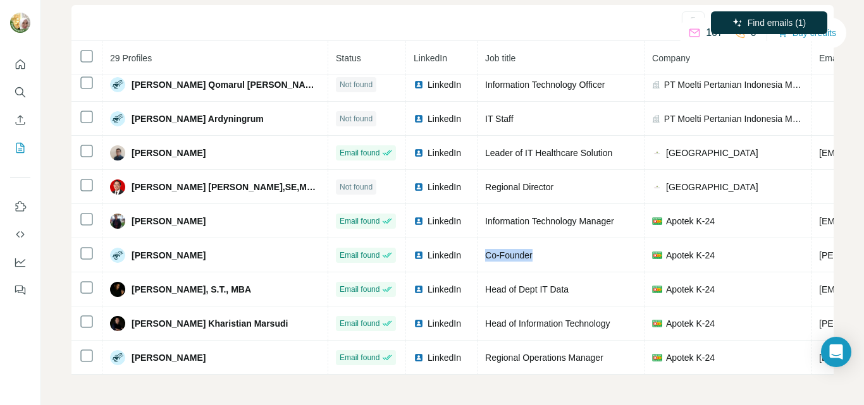
copy span "Co-Founder"
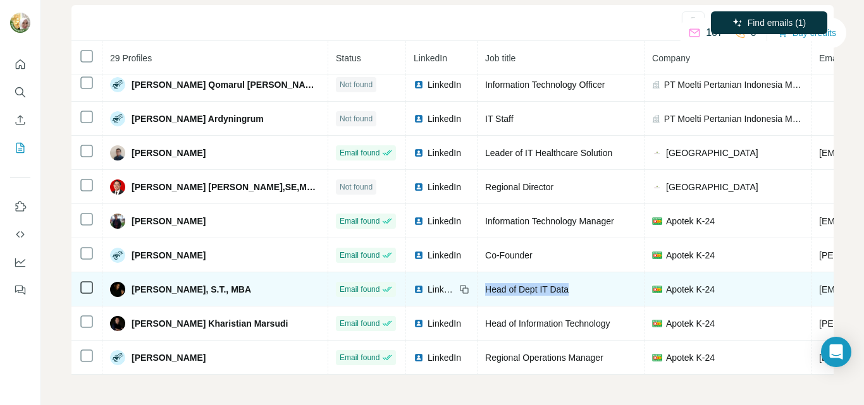
drag, startPoint x: 426, startPoint y: 283, endPoint x: 517, endPoint y: 293, distance: 91.7
click at [517, 293] on td "Head of Dept IT Data" at bounding box center [561, 290] width 167 height 34
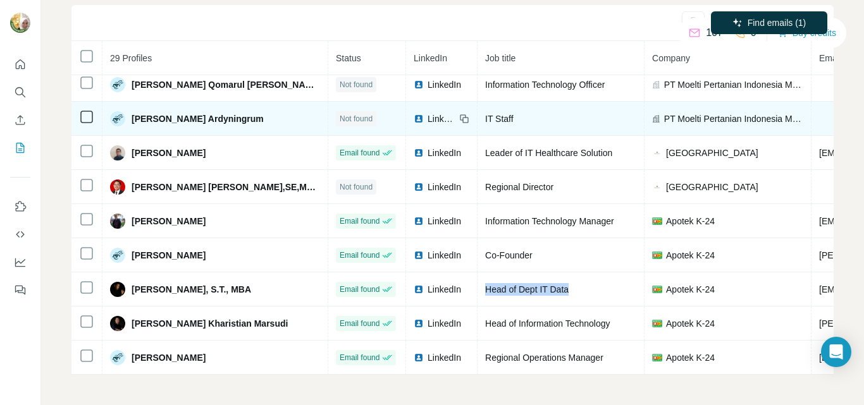
copy span "Head of Dept IT Data"
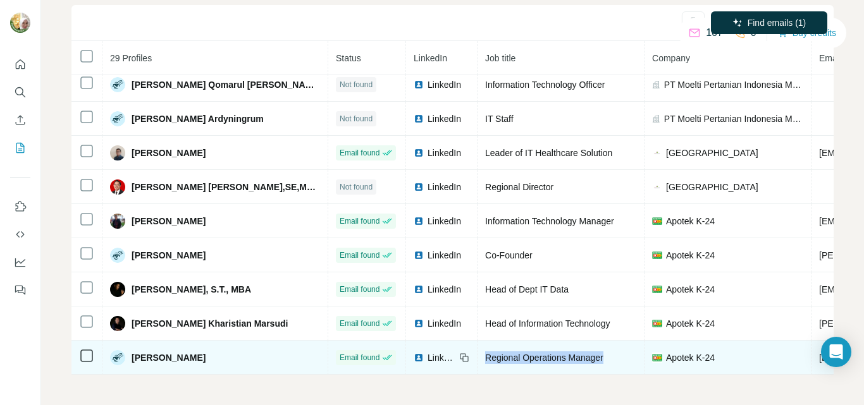
drag, startPoint x: 428, startPoint y: 350, endPoint x: 559, endPoint y: 357, distance: 131.2
click at [559, 357] on td "Regional Operations Manager" at bounding box center [561, 358] width 167 height 34
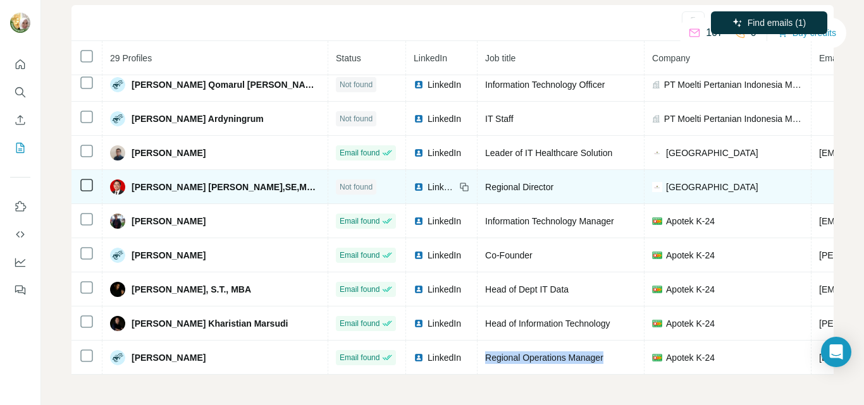
copy span "Regional Operations Manager"
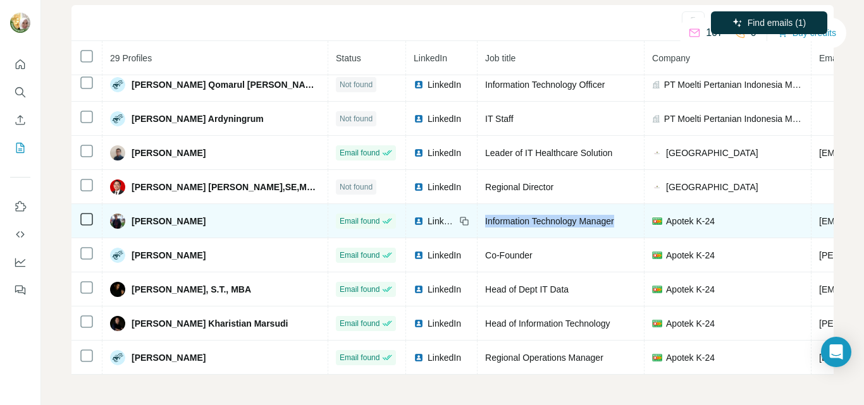
drag, startPoint x: 424, startPoint y: 212, endPoint x: 569, endPoint y: 209, distance: 144.9
click at [569, 209] on td "Information Technology Manager" at bounding box center [561, 221] width 167 height 34
copy span "Information Technology Manager"
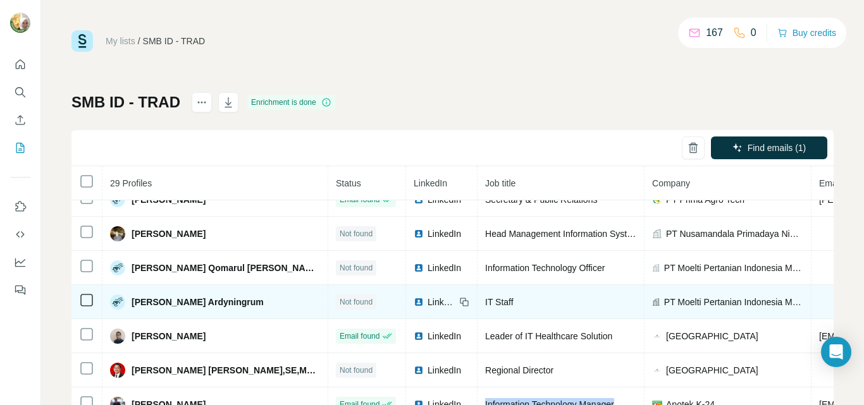
scroll to position [569, 0]
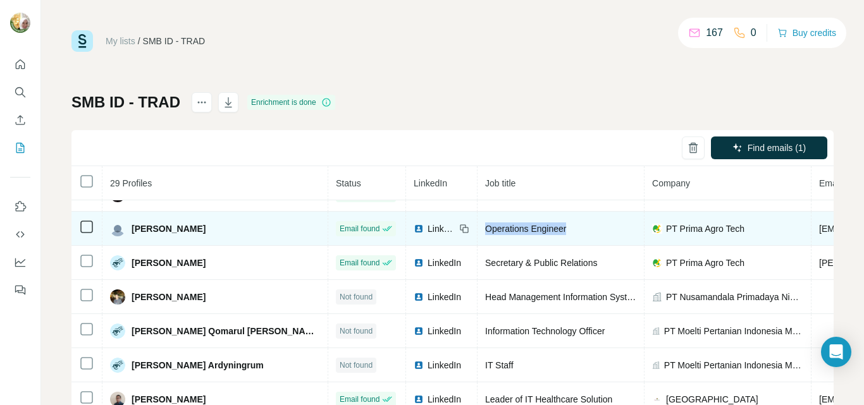
drag, startPoint x: 428, startPoint y: 229, endPoint x: 514, endPoint y: 229, distance: 86.7
click at [514, 229] on td "Operations Engineer" at bounding box center [561, 229] width 167 height 34
copy span "Operations Engineer"
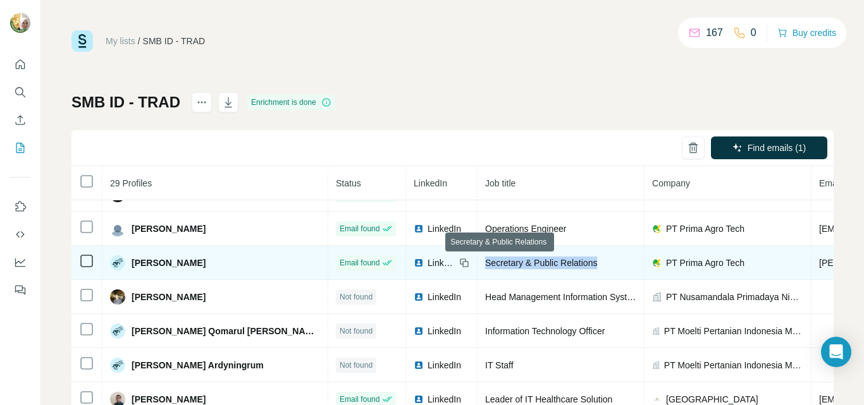
drag, startPoint x: 428, startPoint y: 259, endPoint x: 544, endPoint y: 262, distance: 115.8
click at [544, 262] on div "Secretary & Public Relations" at bounding box center [560, 263] width 151 height 13
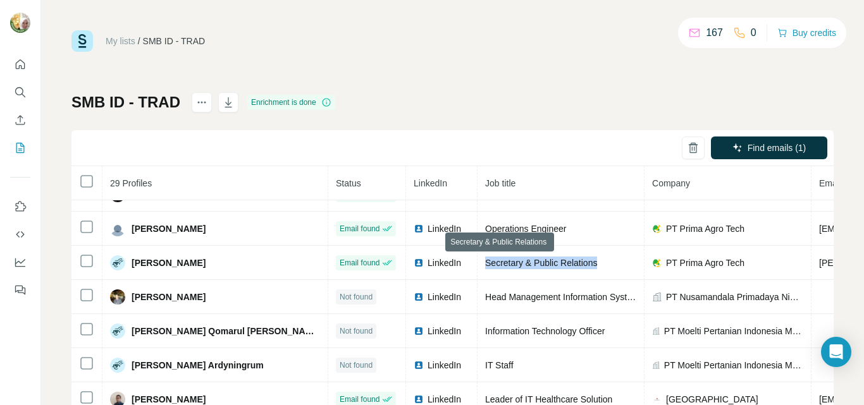
copy span "Secretary & Public Relations"
